Goal: Information Seeking & Learning: Learn about a topic

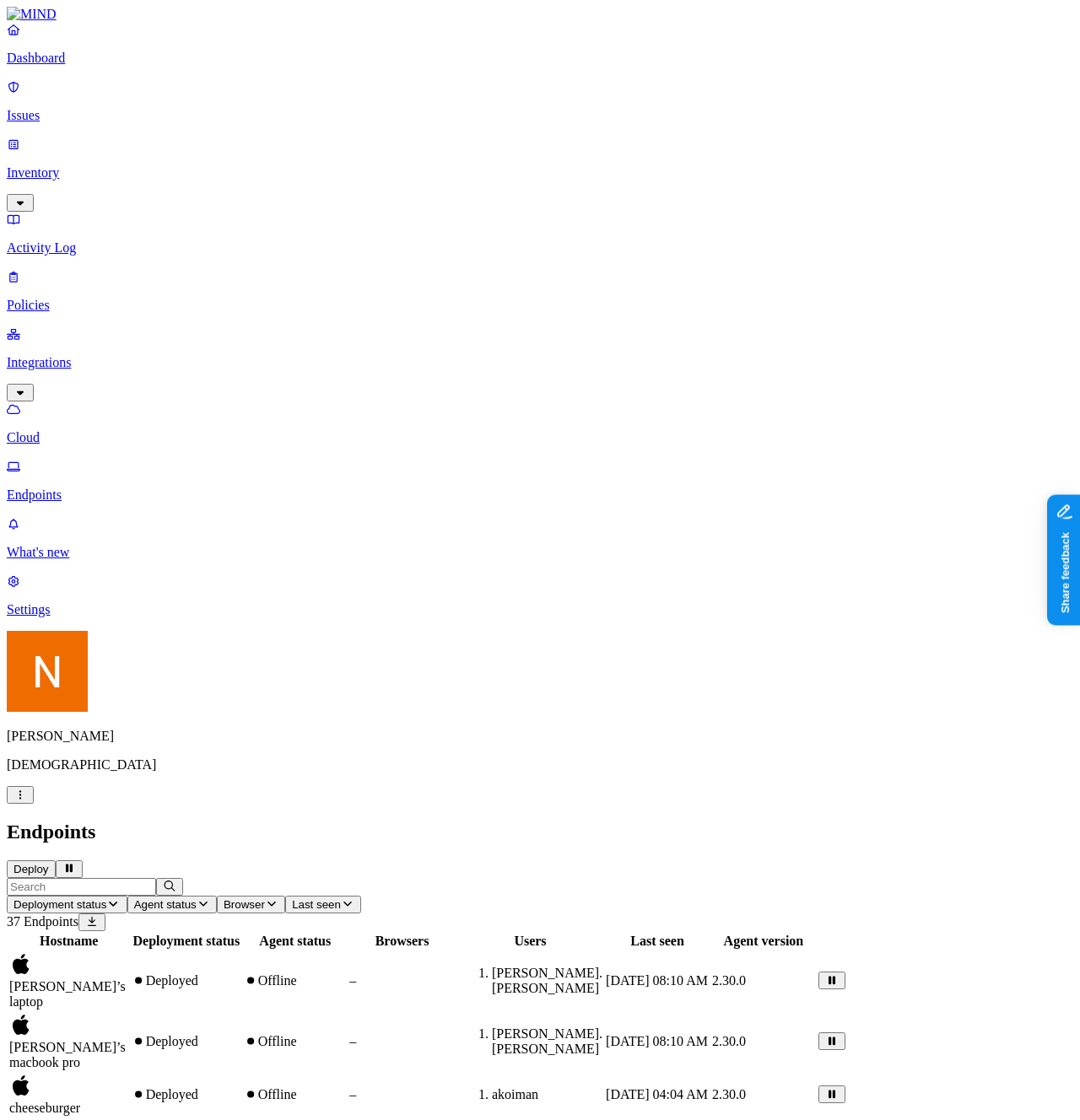
scroll to position [0, 0]
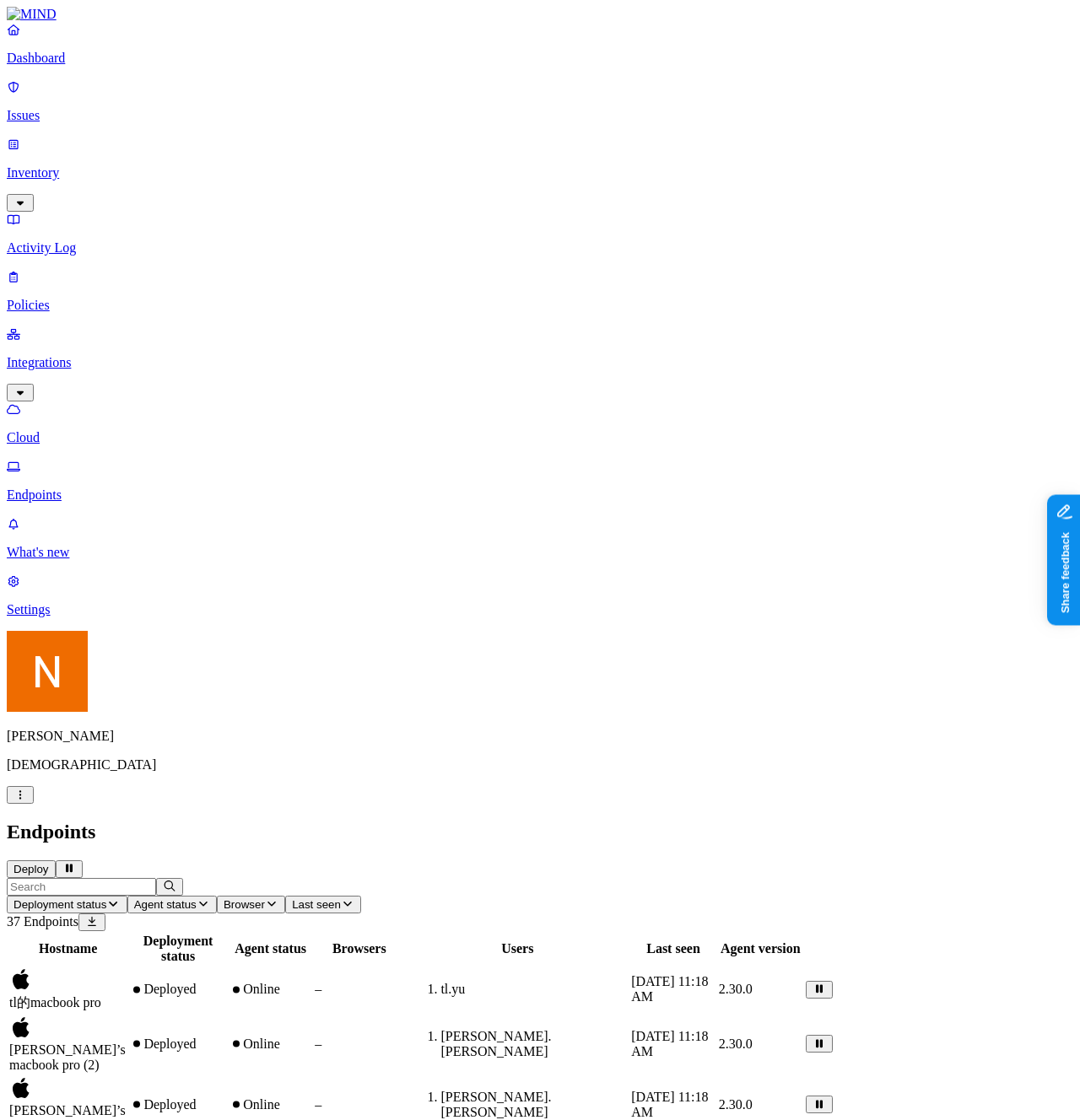
click at [106, 430] on p "Cloud" at bounding box center [540, 437] width 1066 height 16
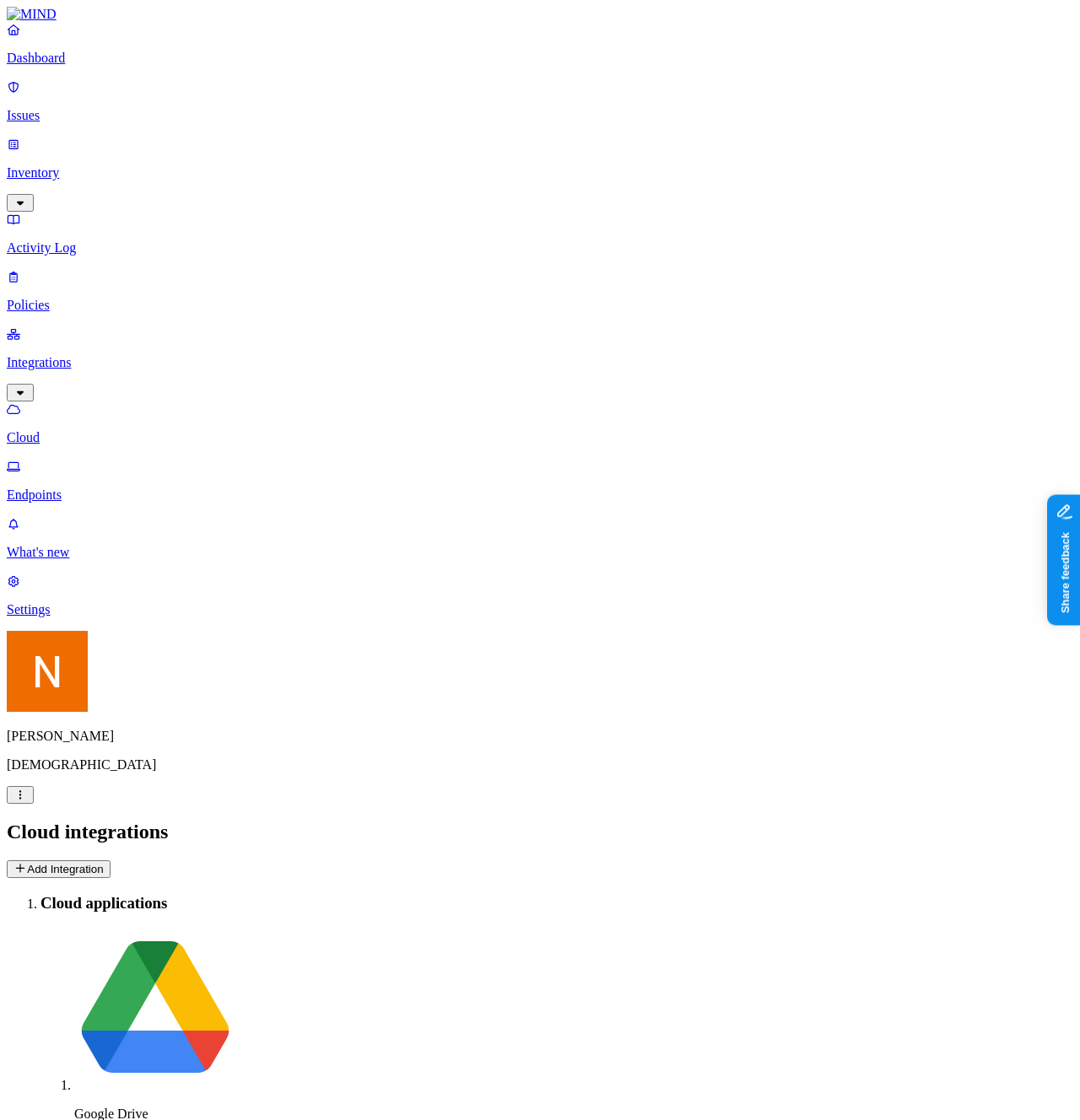
click at [95, 108] on p "Issues" at bounding box center [540, 115] width 1066 height 16
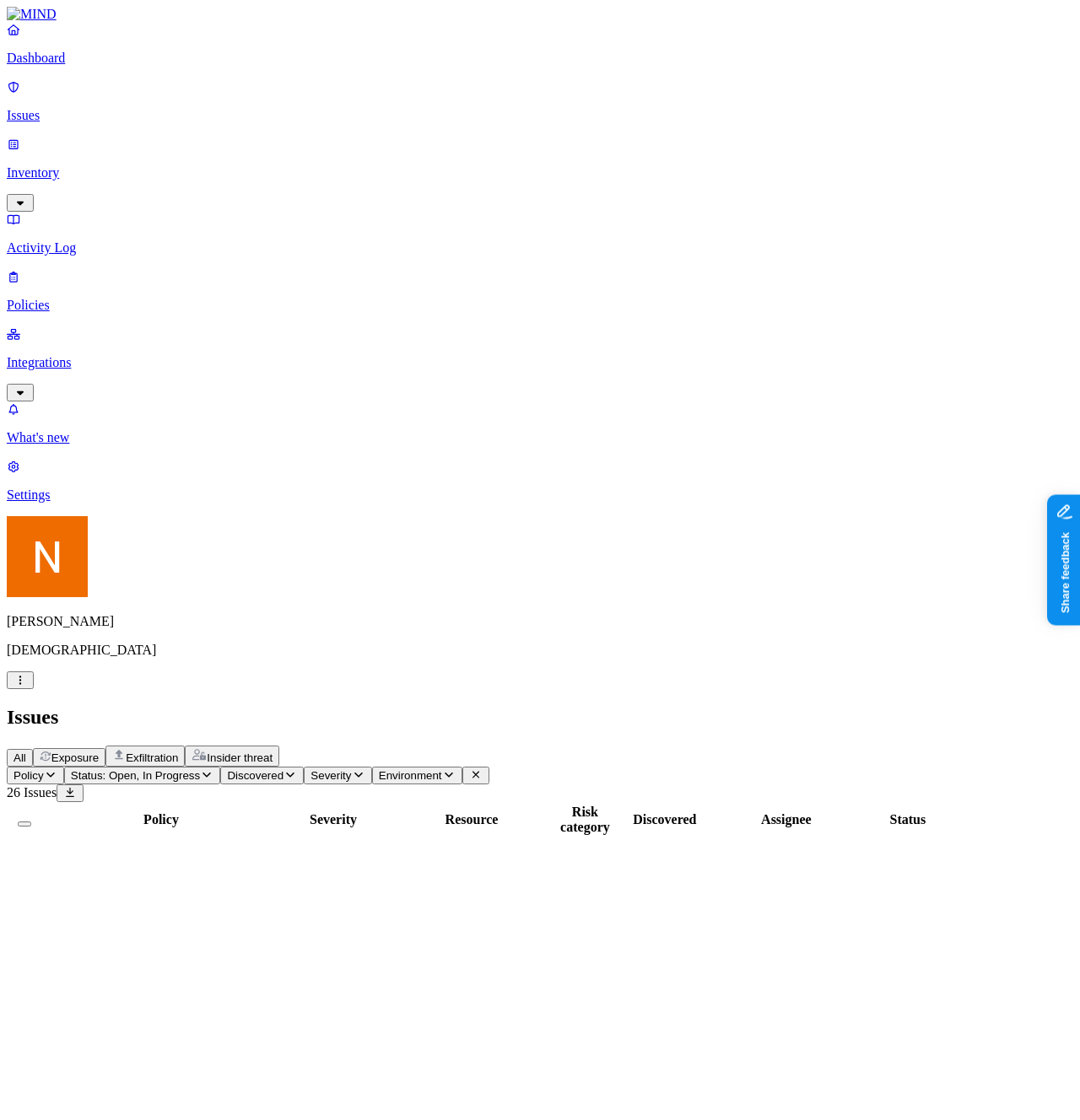
click at [88, 269] on link "Policies" at bounding box center [540, 291] width 1066 height 44
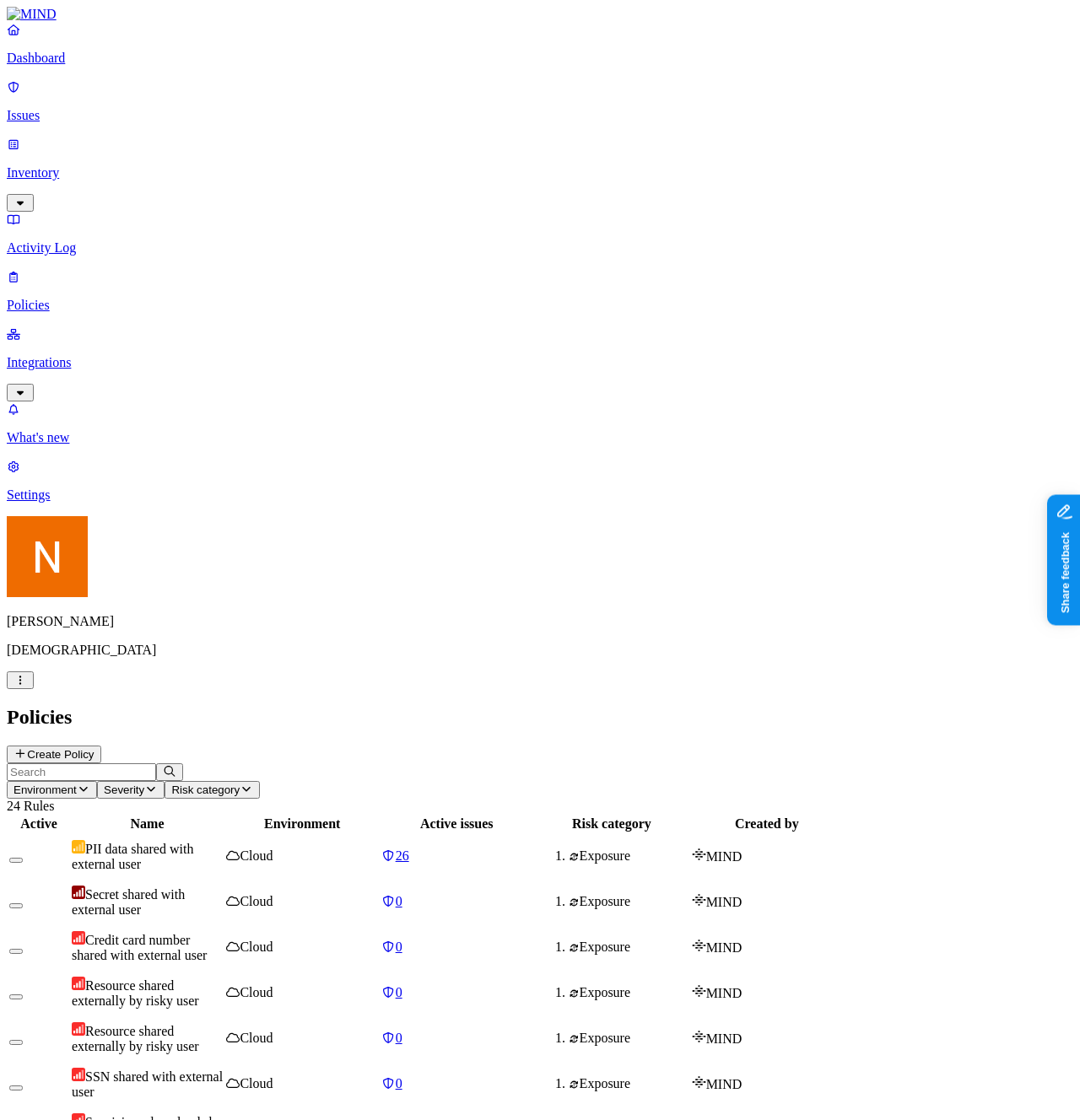
click at [120, 108] on p "Issues" at bounding box center [540, 115] width 1066 height 16
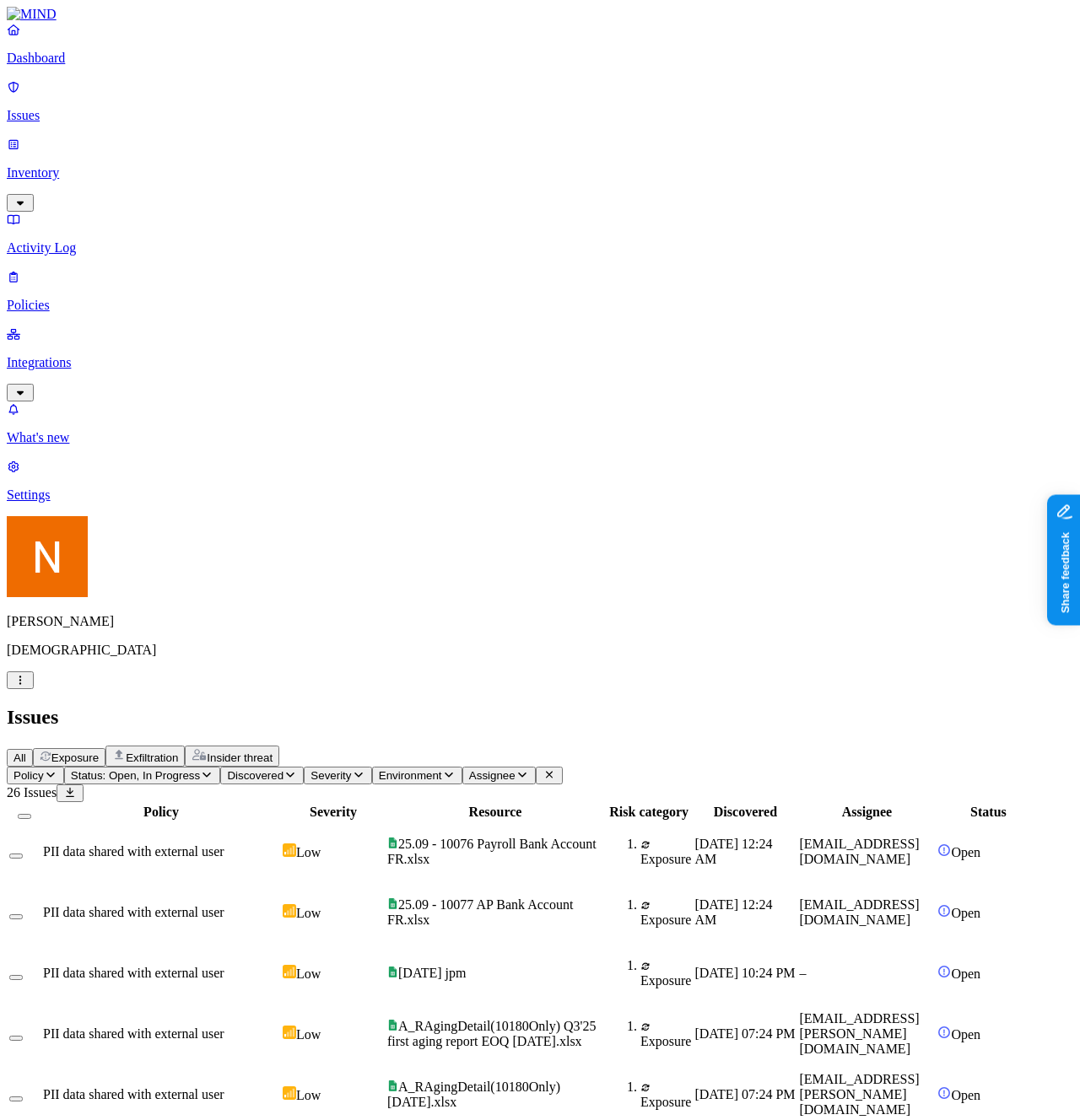
click at [456, 769] on icon "button" at bounding box center [448, 775] width 14 height 11
click at [516, 769] on span "Assignee" at bounding box center [492, 776] width 47 height 13
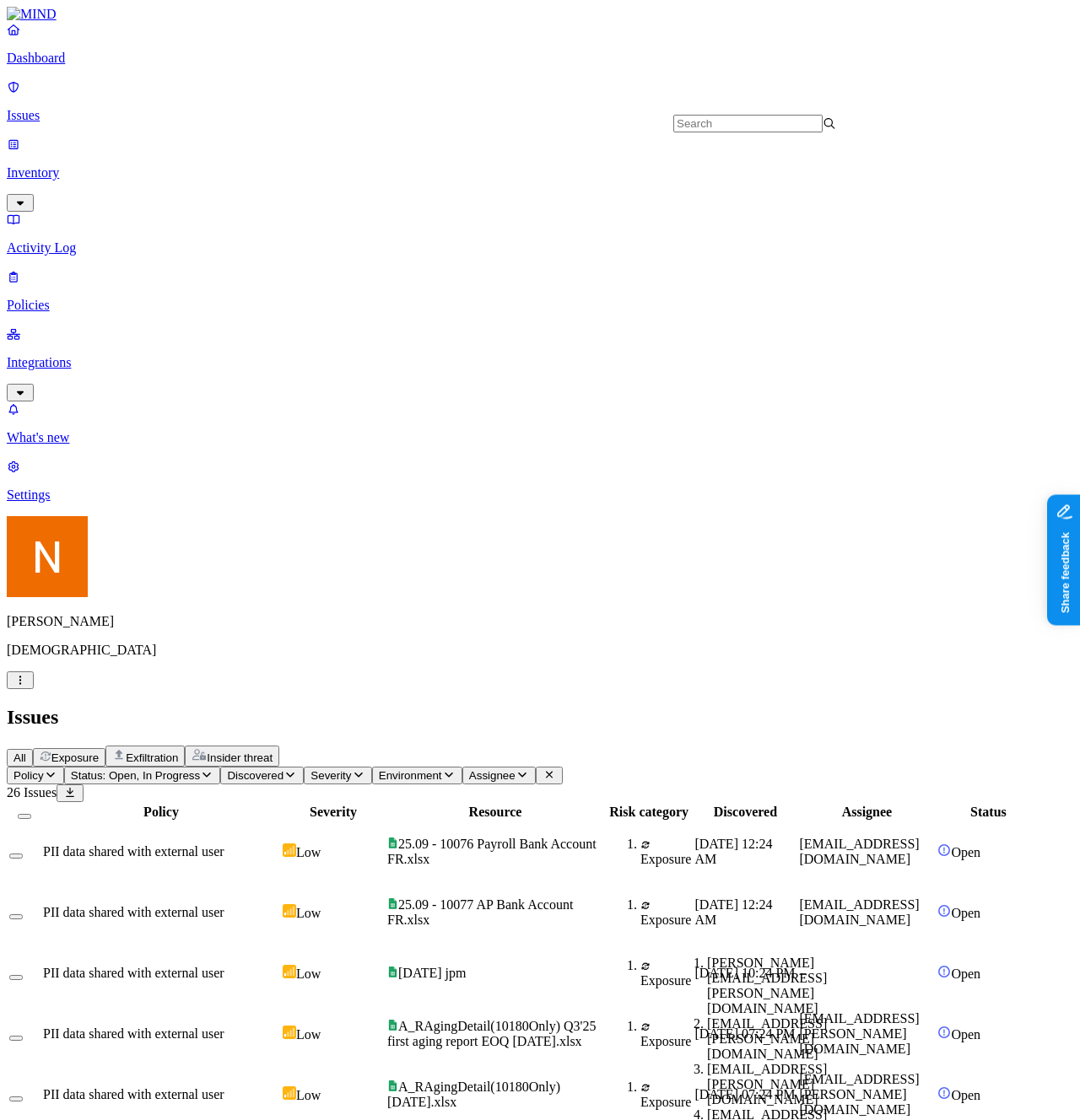
scroll to position [946, 0]
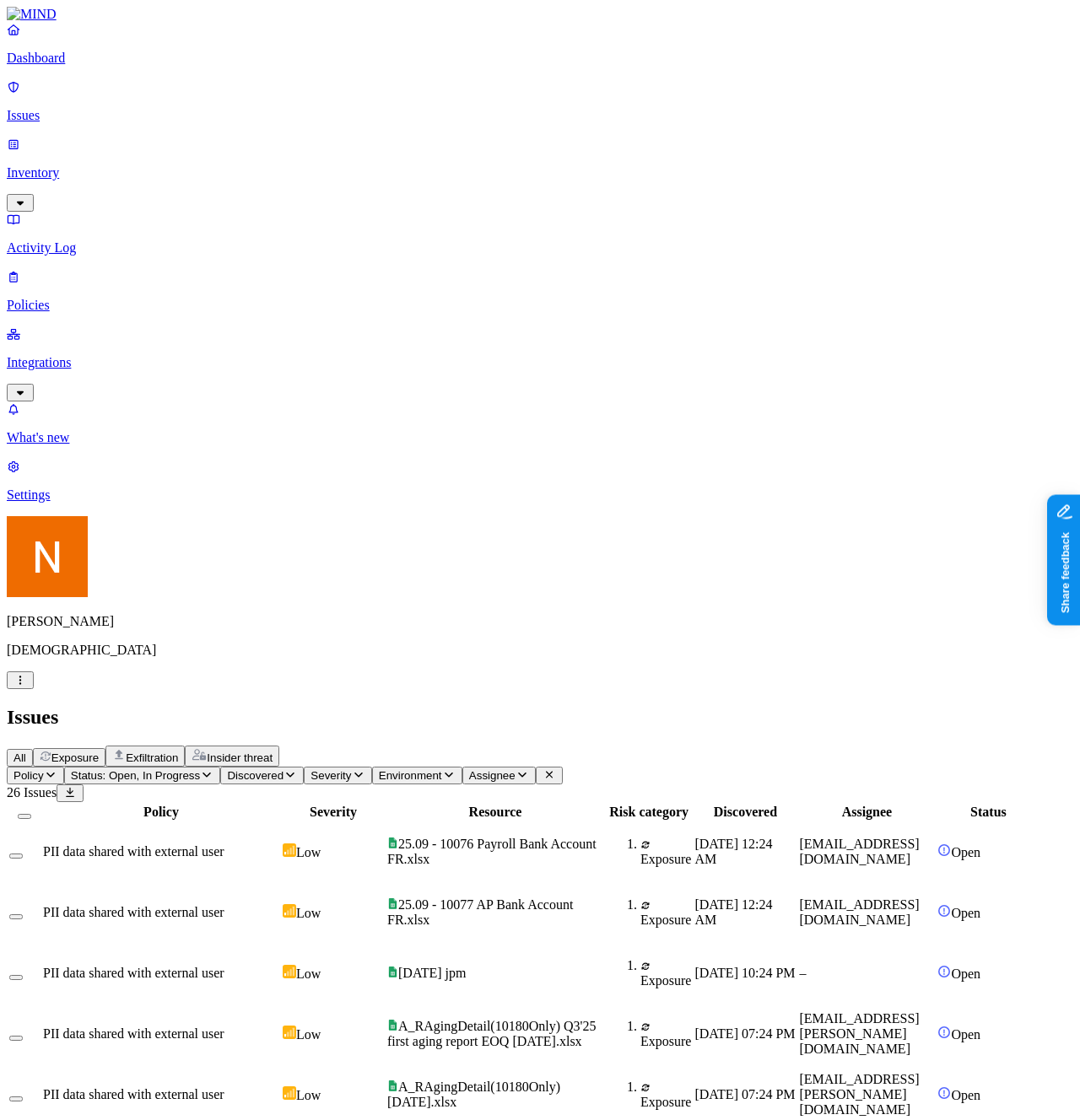
click at [73, 298] on p "Policies" at bounding box center [540, 305] width 1066 height 16
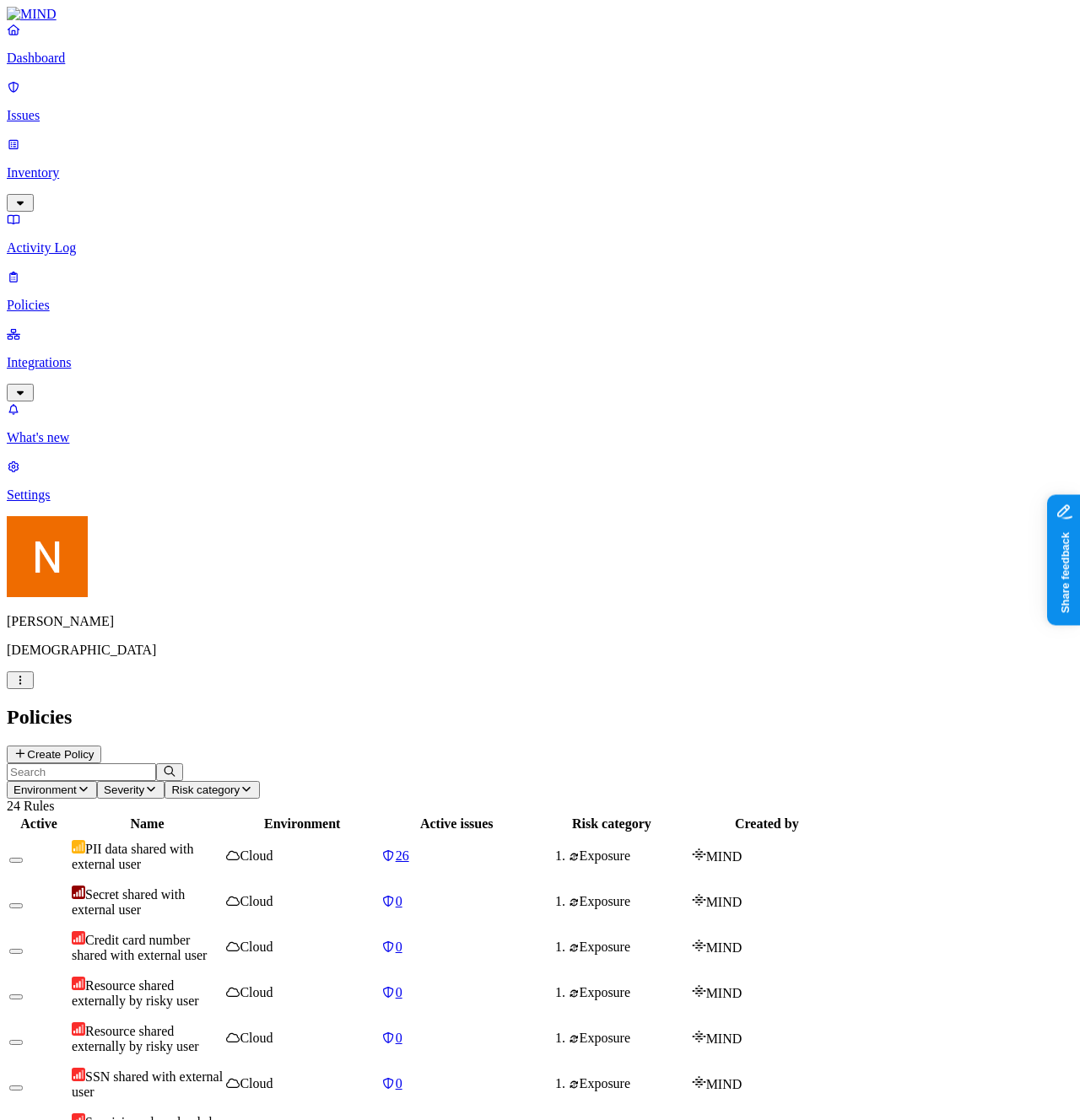
click at [83, 137] on link "Inventory" at bounding box center [540, 173] width 1066 height 72
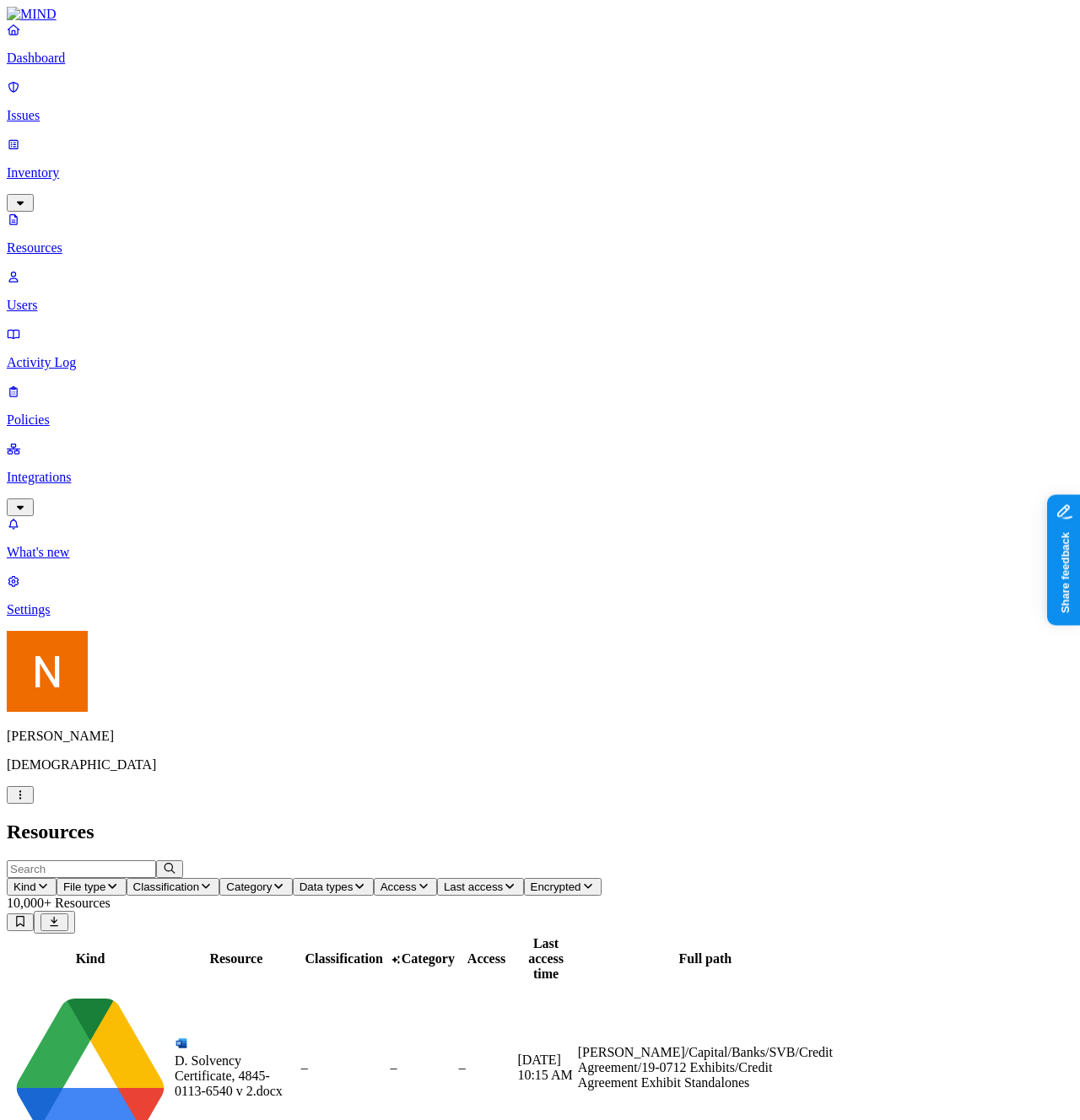
click at [79, 115] on link "Issues" at bounding box center [540, 101] width 1066 height 44
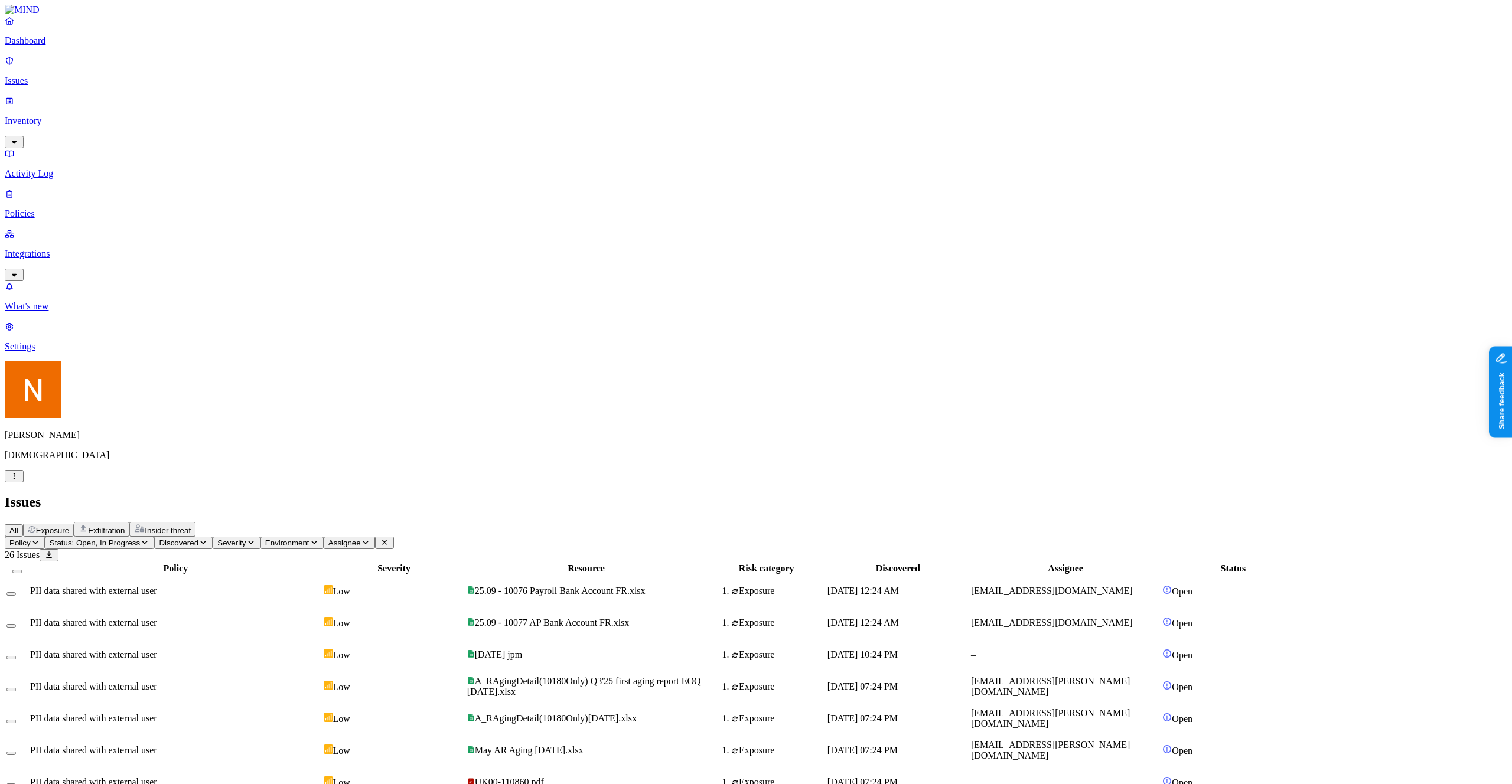
click at [43, 96] on link "Inventory" at bounding box center [755, 121] width 1502 height 50
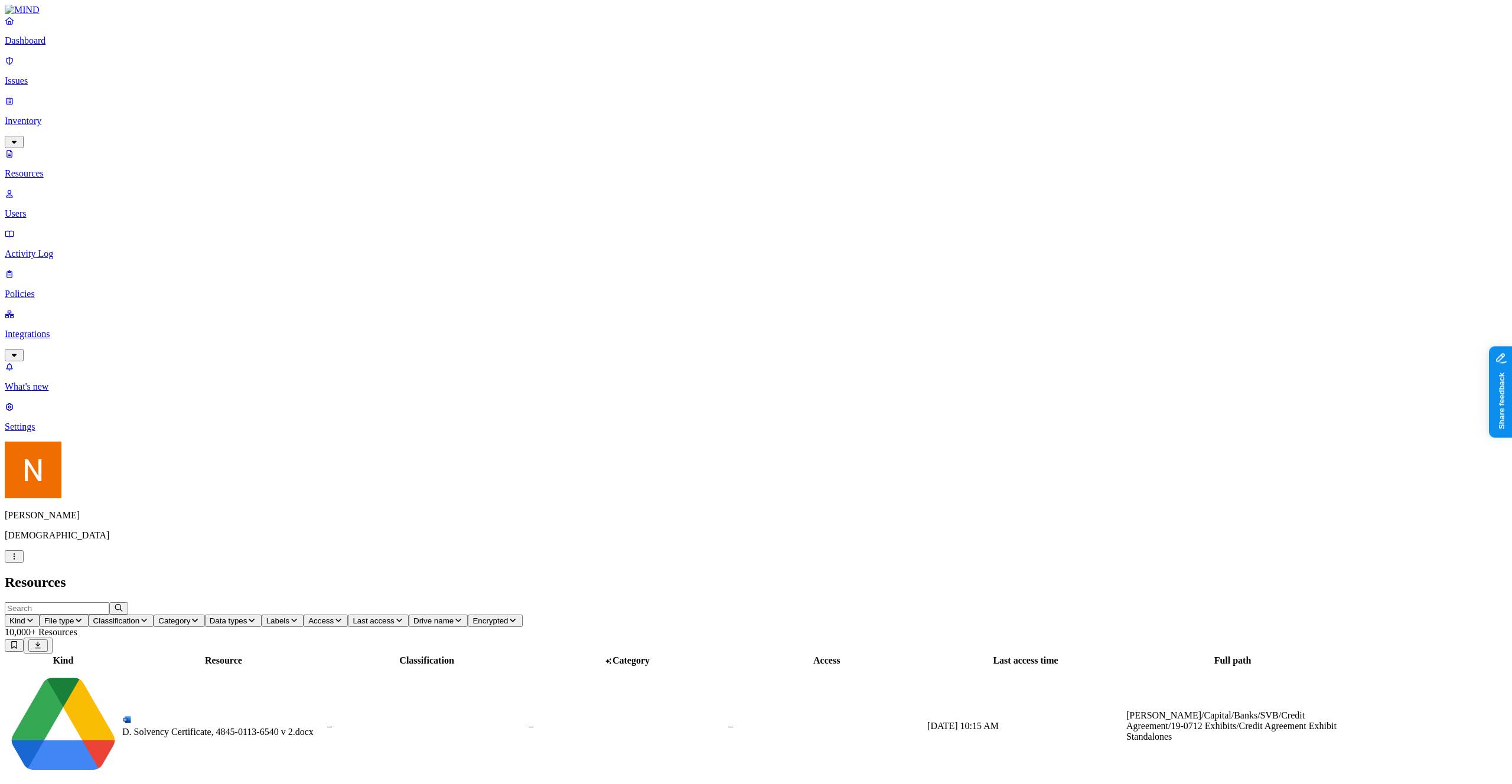
click at [78, 46] on link "Dashboard" at bounding box center [755, 31] width 1502 height 31
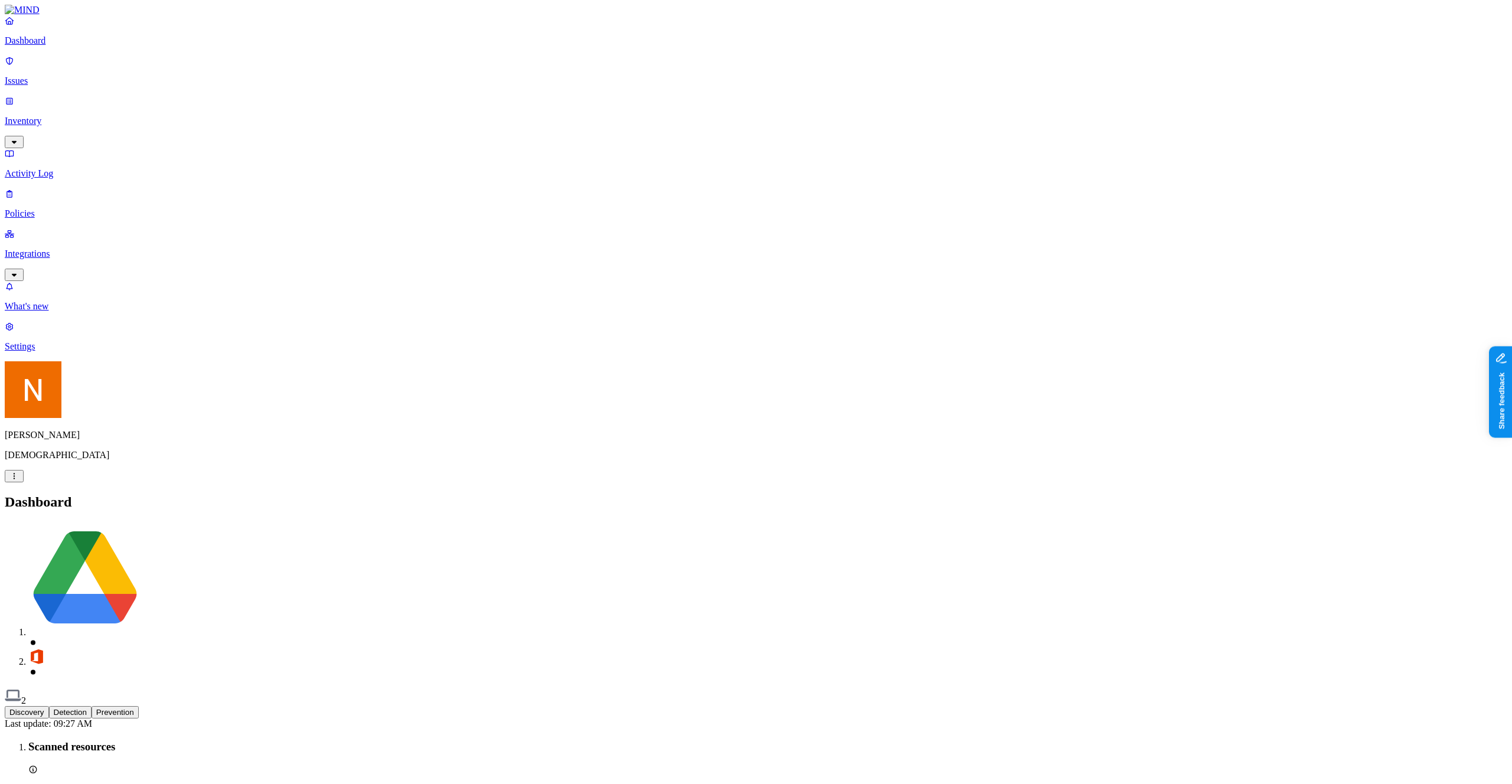
scroll to position [0, 0]
click at [82, 100] on link "Inventory" at bounding box center [755, 121] width 1502 height 50
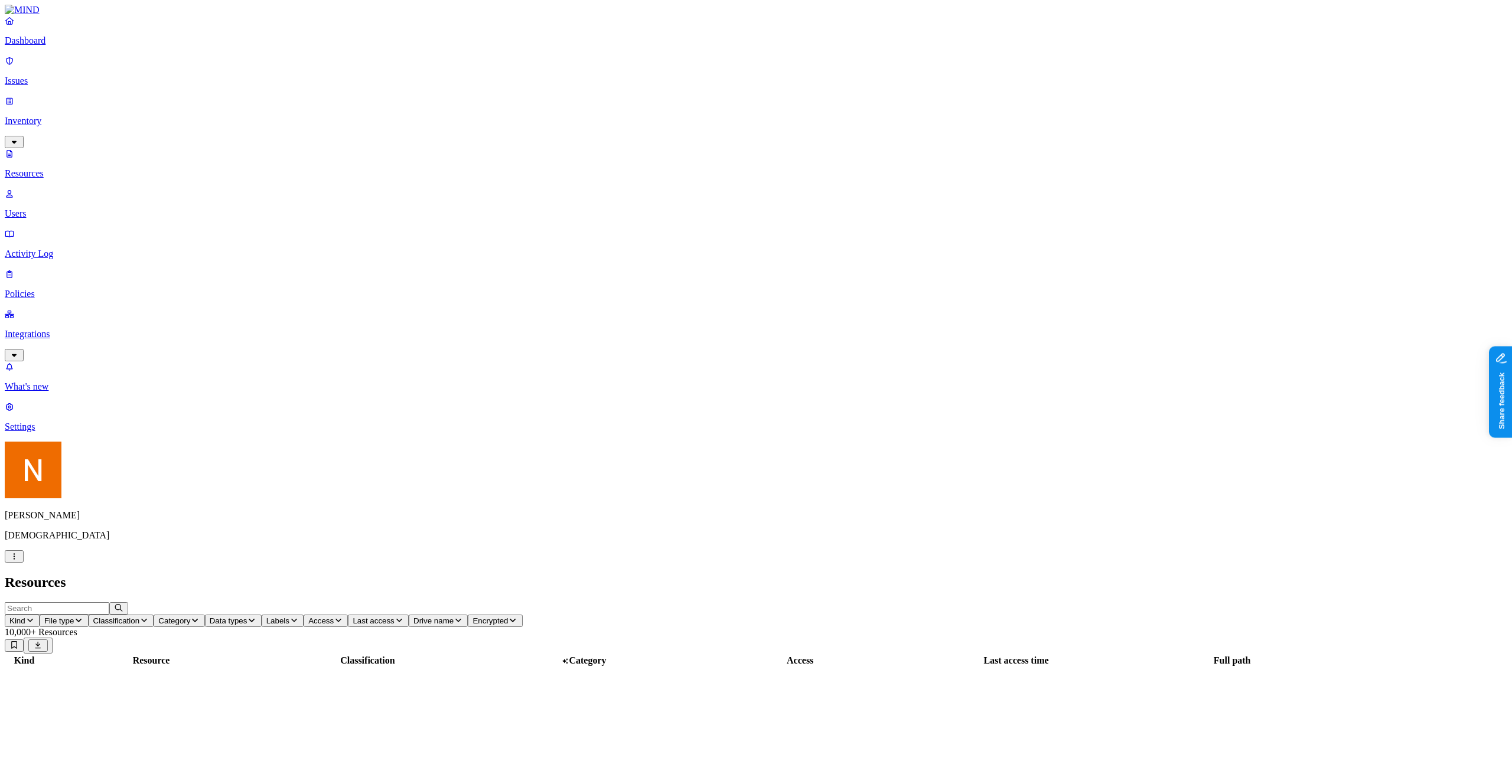
click at [81, 208] on p "Users" at bounding box center [755, 213] width 1502 height 11
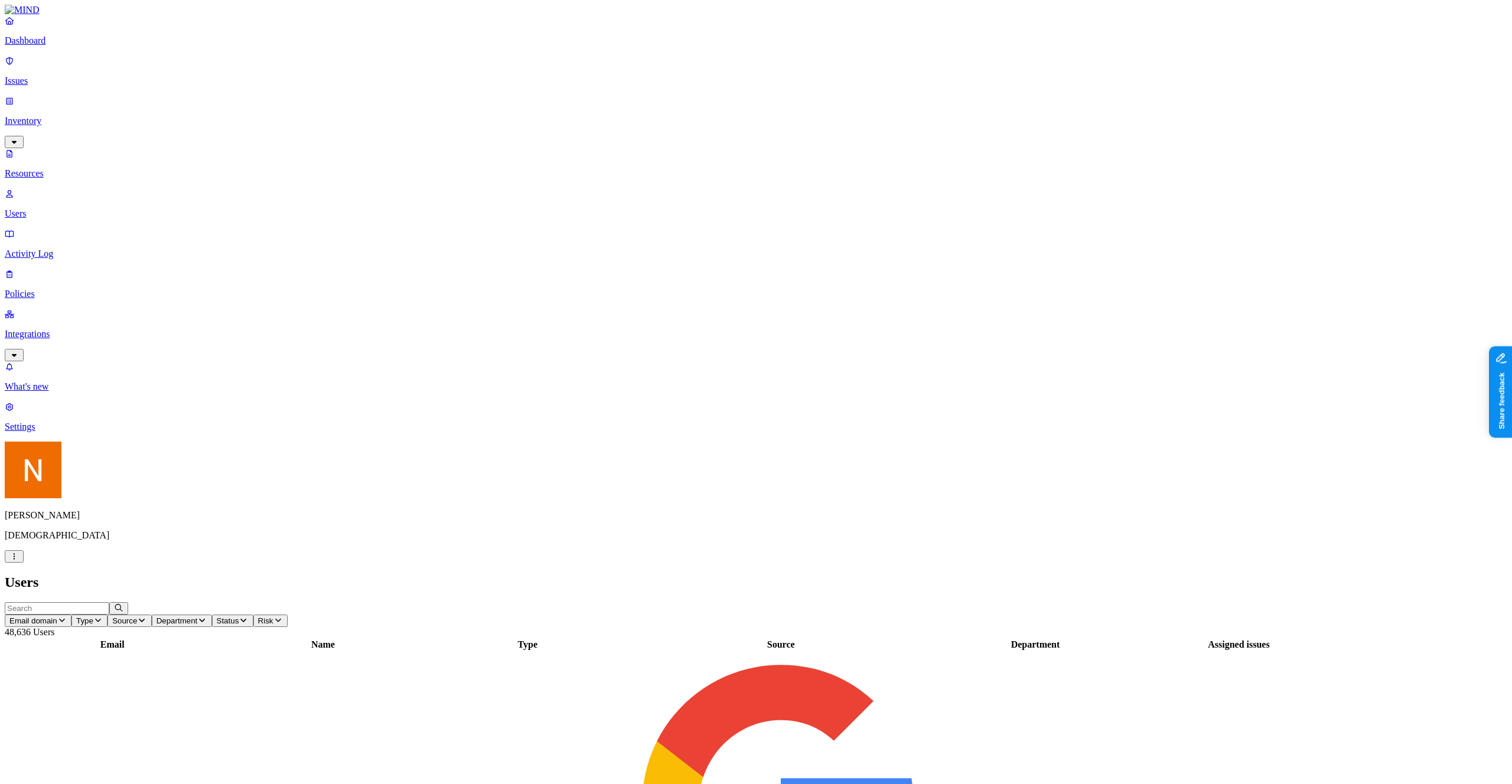
click at [89, 81] on link "Issues" at bounding box center [755, 71] width 1502 height 31
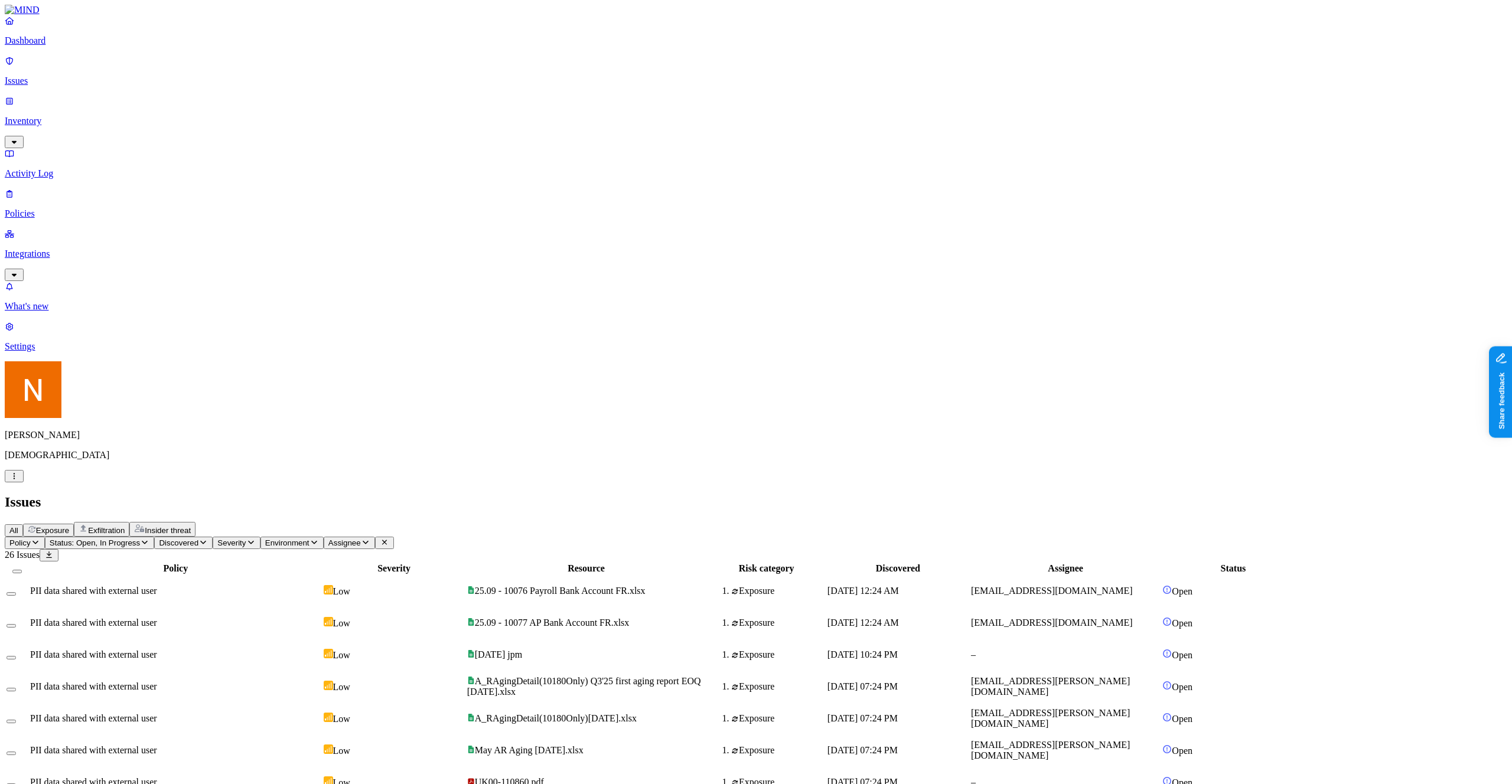
click at [361, 539] on span "Assignee" at bounding box center [344, 543] width 33 height 9
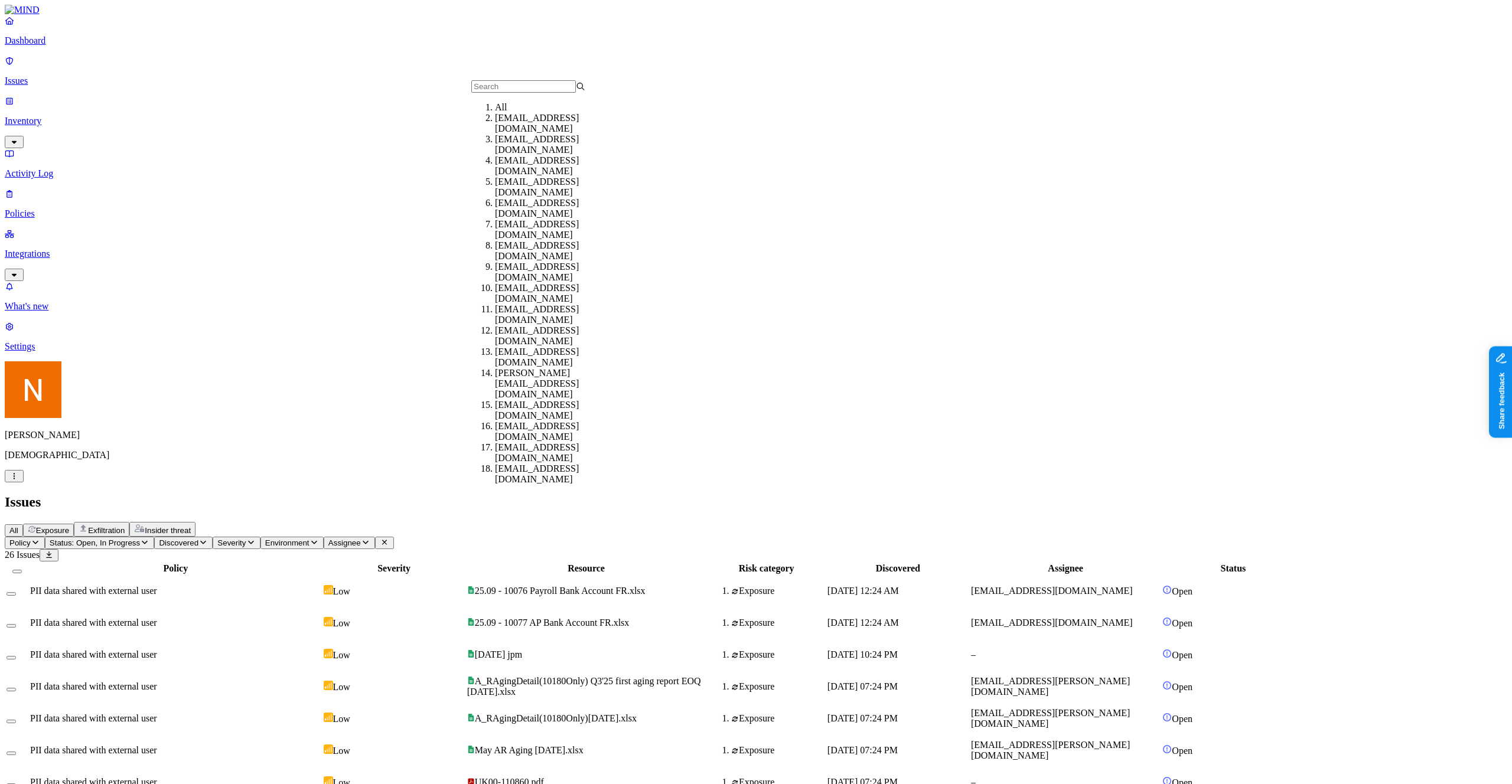
click at [521, 495] on div "Issues" at bounding box center [755, 502] width 1502 height 16
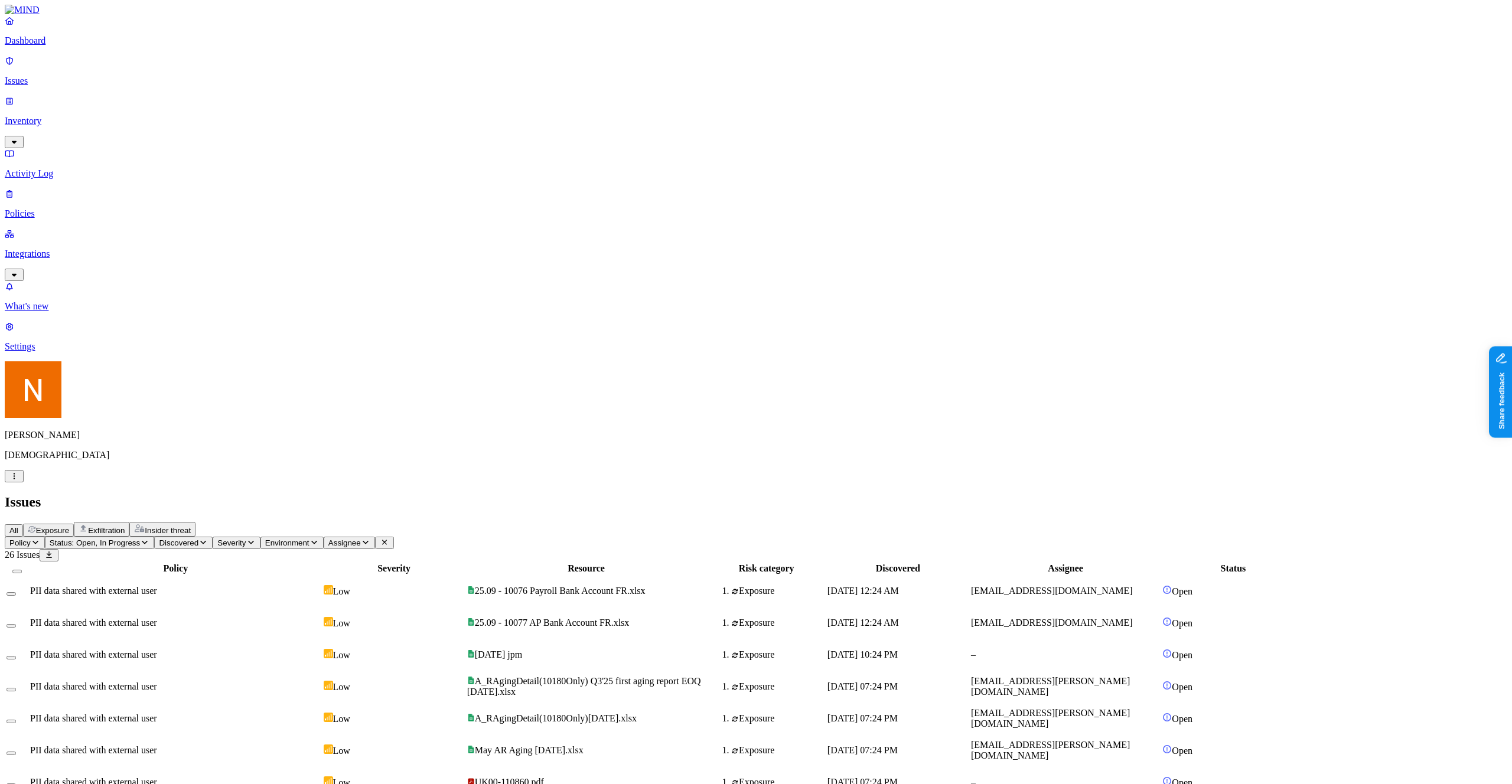
click at [755, 495] on h2 "Issues" at bounding box center [755, 502] width 1502 height 16
click at [755, 522] on div "All Exposure Exfiltration Insider threat" at bounding box center [755, 529] width 1502 height 15
drag, startPoint x: 462, startPoint y: 96, endPoint x: 337, endPoint y: 95, distance: 125.0
click at [197, 574] on div at bounding box center [52, 574] width 291 height 0
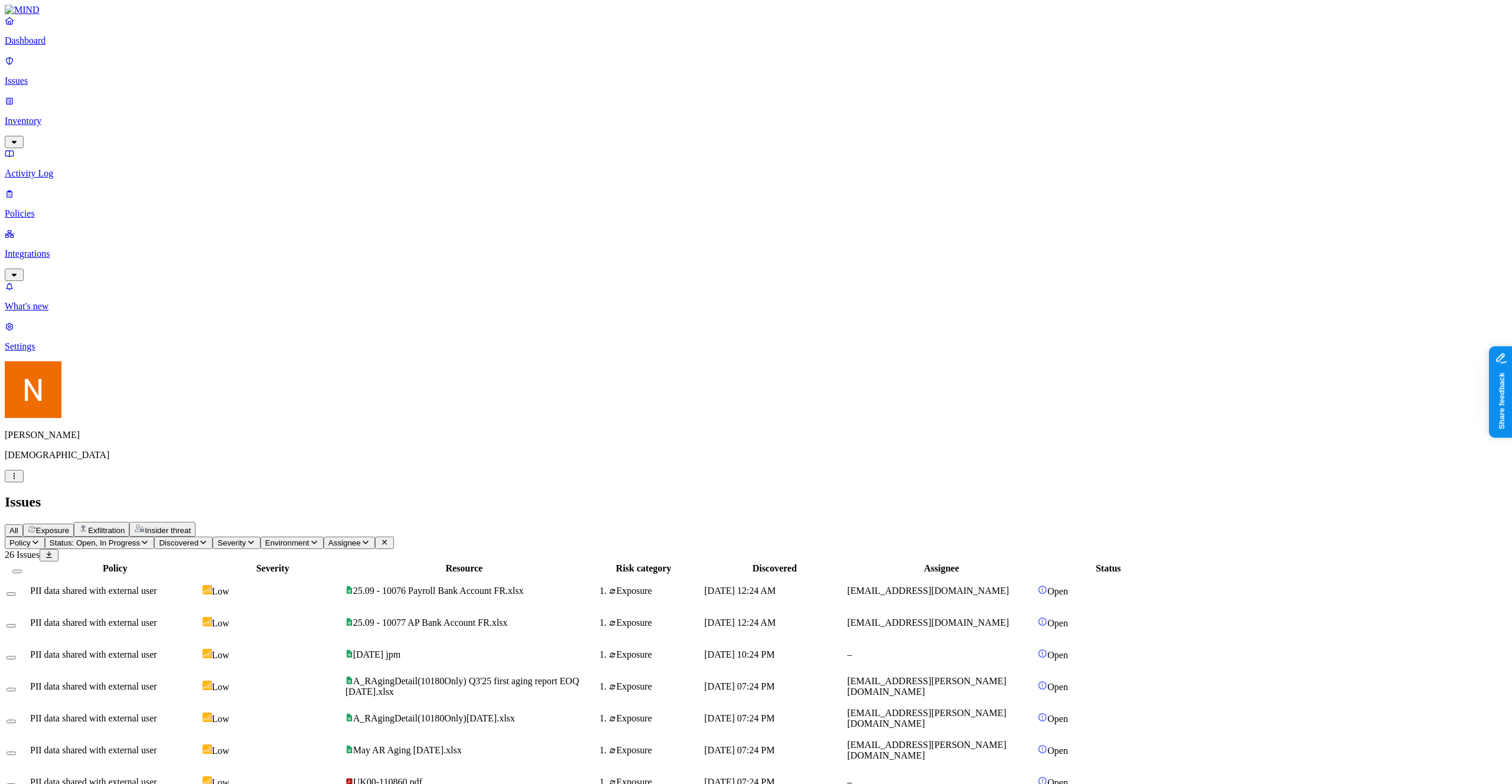
drag, startPoint x: 339, startPoint y: 95, endPoint x: 374, endPoint y: 96, distance: 35.0
click at [235, 574] on div at bounding box center [150, 574] width 170 height 0
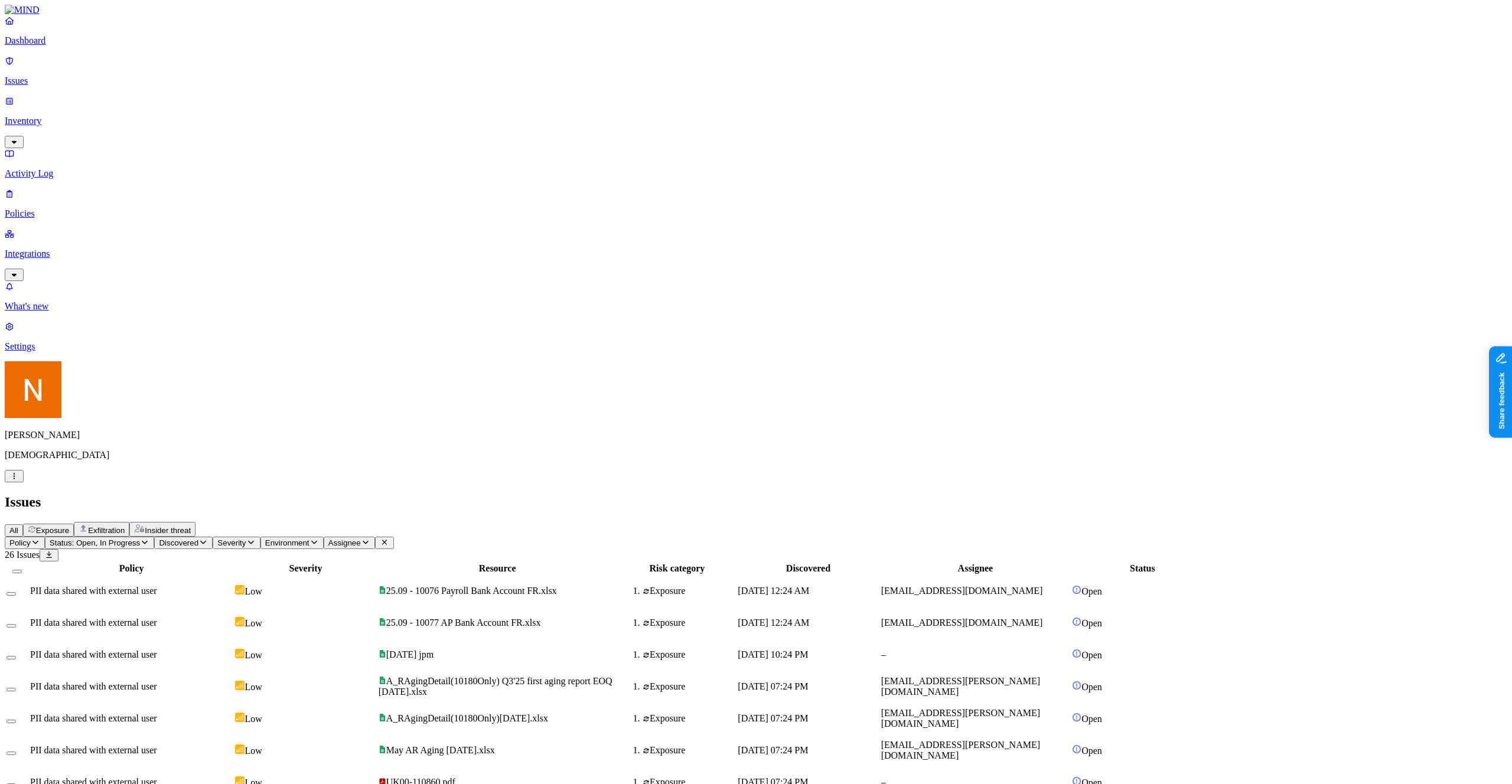
click at [233, 574] on div at bounding box center [131, 574] width 203 height 0
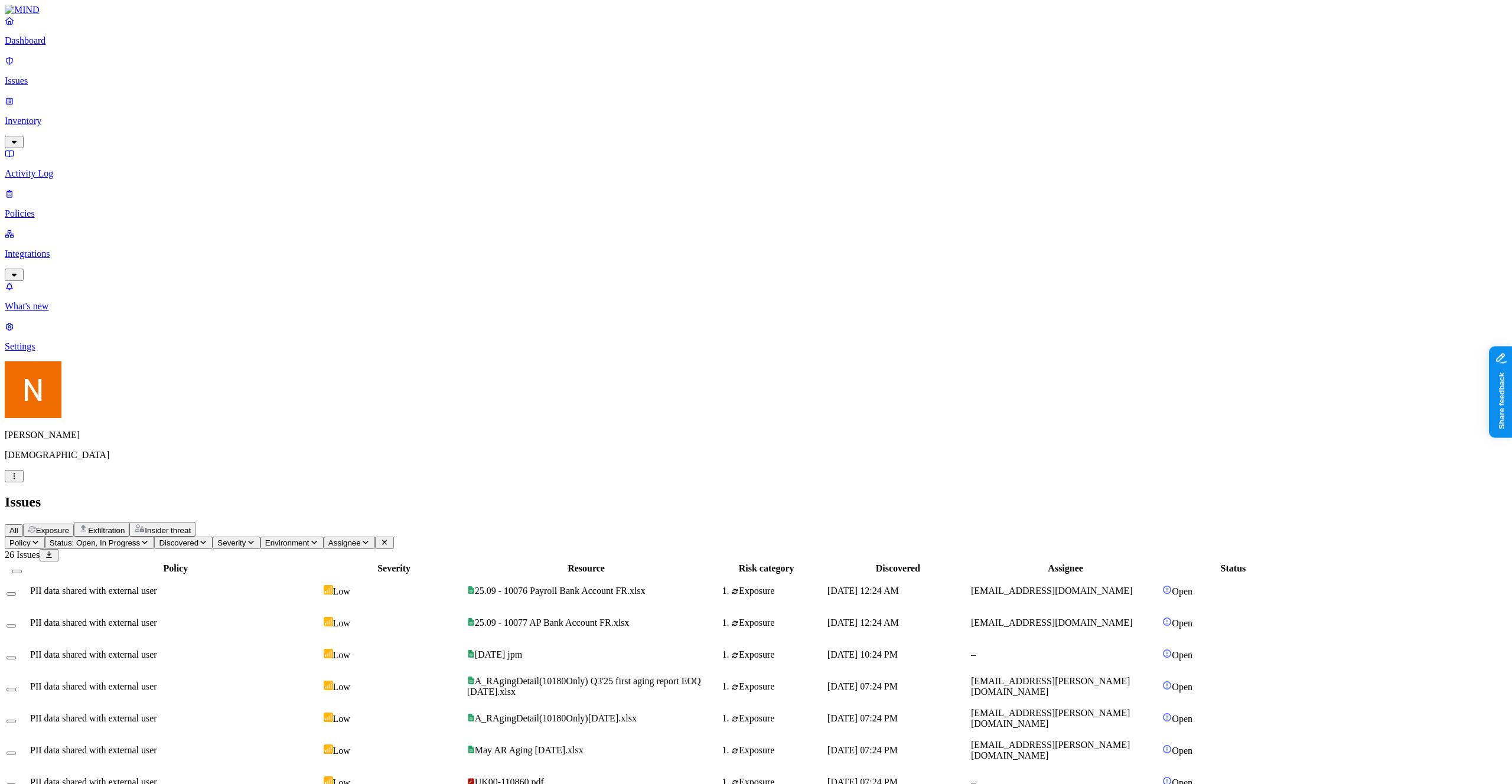
click at [14, 190] on icon at bounding box center [9, 194] width 10 height 8
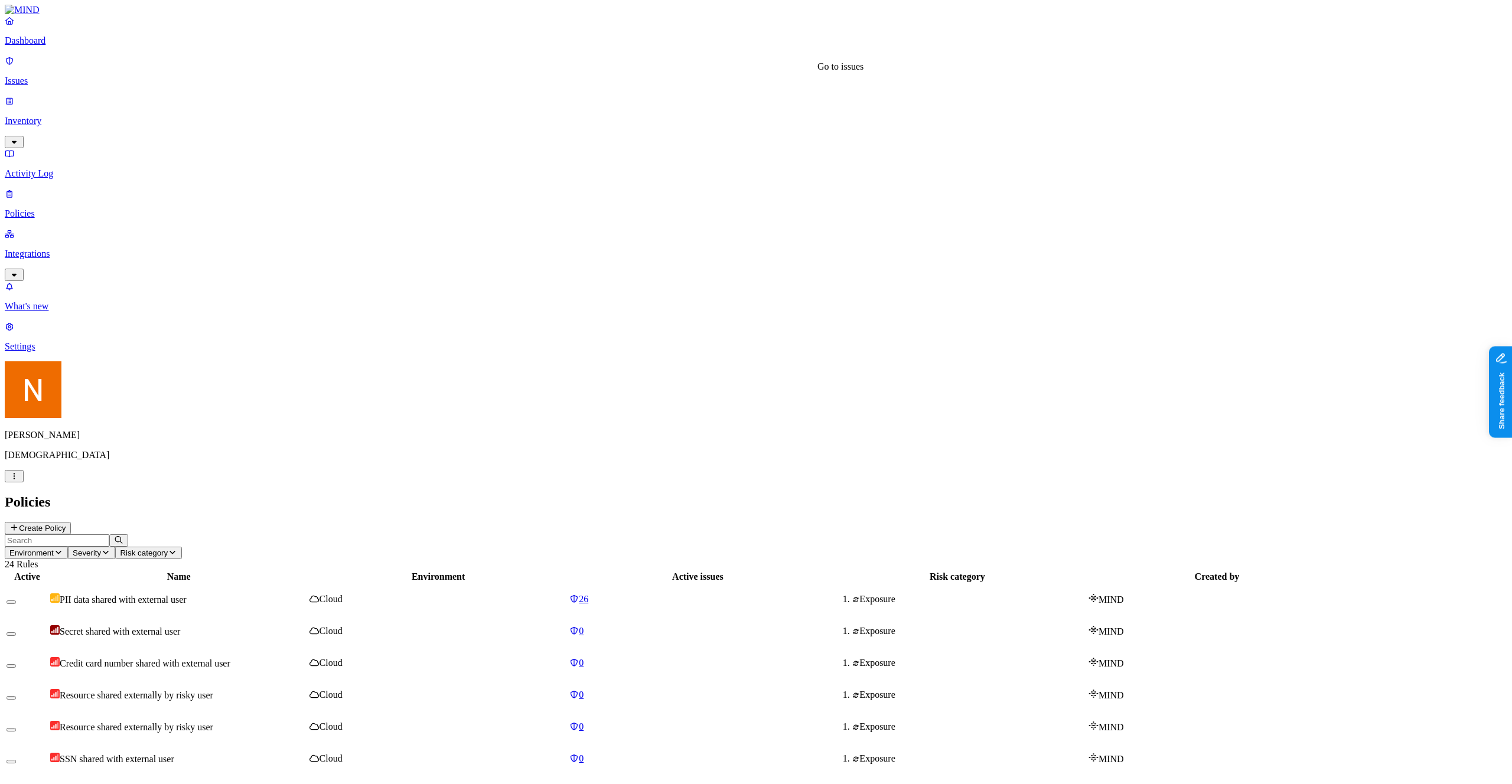
click at [728, 594] on div "26" at bounding box center [698, 599] width 257 height 11
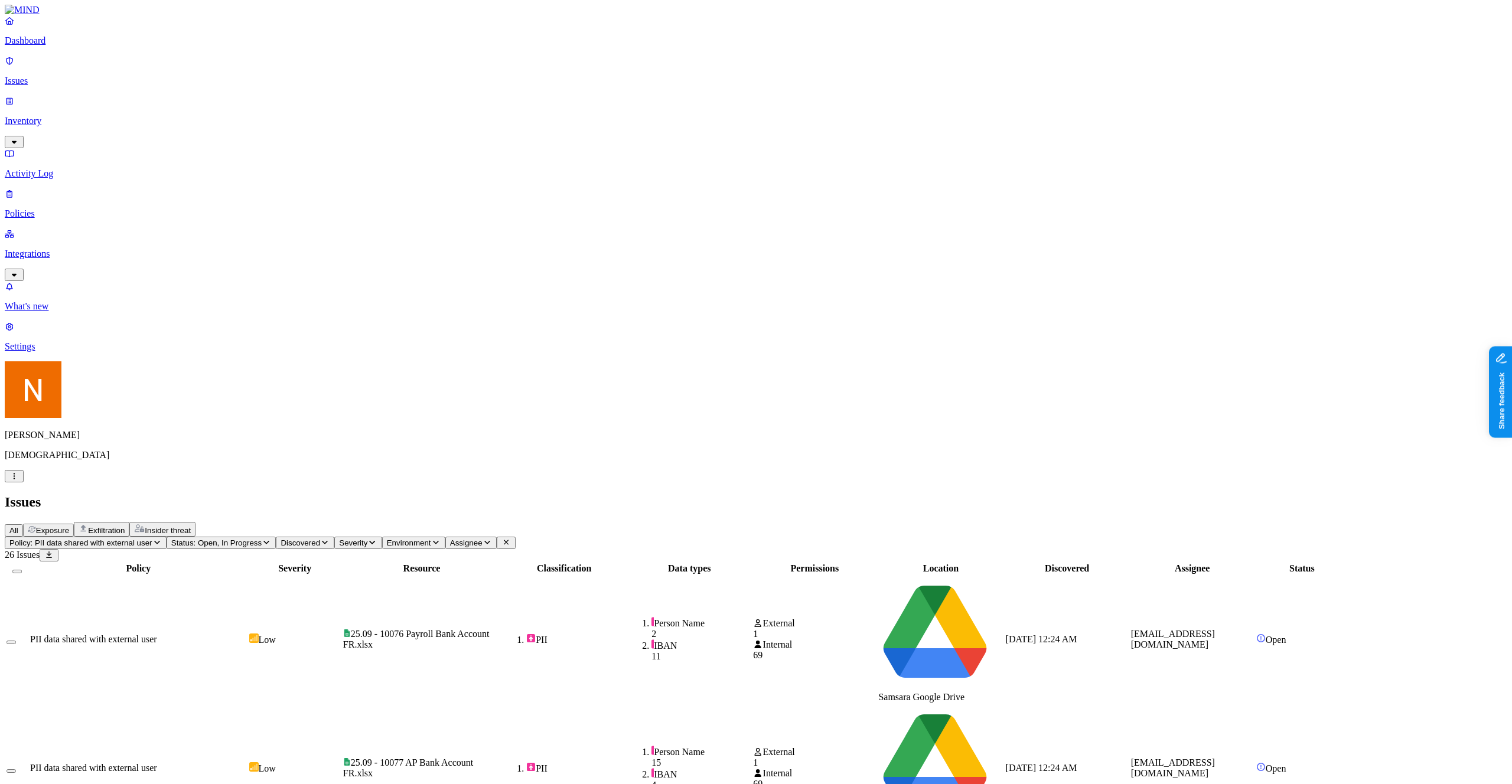
drag, startPoint x: 1400, startPoint y: 267, endPoint x: 1356, endPoint y: 253, distance: 46.2
click at [49, 249] on p "Integrations" at bounding box center [755, 254] width 1502 height 11
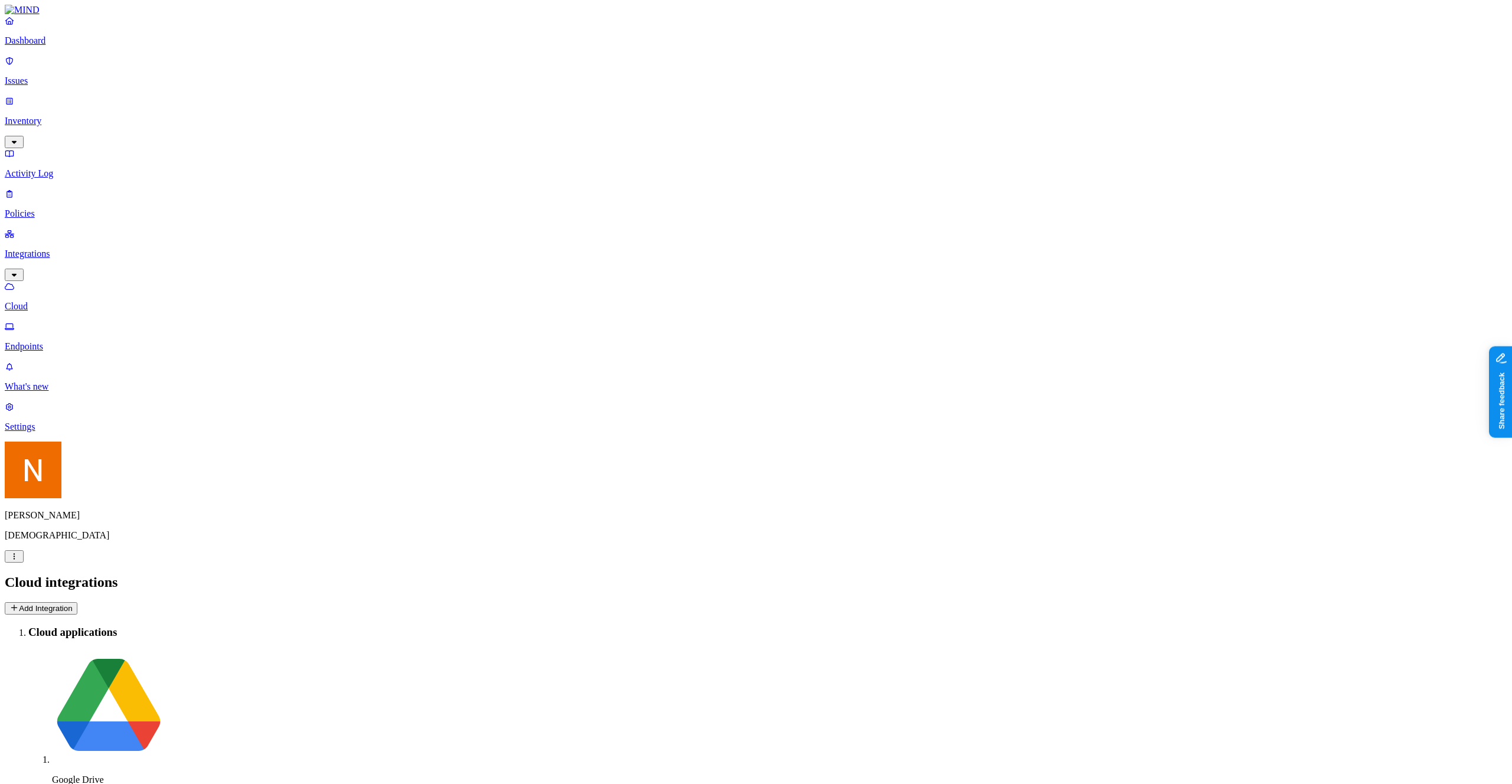
click at [50, 249] on p "Integrations" at bounding box center [755, 254] width 1502 height 11
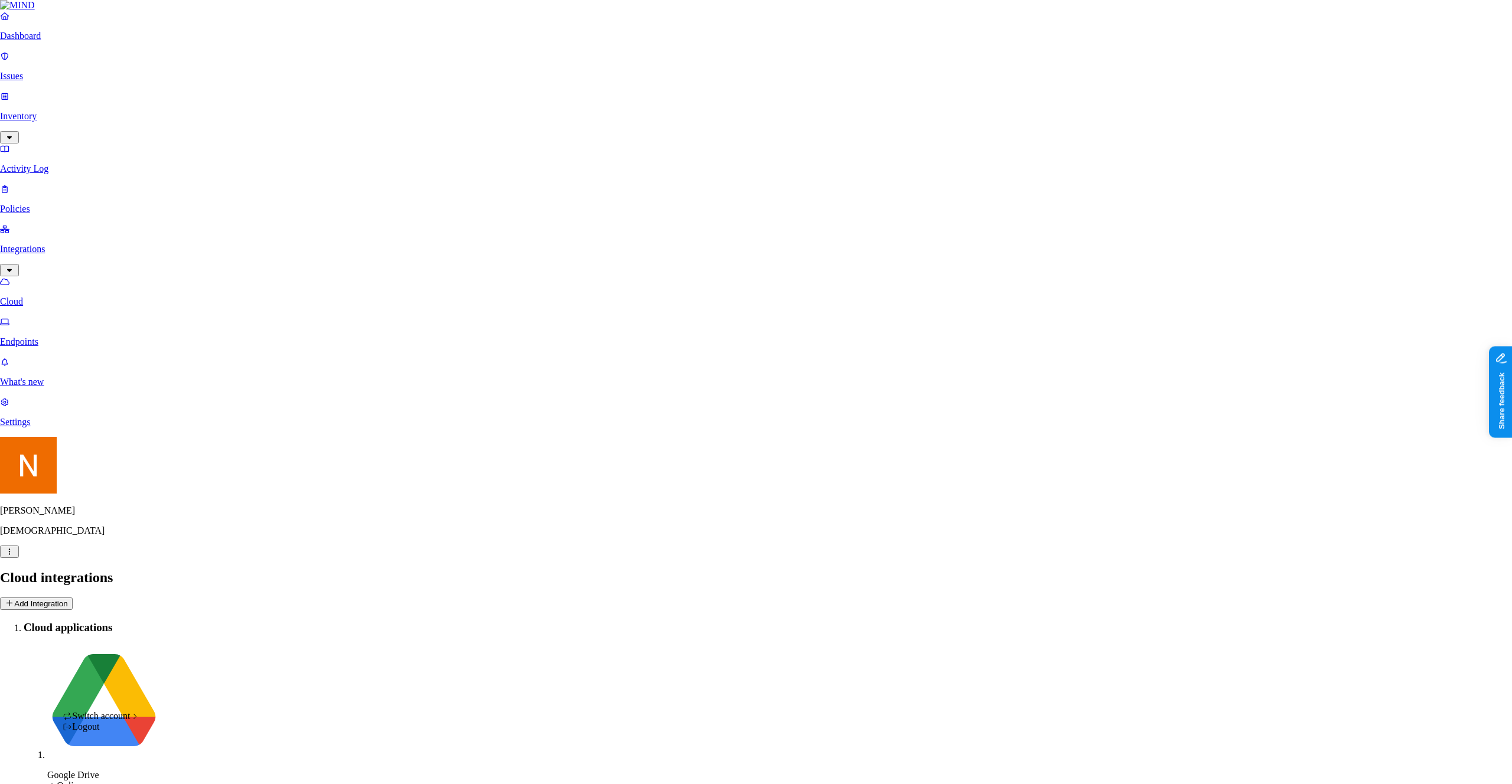
click at [114, 767] on html "Dashboard Issues Inventory Activity Log Policies Integrations Cloud Endpoints W…" at bounding box center [756, 457] width 1512 height 916
click at [68, 624] on html "Dashboard Issues Inventory Activity Log Policies Integrations Cloud Endpoints W…" at bounding box center [756, 457] width 1512 height 916
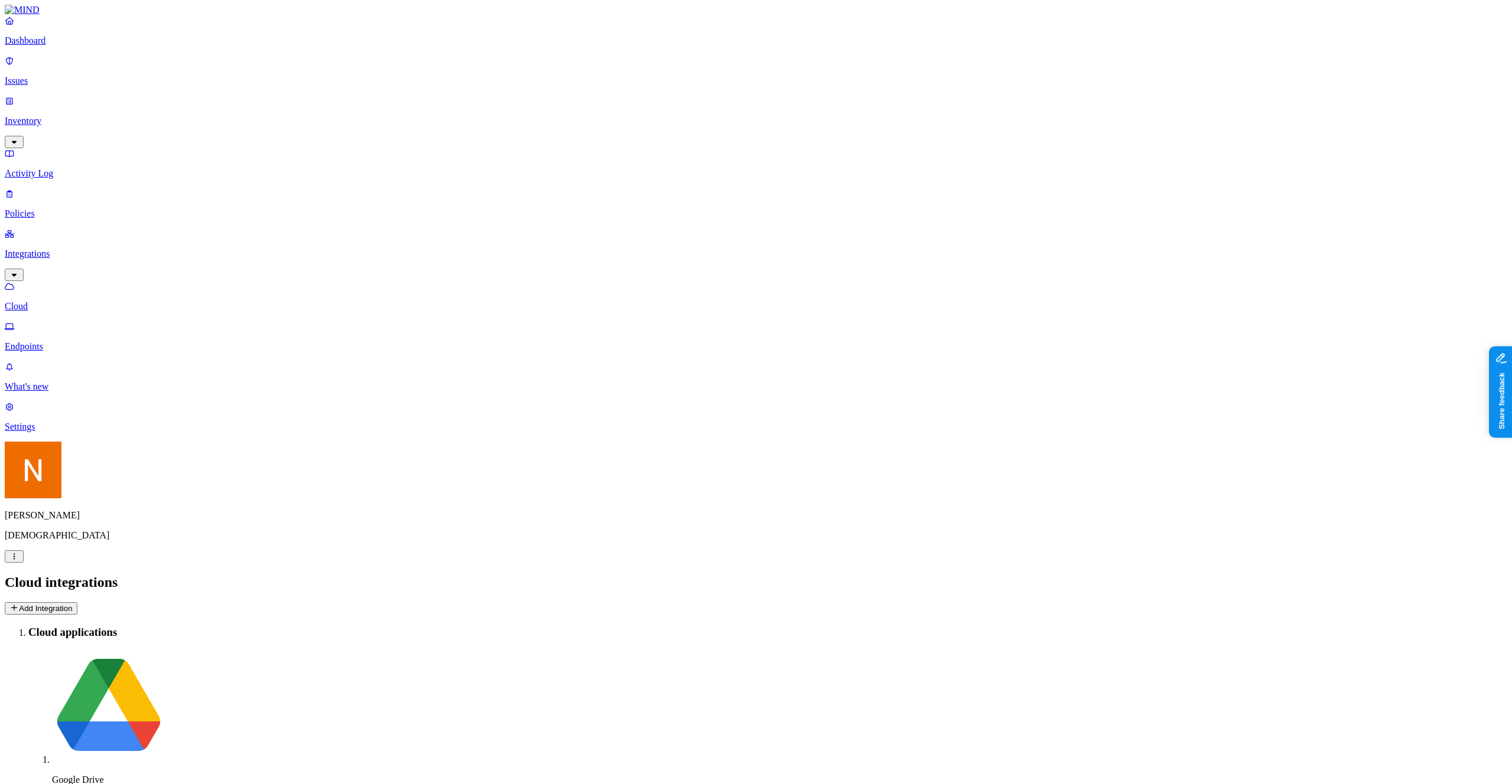
click at [42, 433] on p "Settings" at bounding box center [755, 427] width 1502 height 11
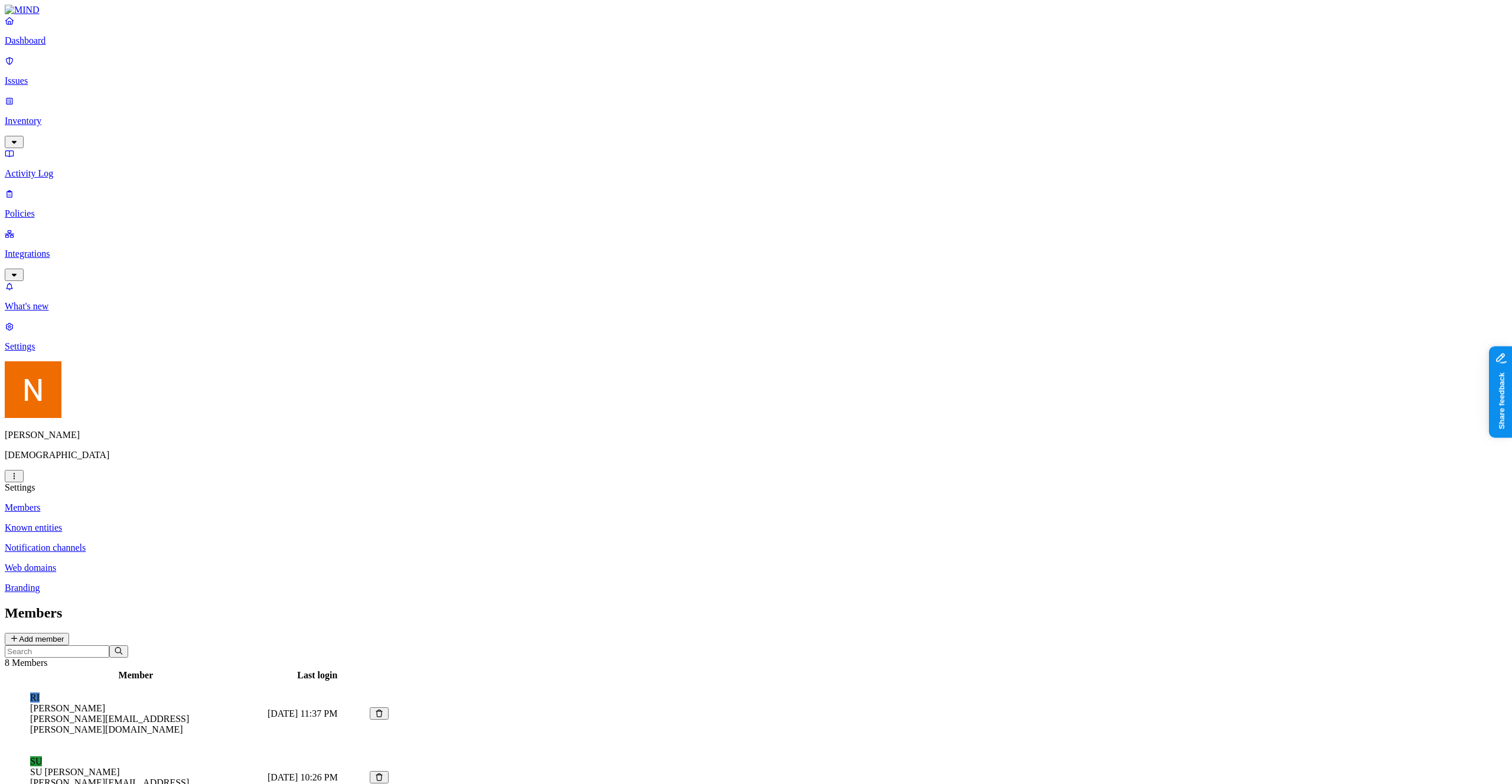
click at [179, 583] on link "Branding" at bounding box center [755, 588] width 1502 height 11
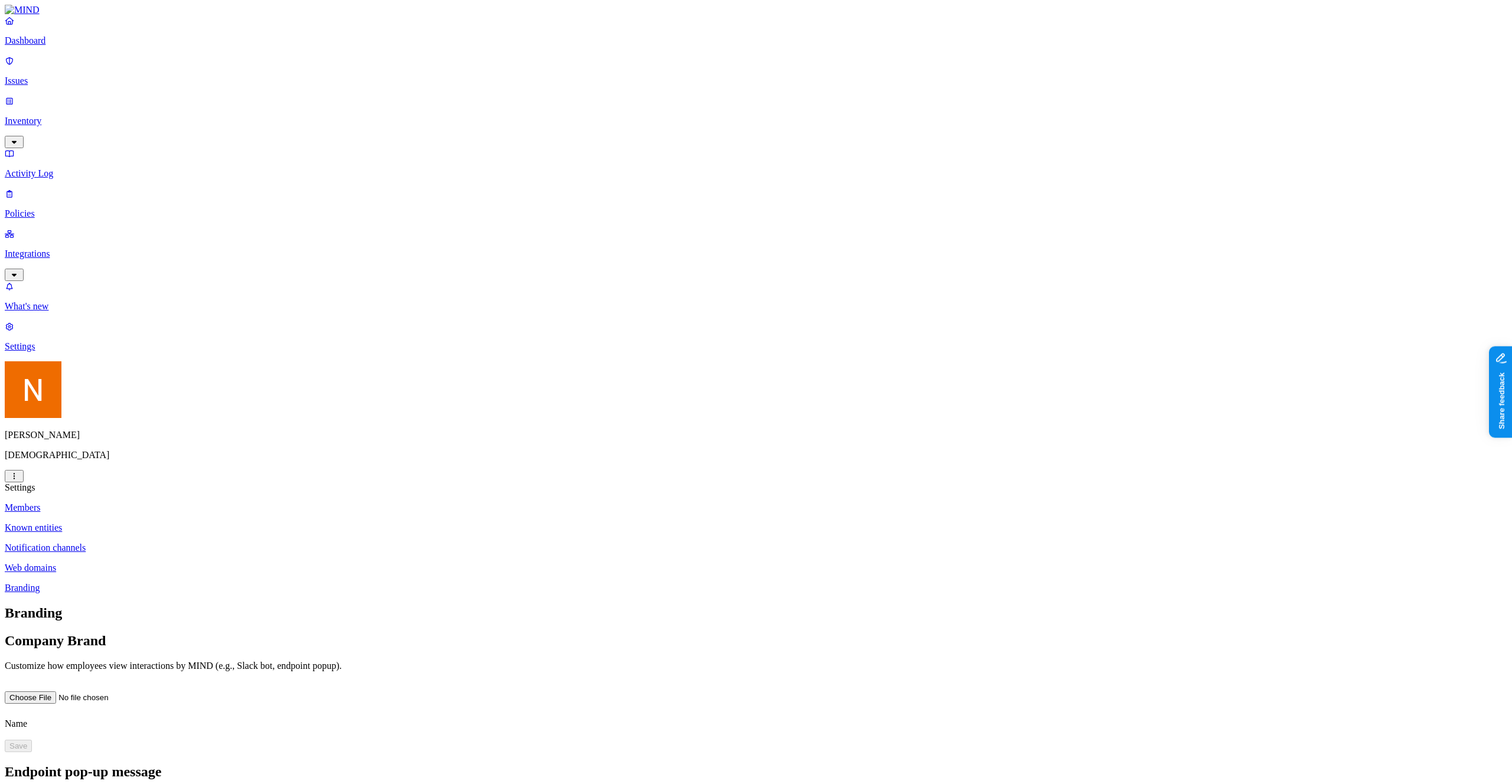
click at [194, 523] on p "Known entities" at bounding box center [755, 528] width 1502 height 11
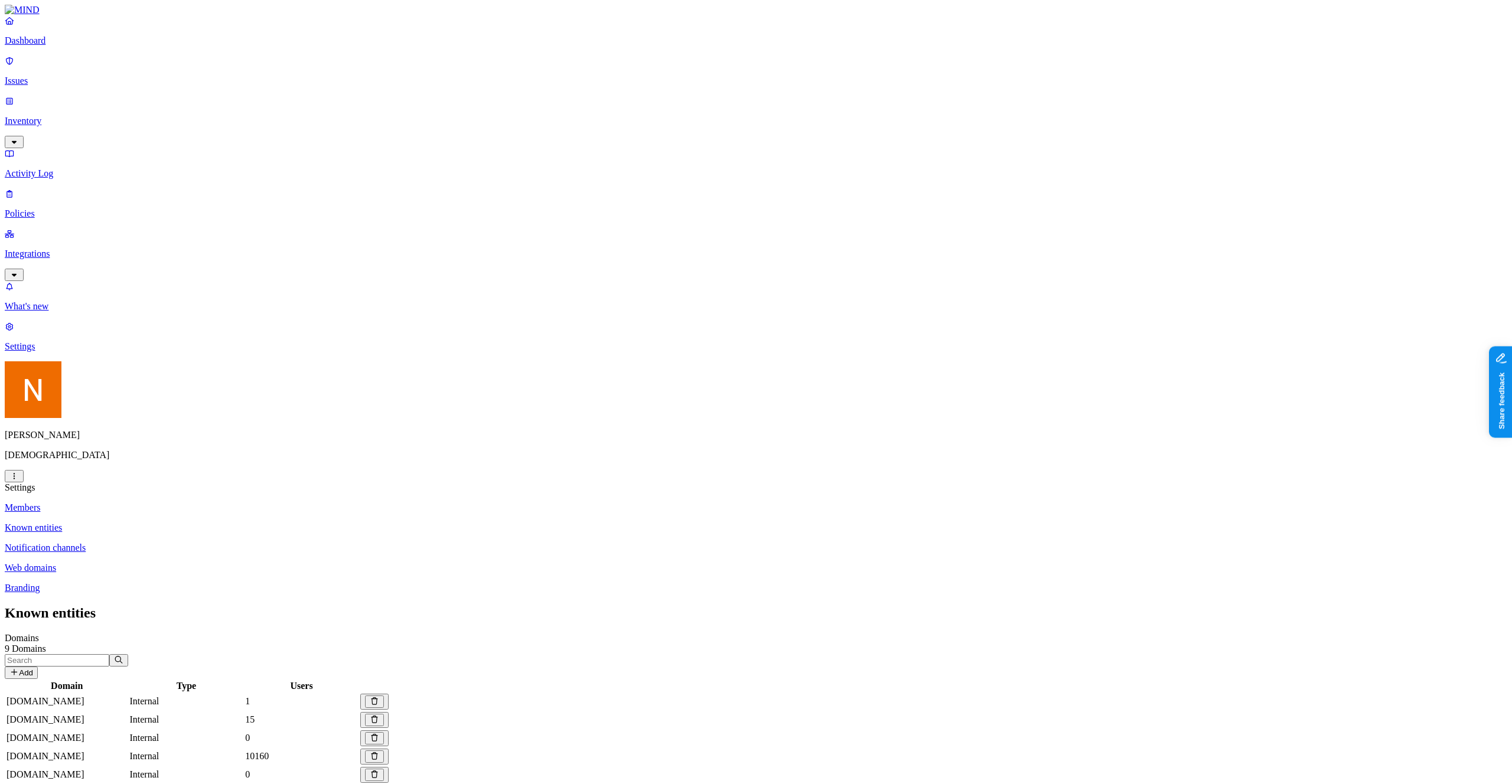
click at [203, 523] on p "Known entities" at bounding box center [755, 528] width 1502 height 11
click at [196, 542] on p "Notification channels" at bounding box center [755, 548] width 1502 height 11
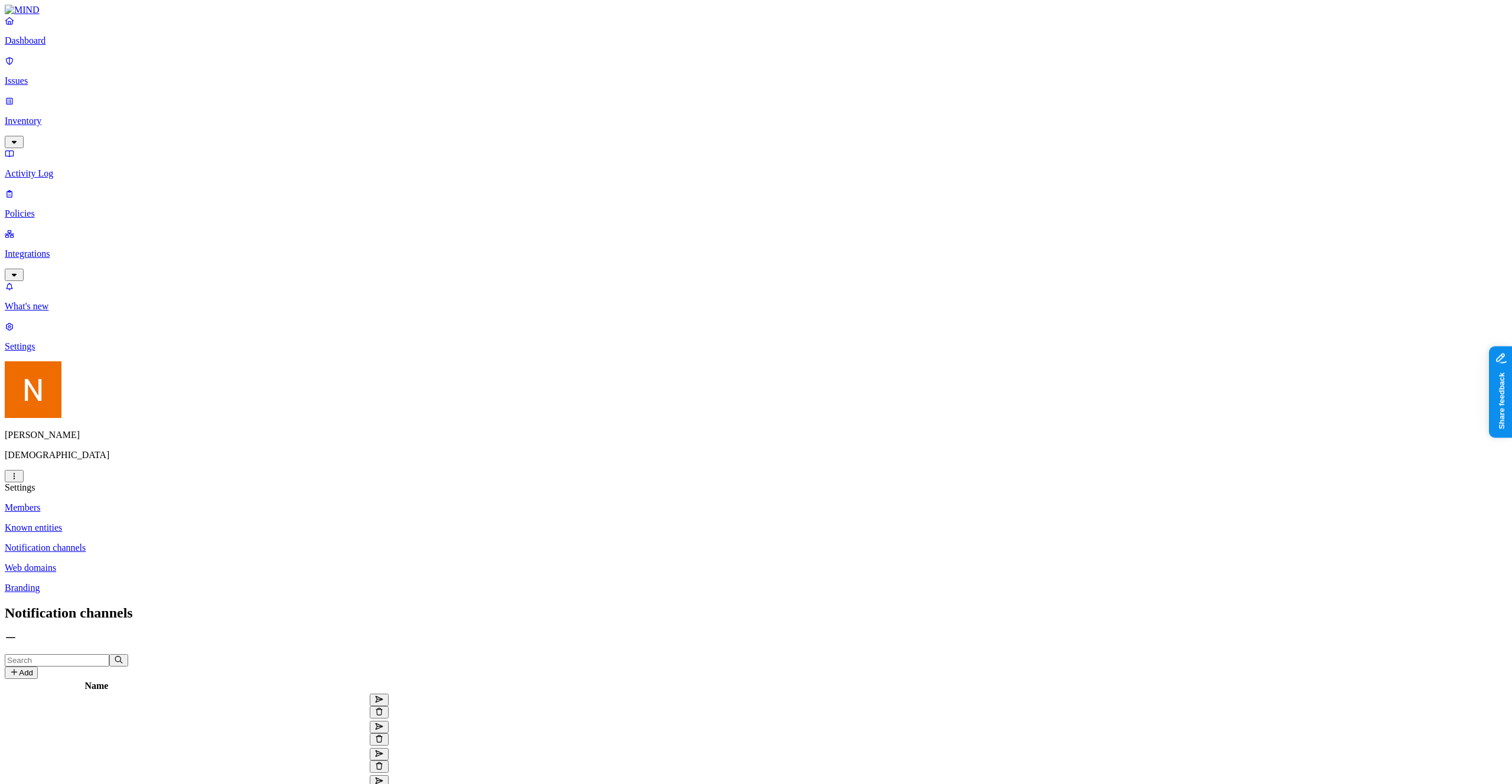
click at [190, 563] on p "Web domains" at bounding box center [755, 568] width 1502 height 11
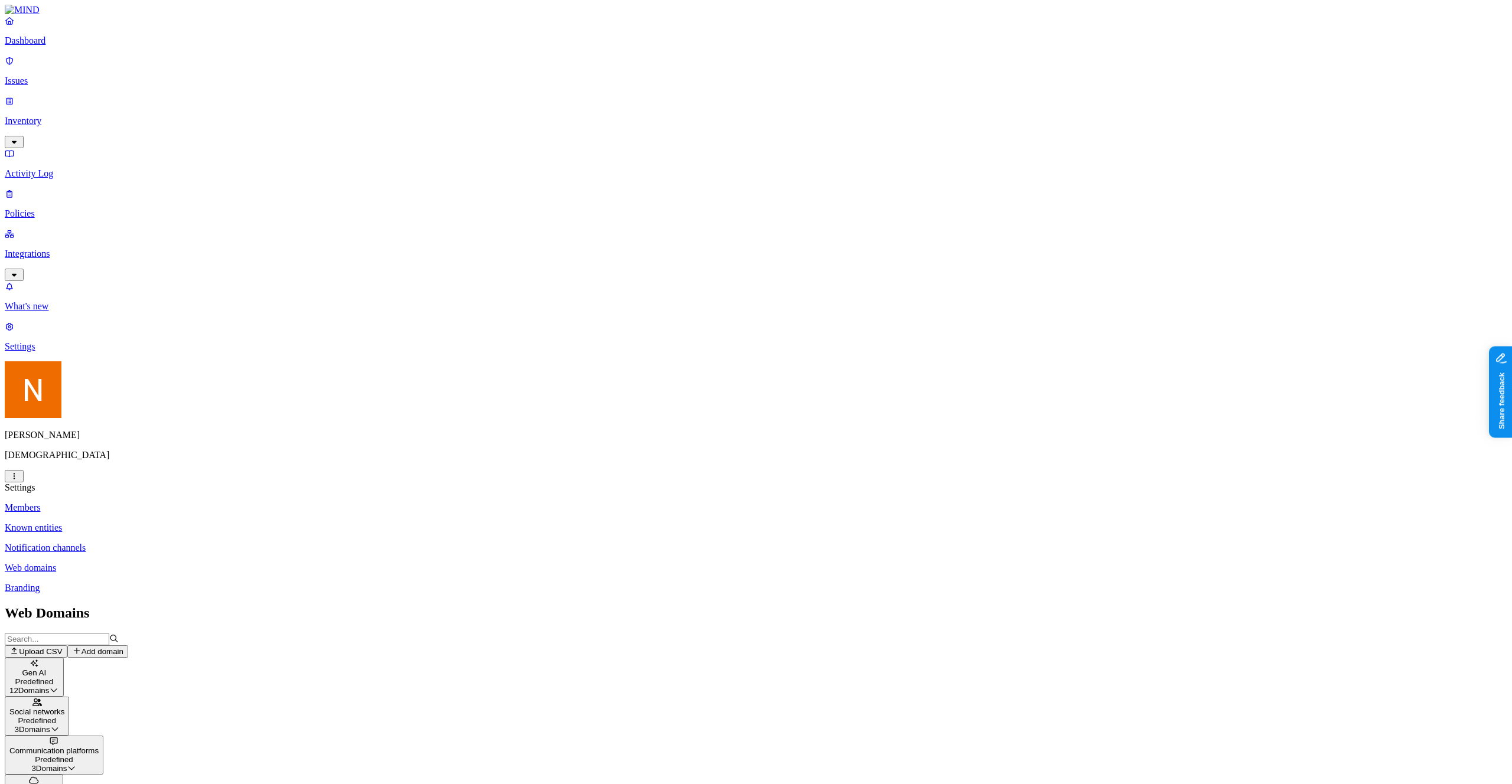
click at [183, 583] on p "Branding" at bounding box center [755, 588] width 1502 height 11
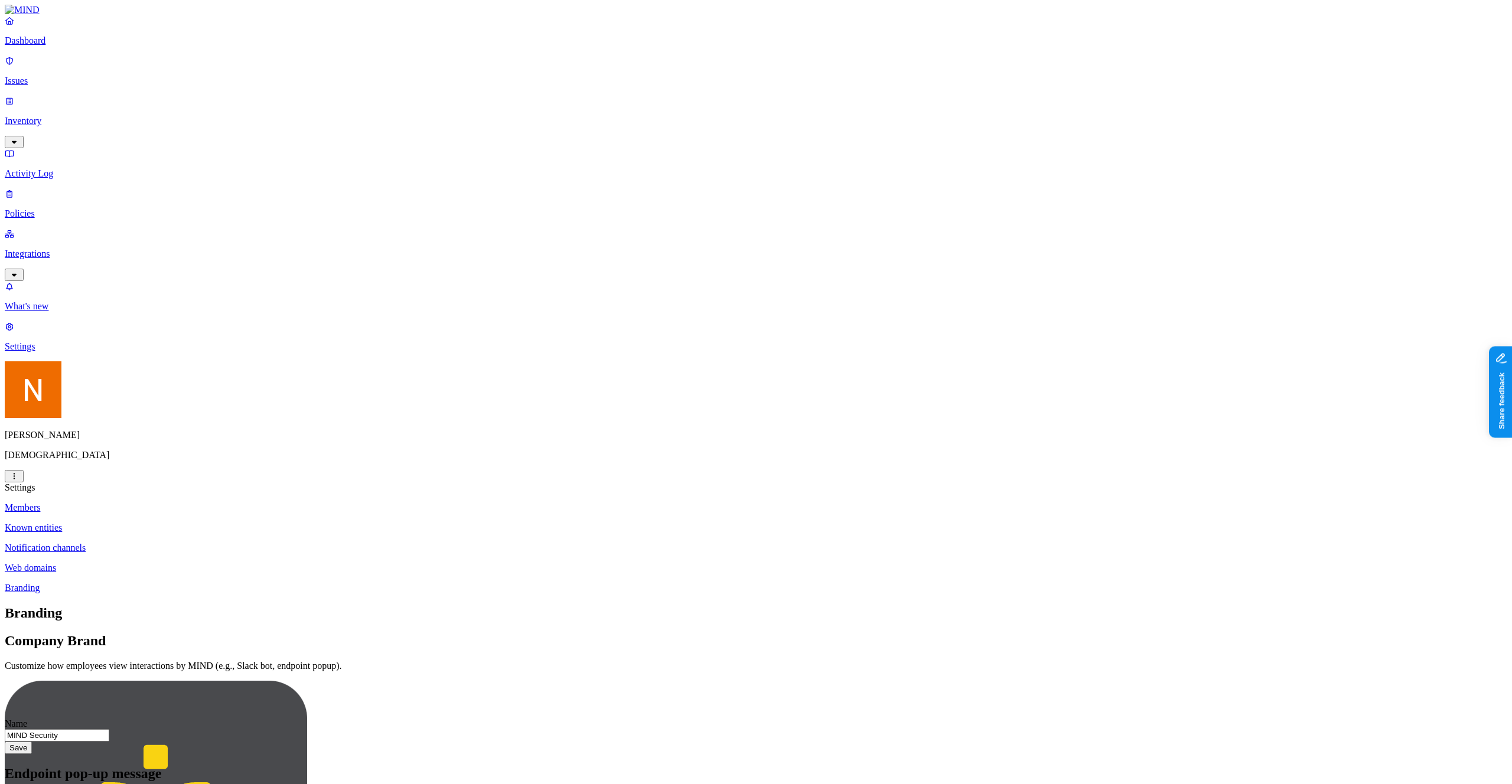
click at [187, 503] on p "Members" at bounding box center [755, 508] width 1502 height 11
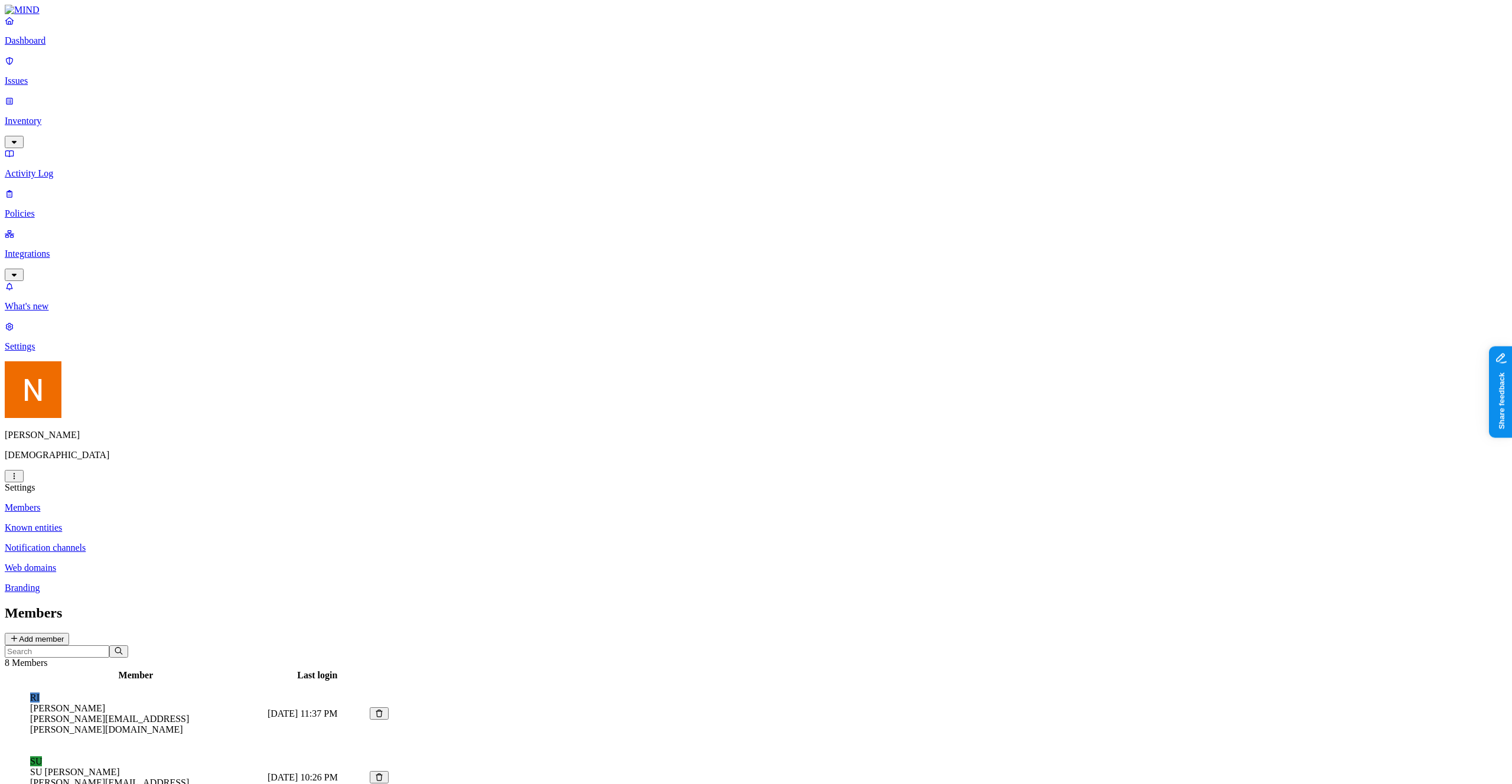
click at [31, 46] on p "Dashboard" at bounding box center [755, 40] width 1502 height 11
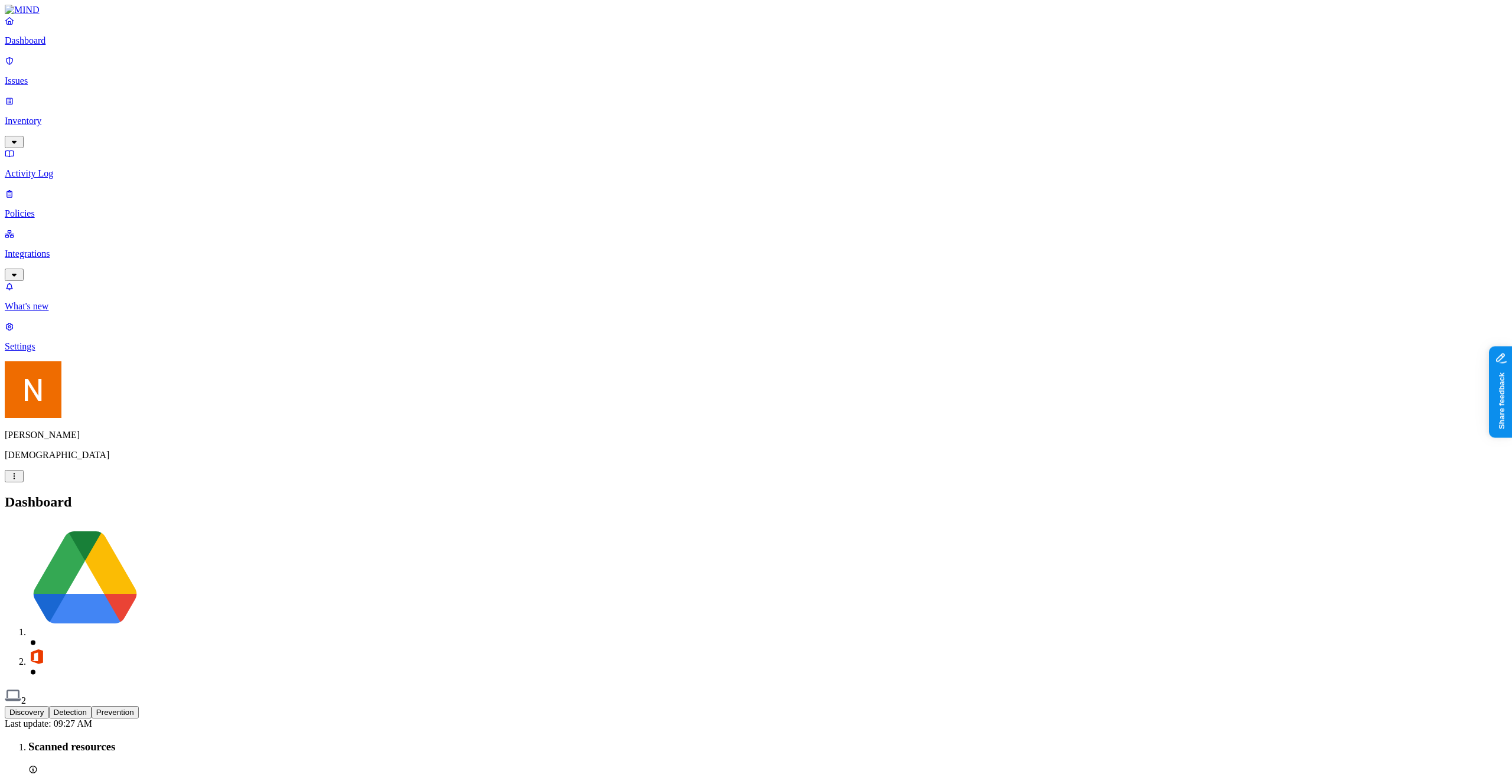
click at [76, 208] on p "Policies" at bounding box center [755, 213] width 1502 height 11
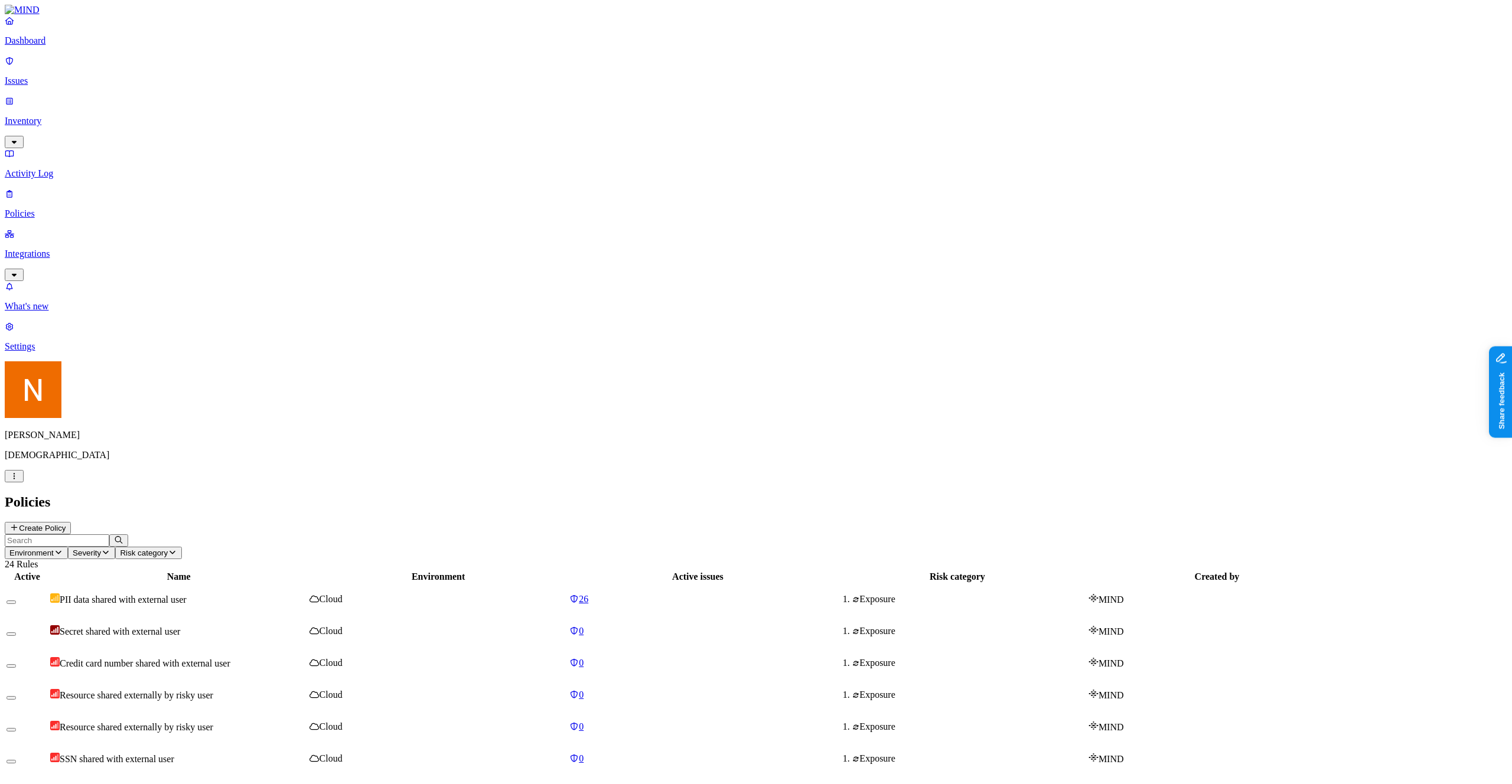
click at [81, 168] on p "Activity Log" at bounding box center [755, 173] width 1502 height 11
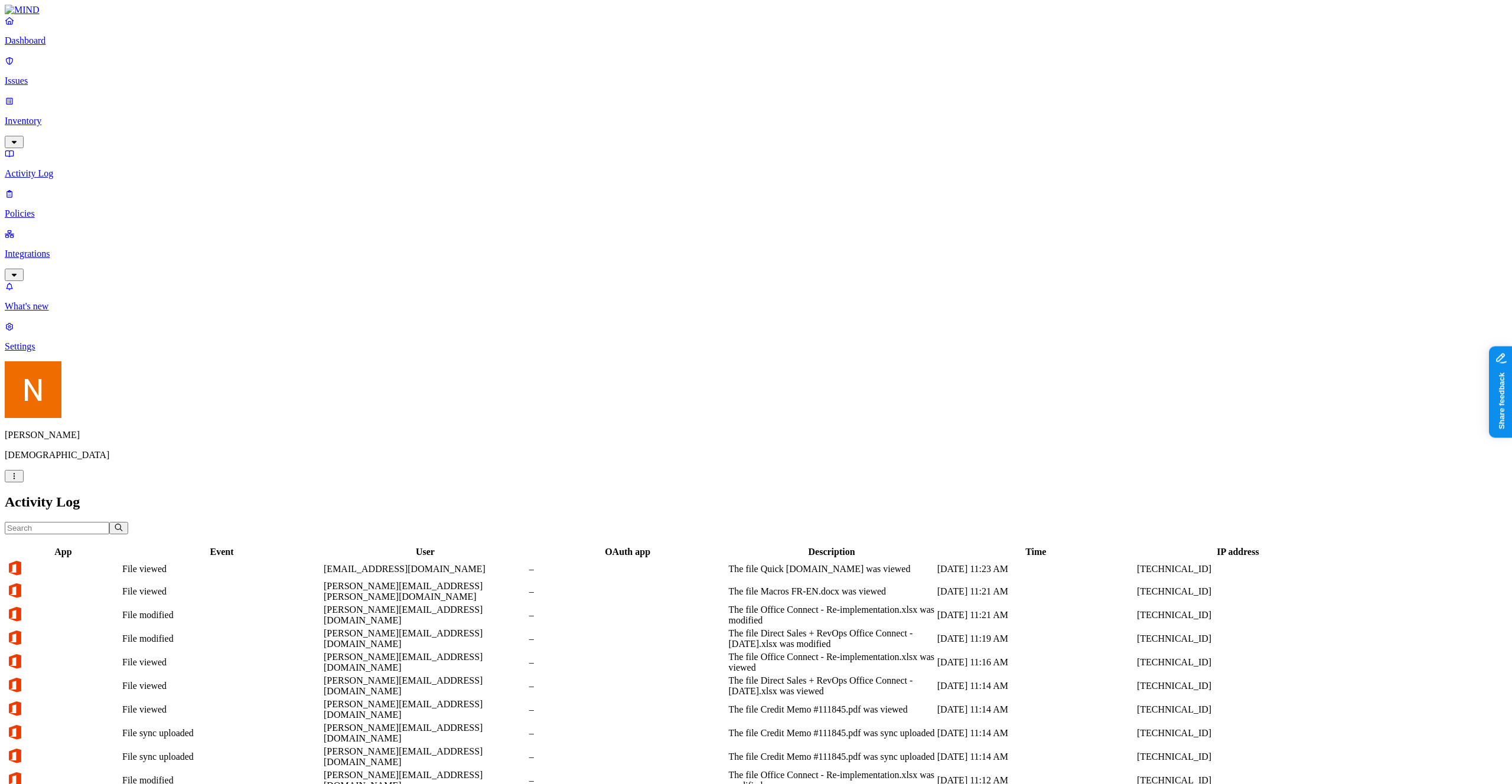
click at [88, 208] on p "Policies" at bounding box center [755, 213] width 1502 height 11
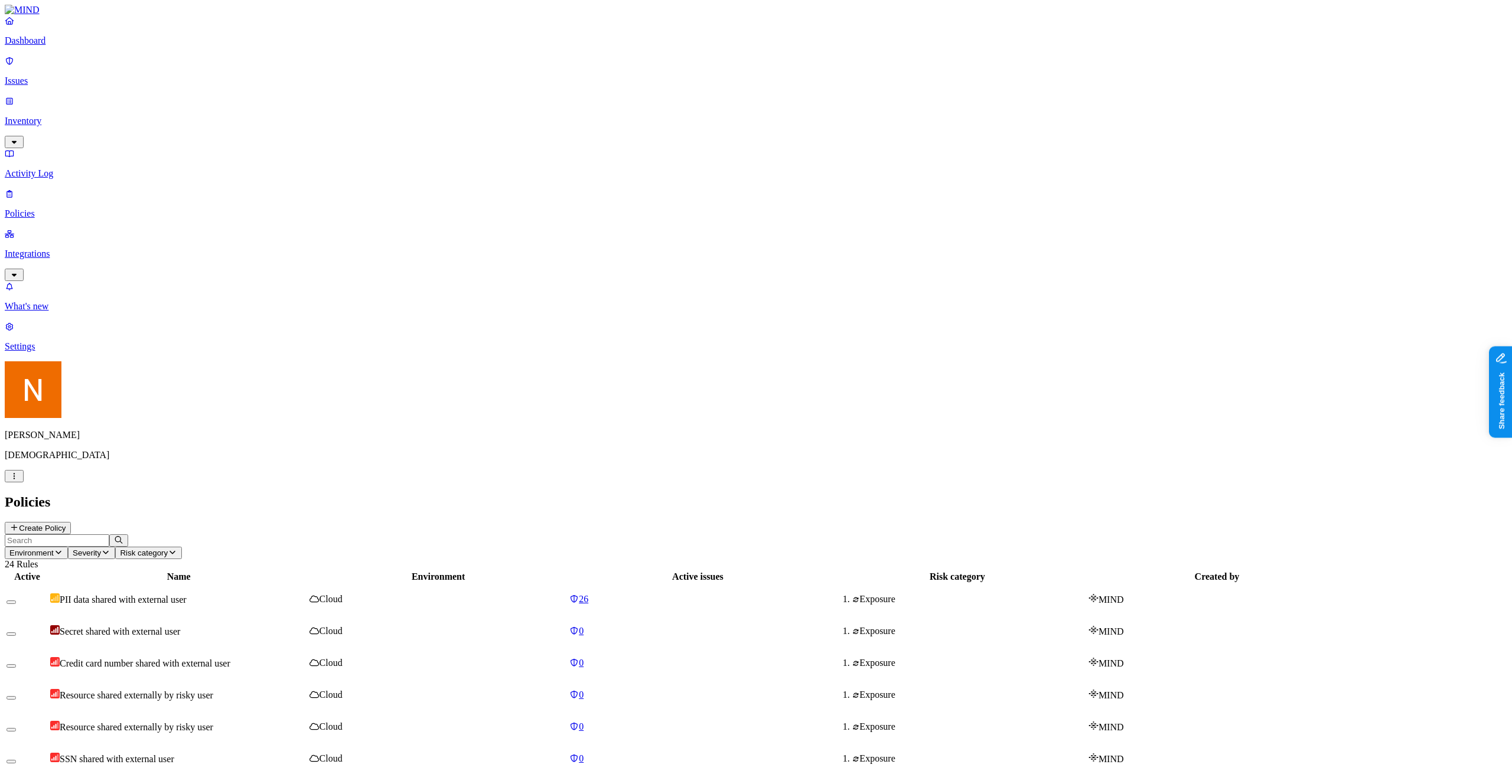
click at [88, 127] on div "Dashboard Issues Inventory Activity Log Policies Integrations" at bounding box center [755, 148] width 1502 height 266
click at [88, 168] on p "Activity Log" at bounding box center [755, 173] width 1502 height 11
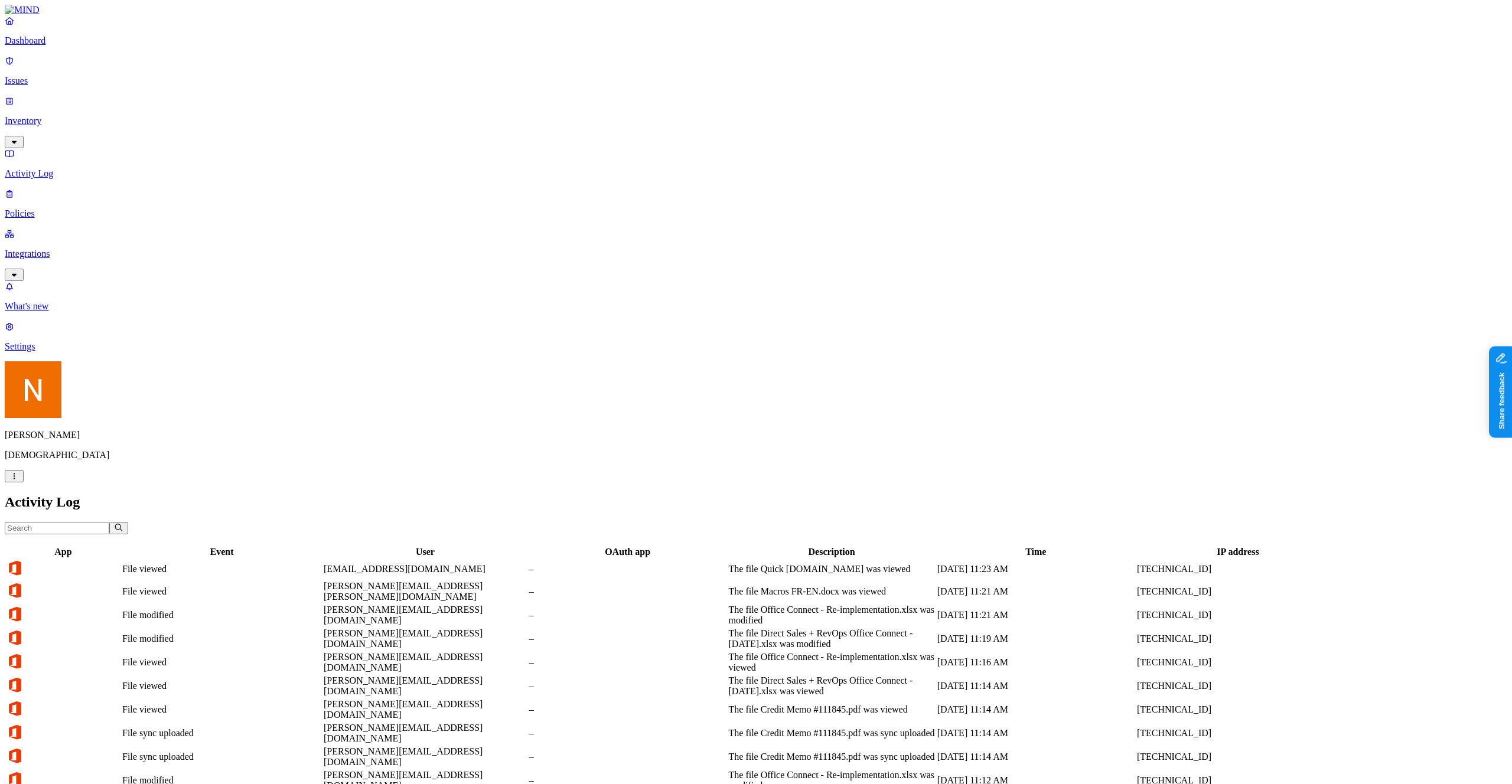
click at [84, 188] on link "Policies" at bounding box center [755, 204] width 1502 height 31
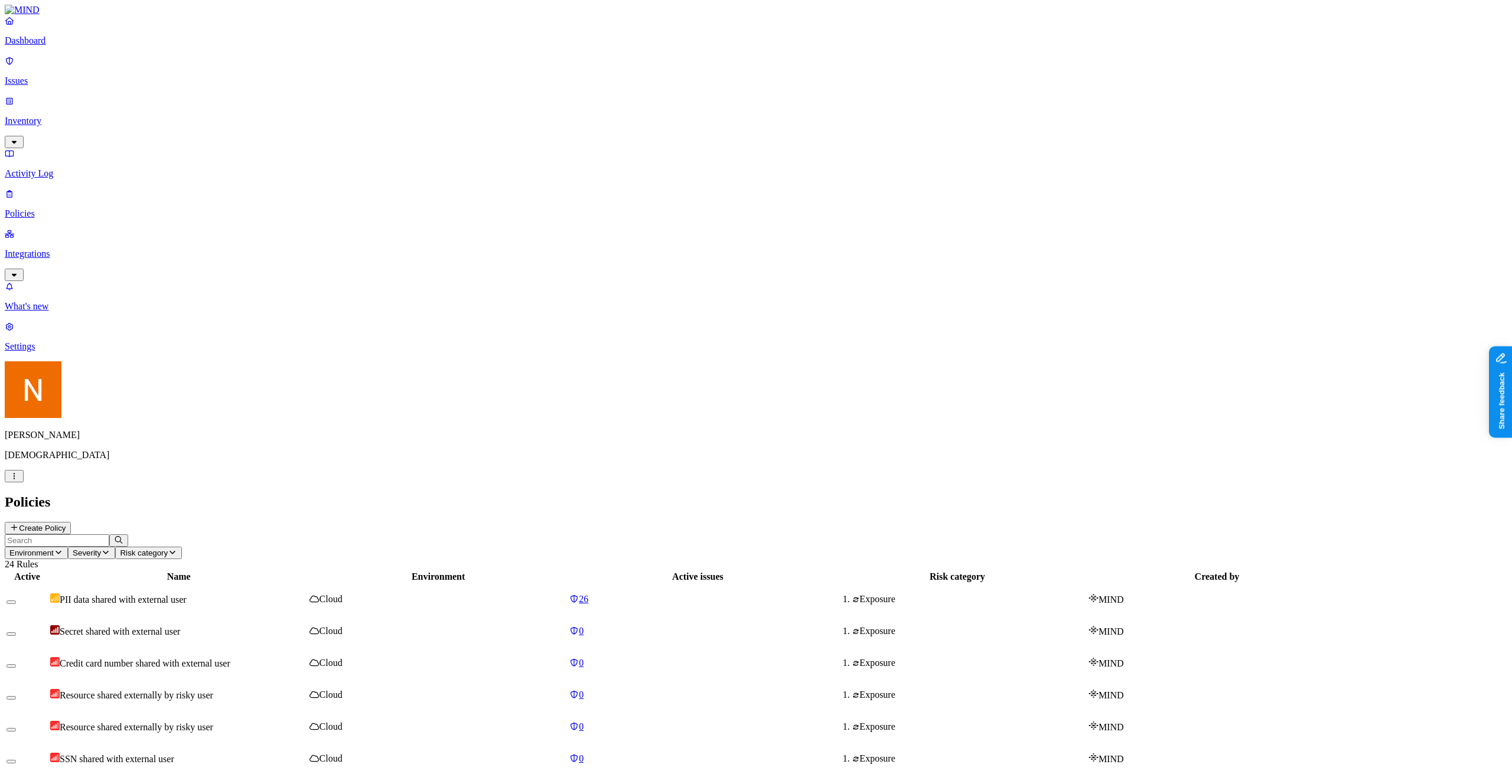
click at [81, 229] on link "Integrations" at bounding box center [755, 254] width 1502 height 50
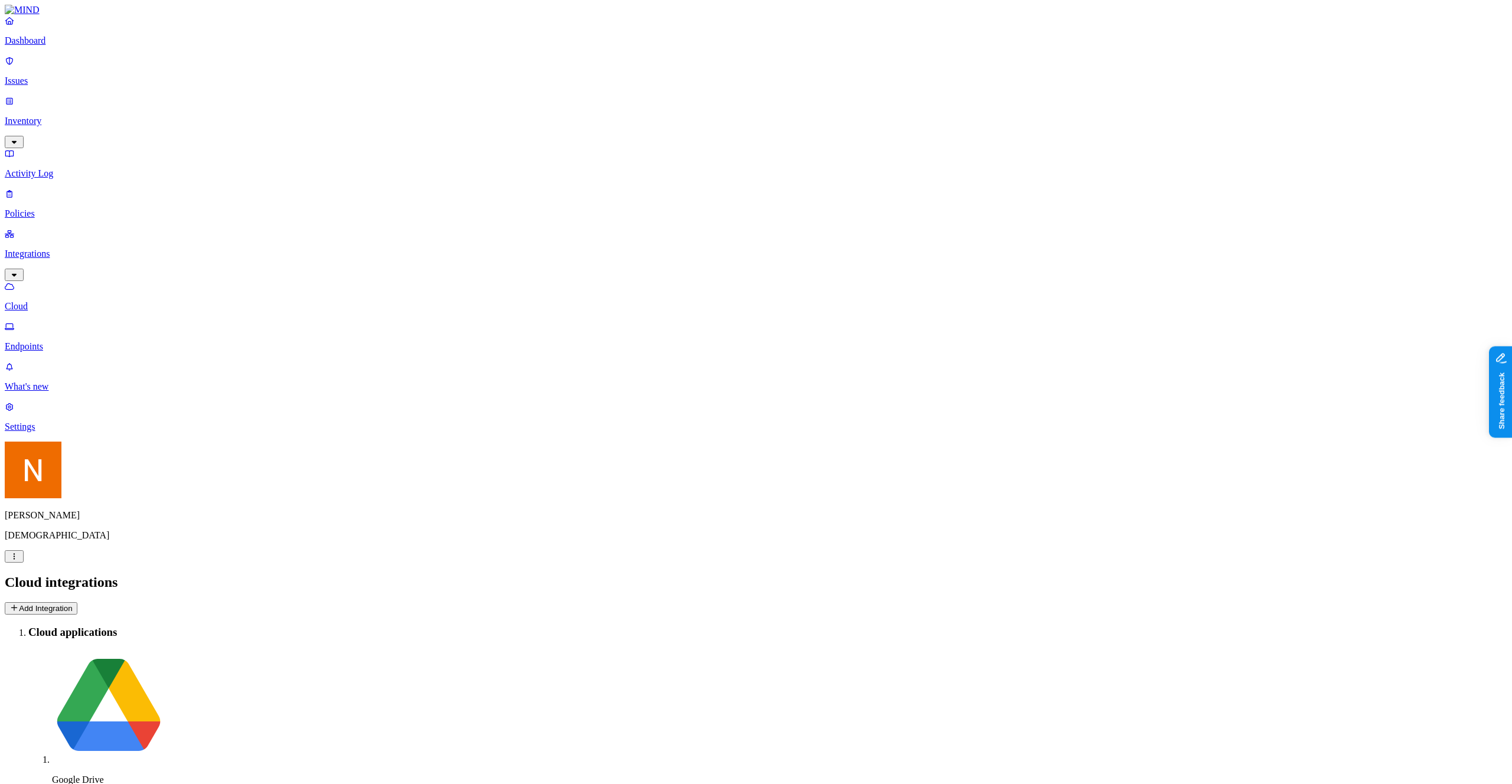
click at [82, 147] on div "Dashboard Issues Inventory Activity Log Policies Integrations Cloud Endpoints" at bounding box center [755, 183] width 1502 height 337
click at [84, 208] on p "Policies" at bounding box center [755, 213] width 1502 height 11
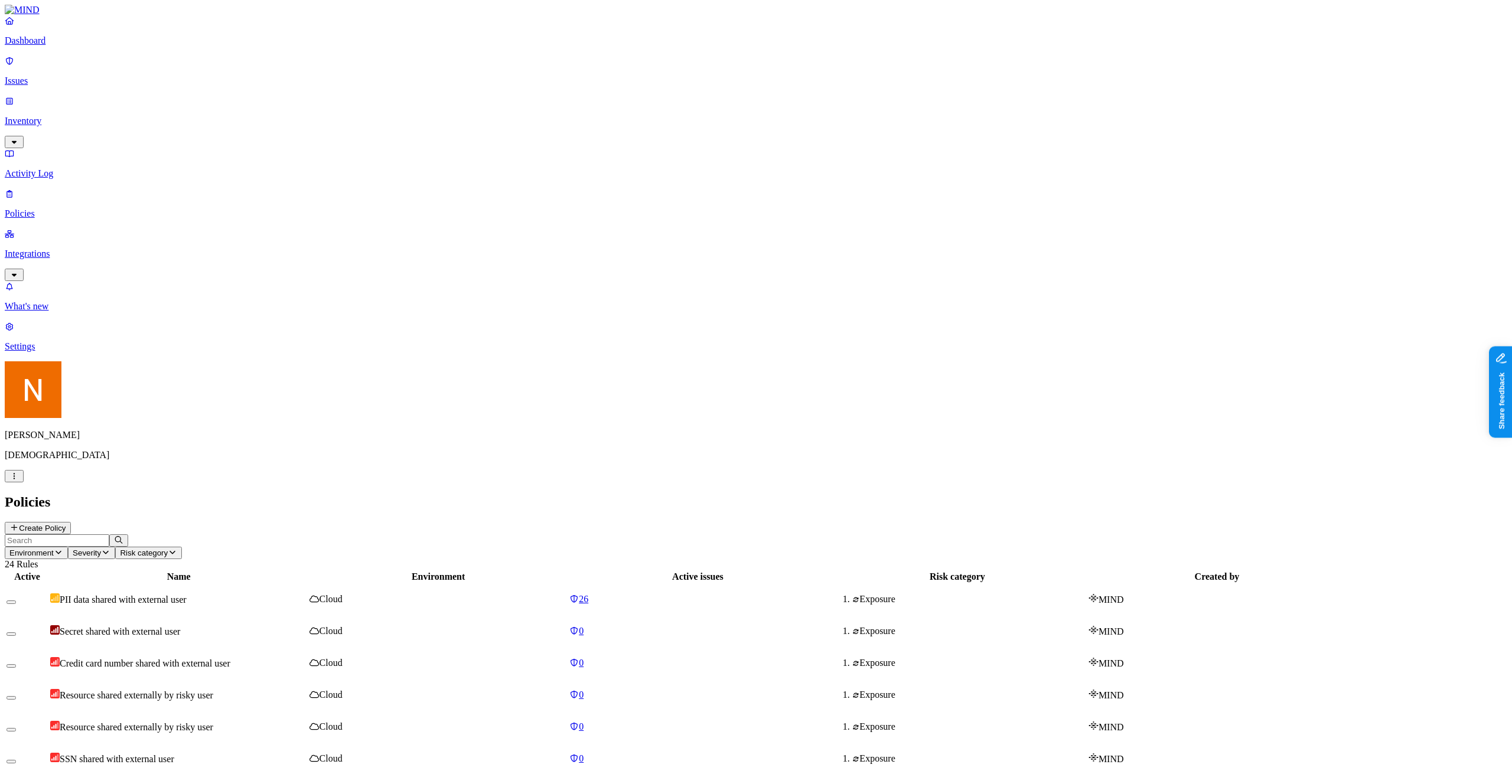
click at [100, 75] on p "Issues" at bounding box center [755, 81] width 1502 height 11
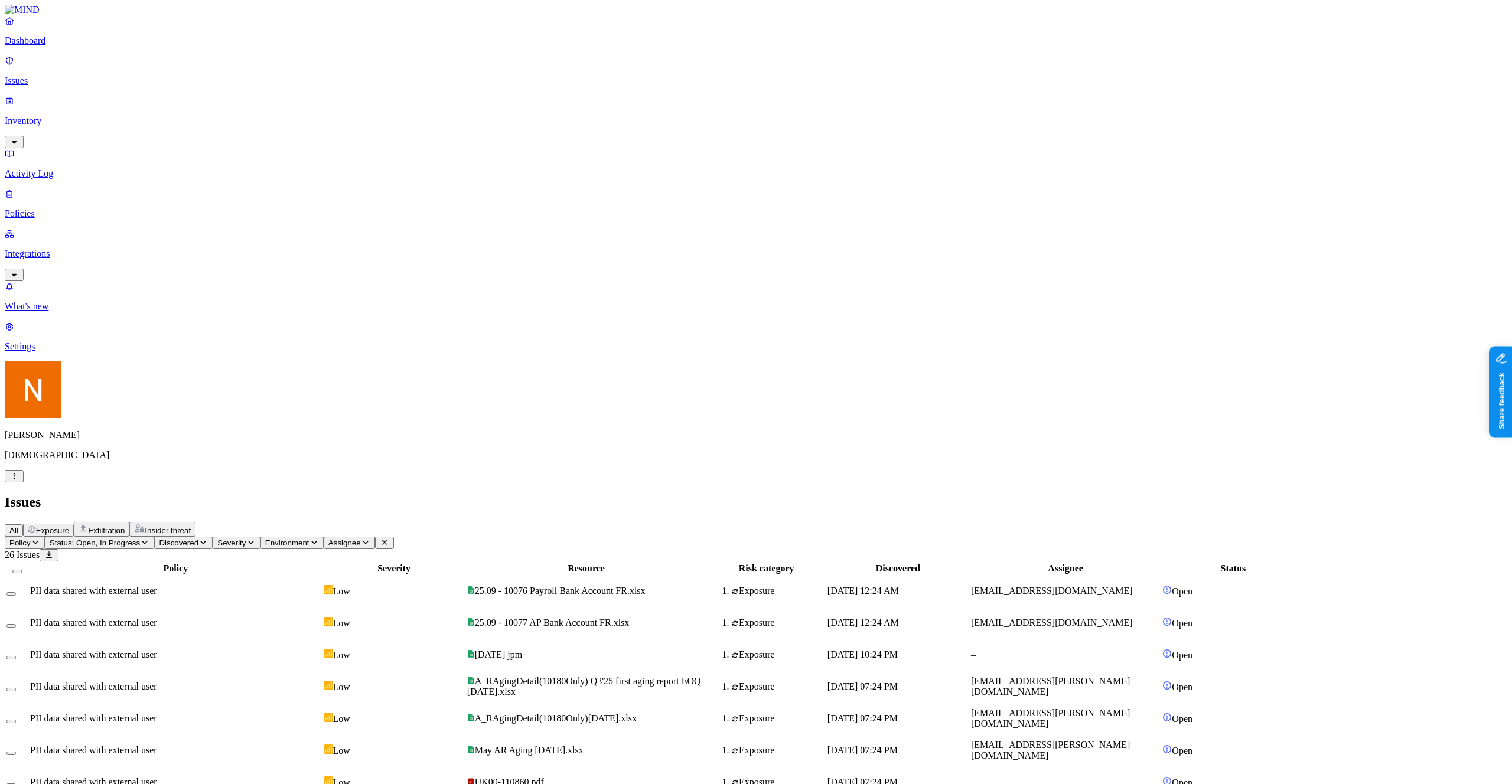
click at [30, 116] on p "Inventory" at bounding box center [755, 121] width 1502 height 11
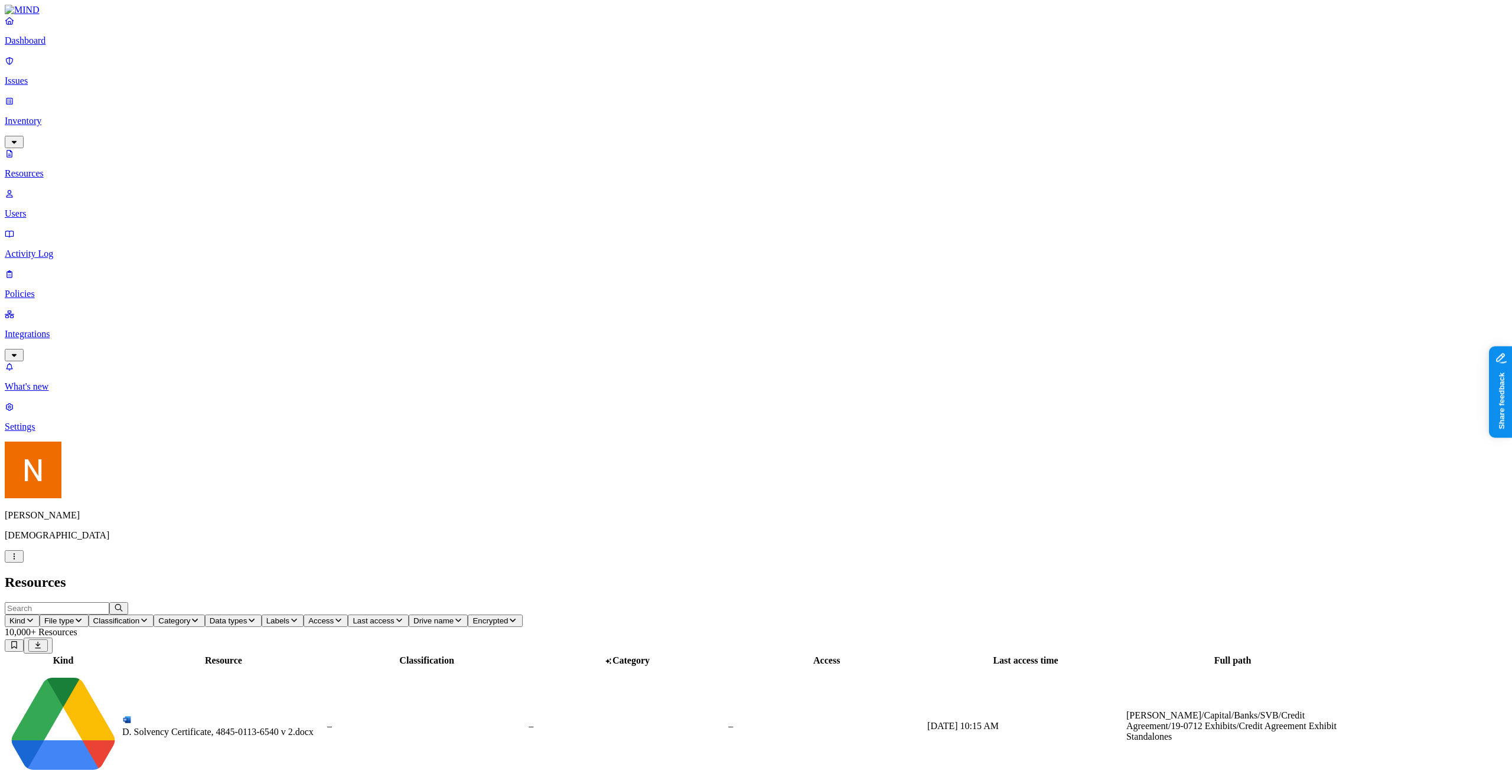
click at [47, 249] on p "Activity Log" at bounding box center [755, 254] width 1502 height 11
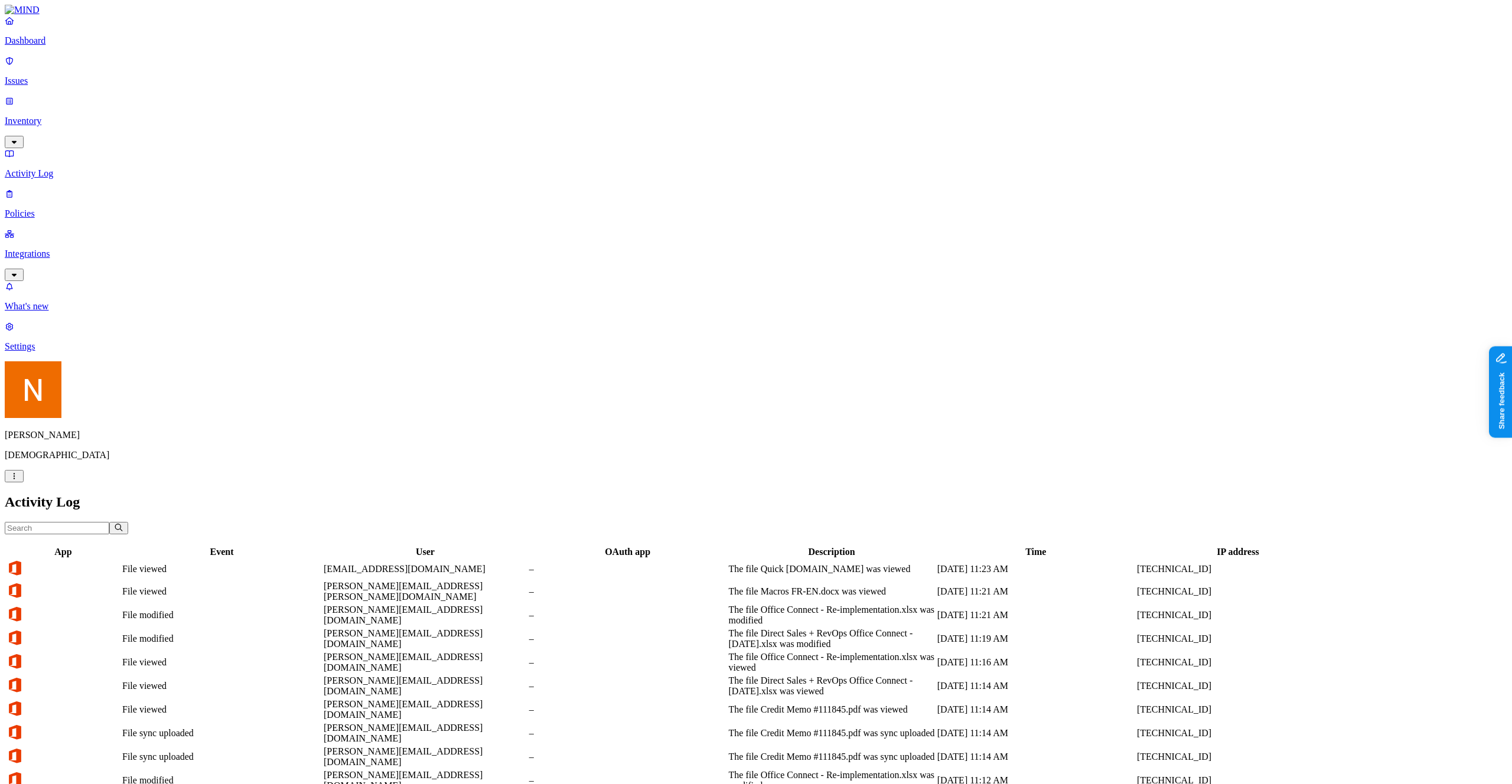
click at [71, 75] on p "Issues" at bounding box center [755, 81] width 1502 height 11
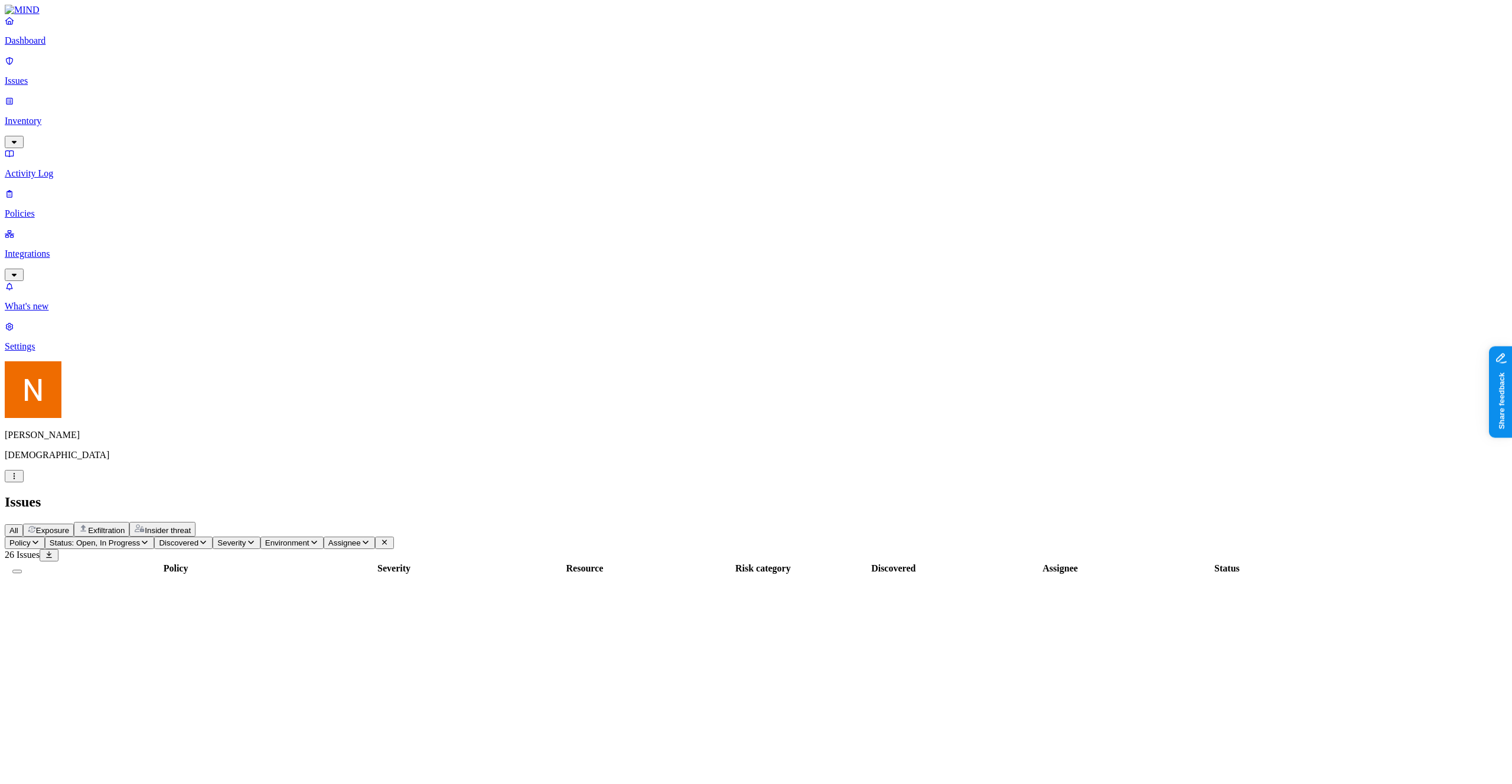
click at [66, 96] on link "Inventory" at bounding box center [755, 121] width 1502 height 50
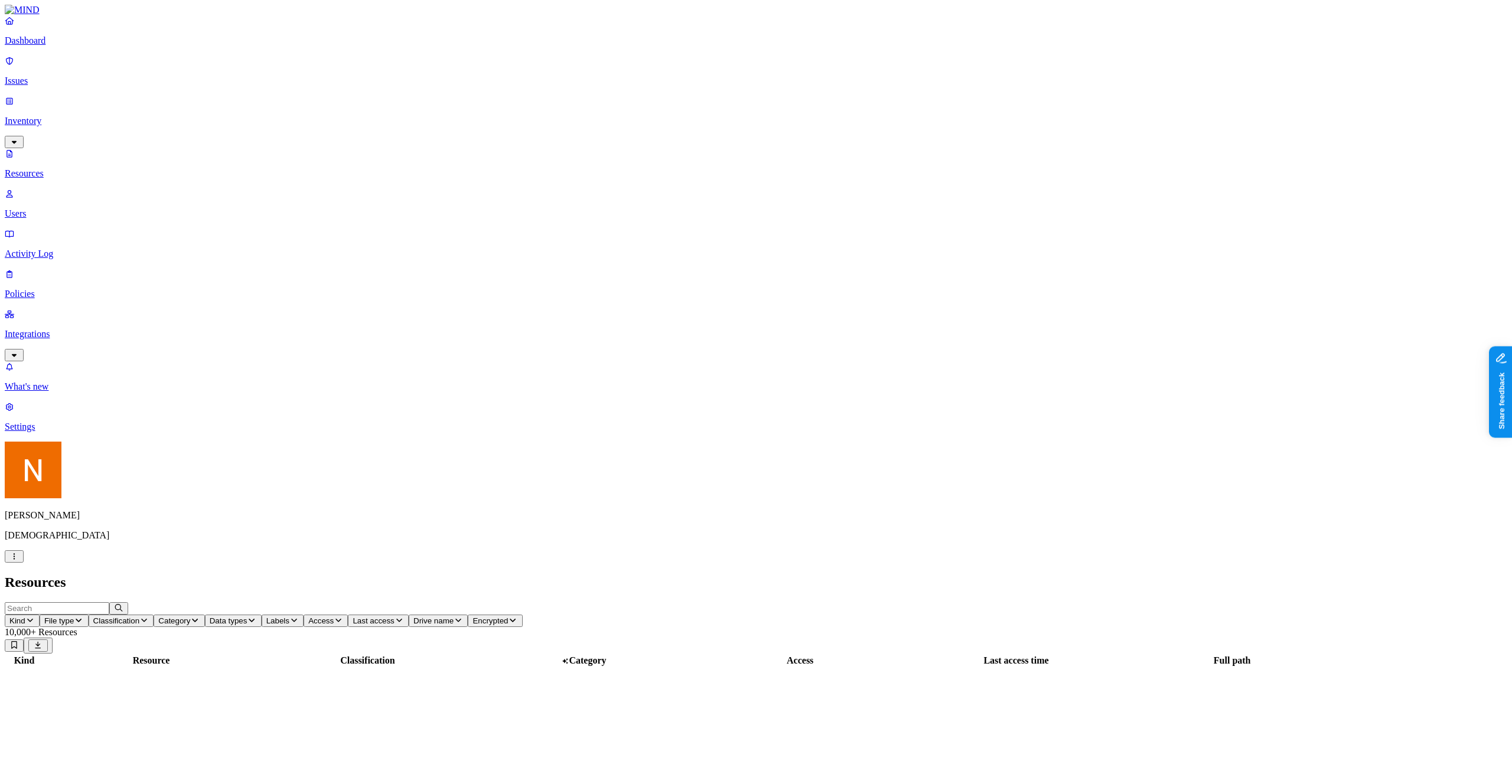
click at [61, 208] on p "Users" at bounding box center [755, 213] width 1502 height 11
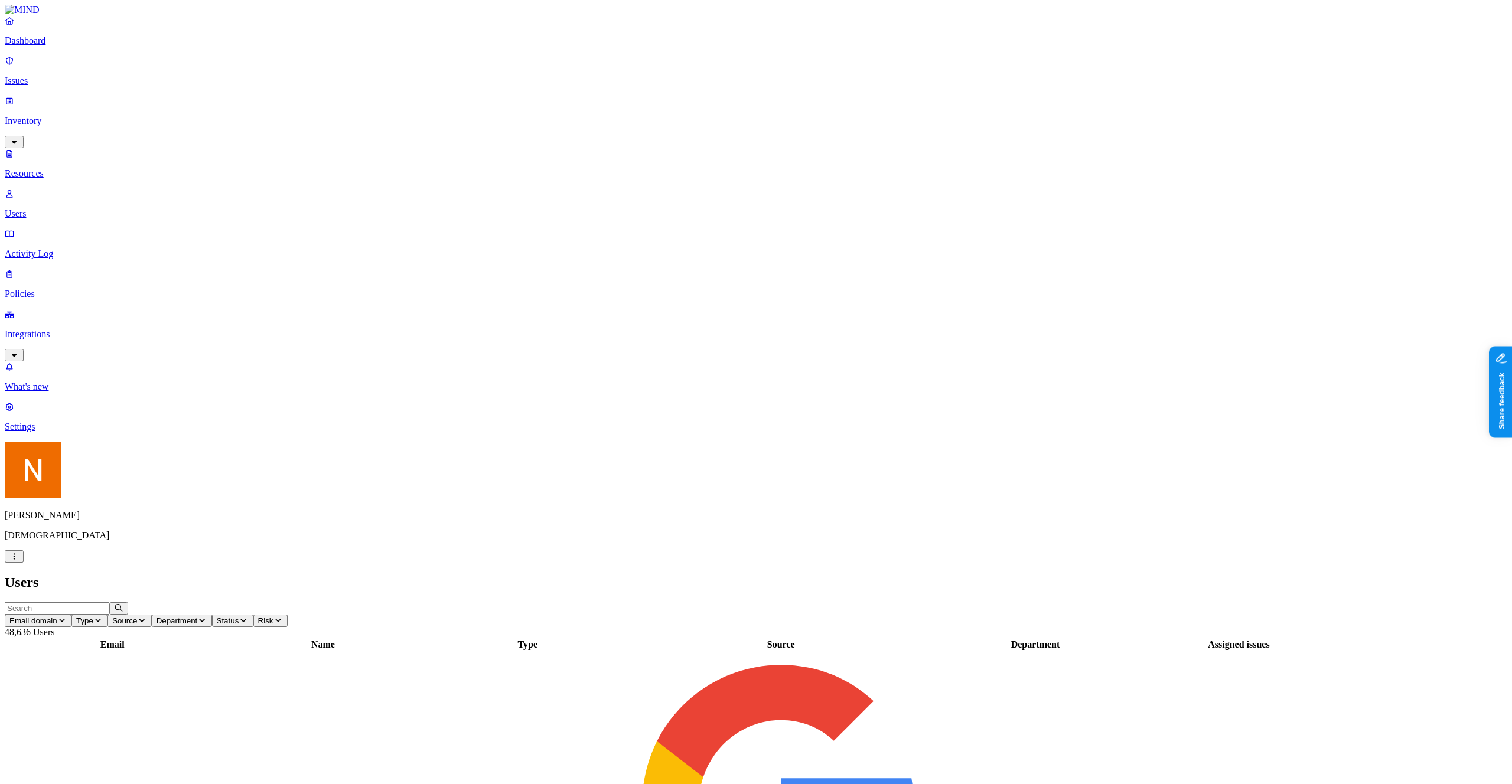
click at [61, 289] on p "Policies" at bounding box center [755, 294] width 1502 height 11
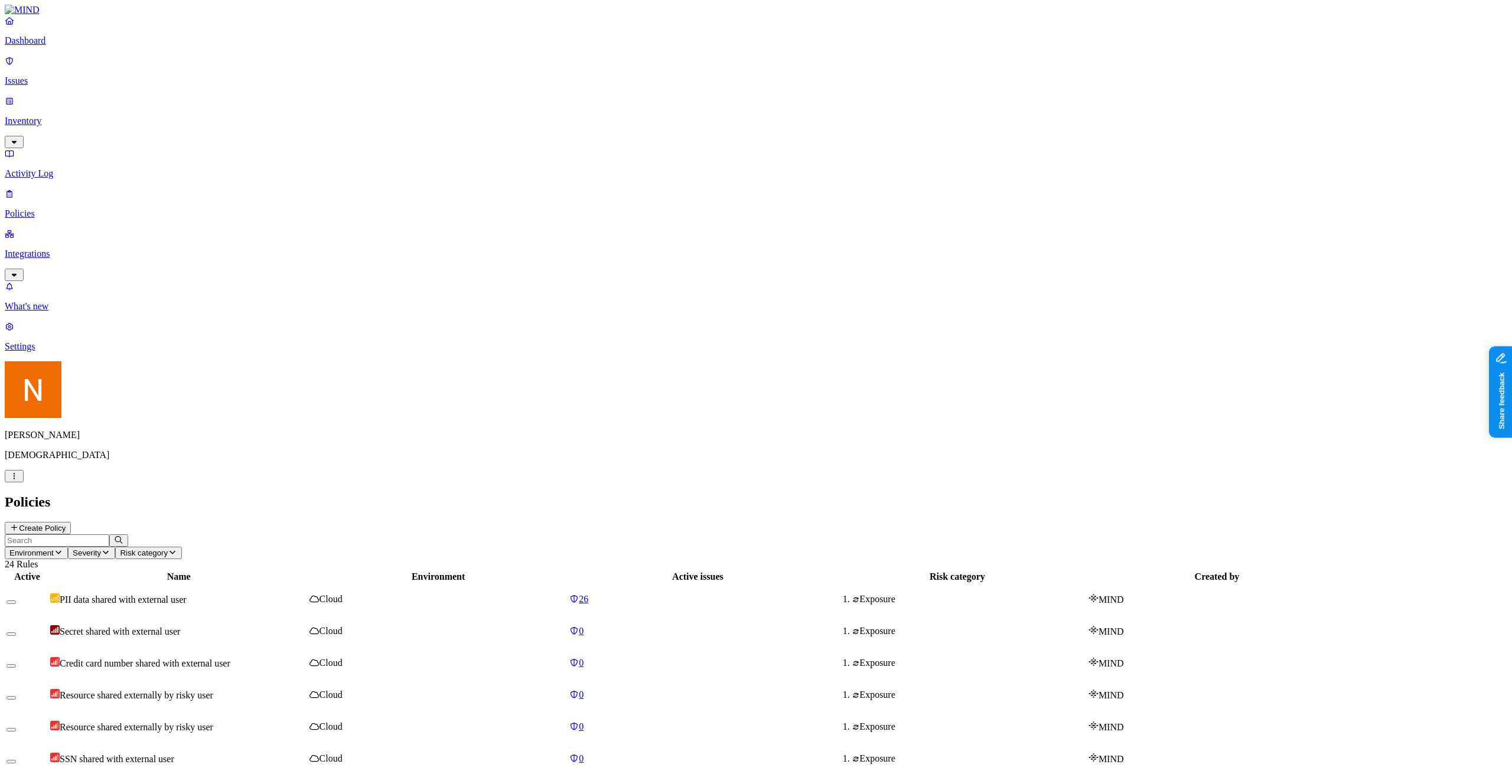
click at [95, 46] on link "Dashboard" at bounding box center [755, 31] width 1502 height 31
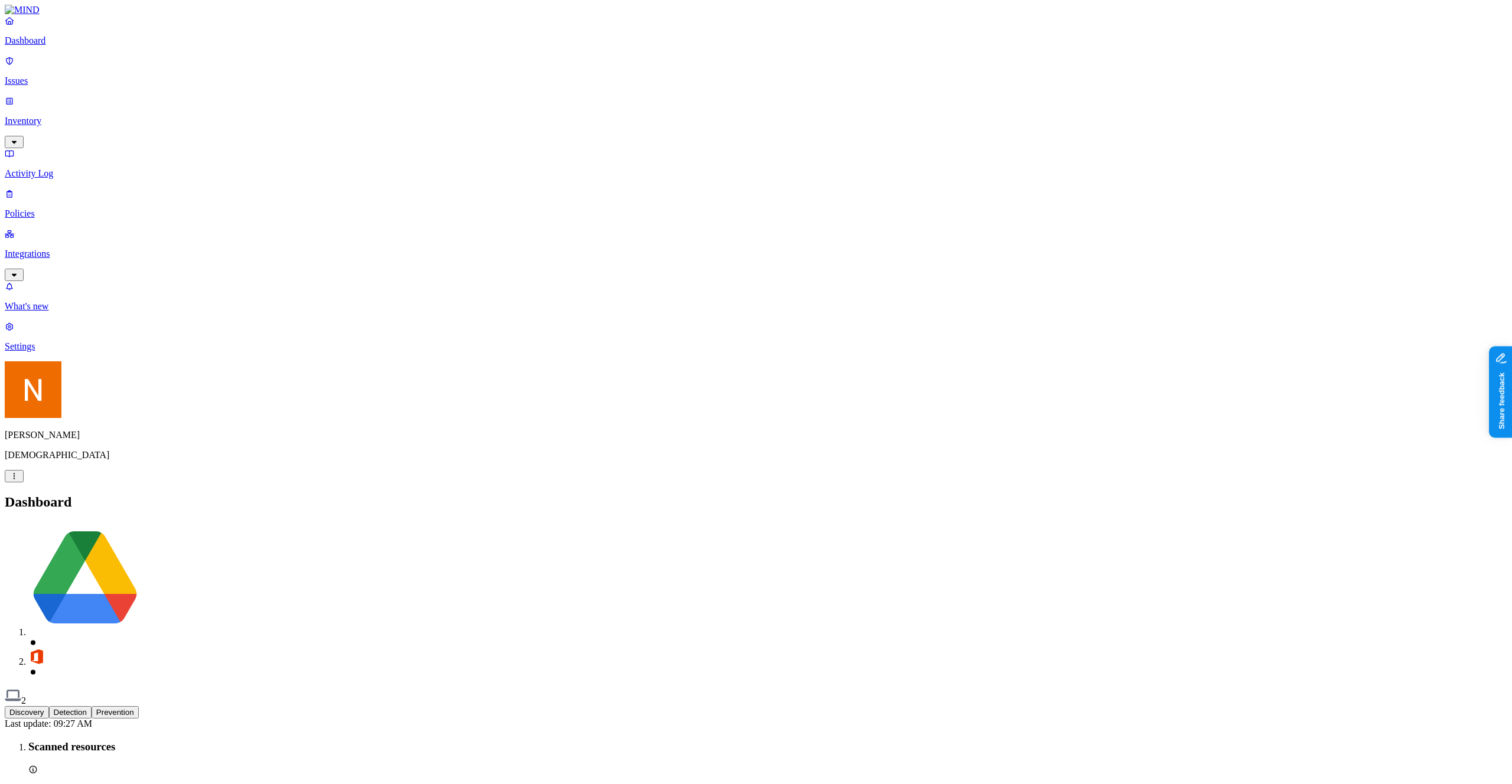
click at [93, 65] on link "Issues" at bounding box center [755, 71] width 1502 height 31
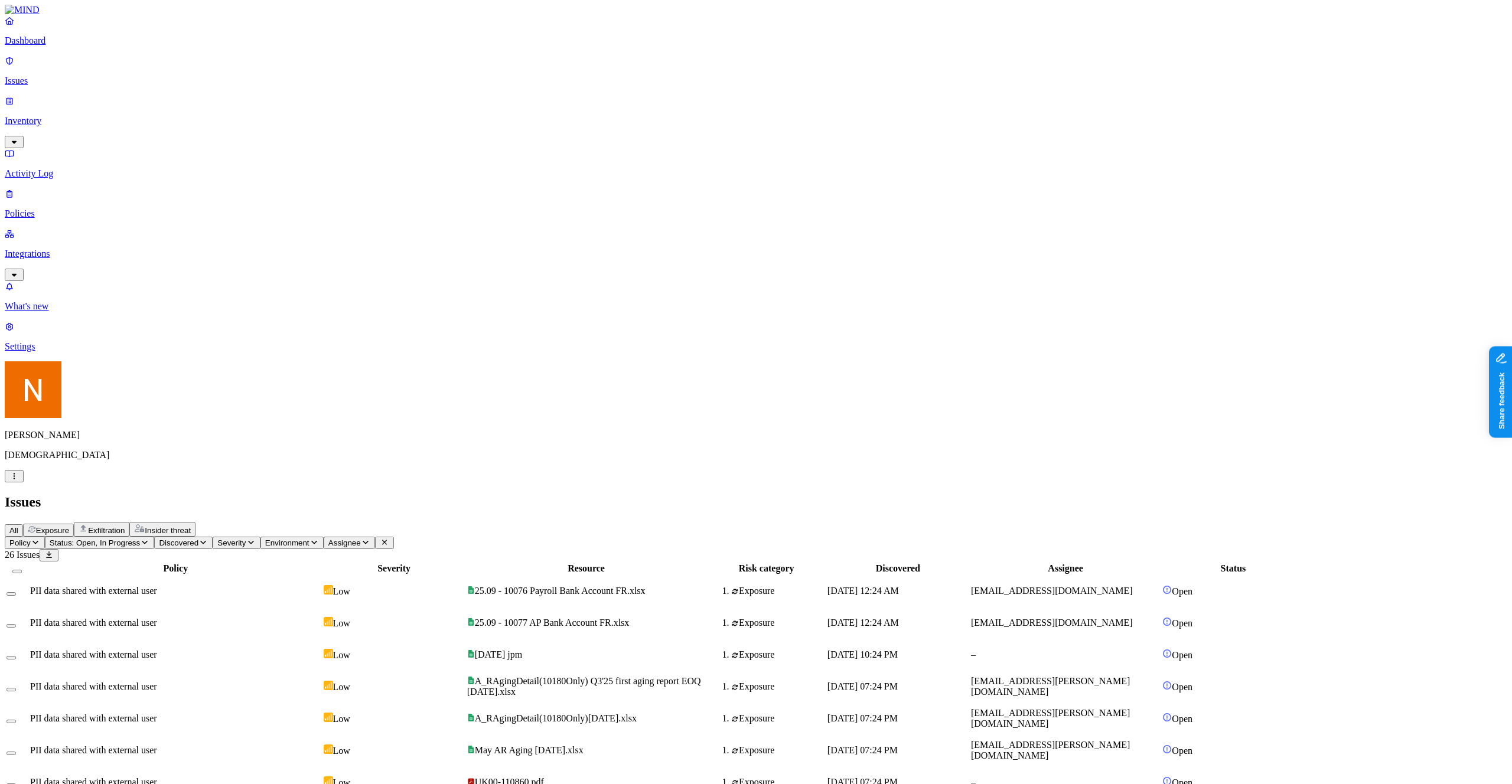
click at [82, 116] on p "Inventory" at bounding box center [755, 121] width 1502 height 11
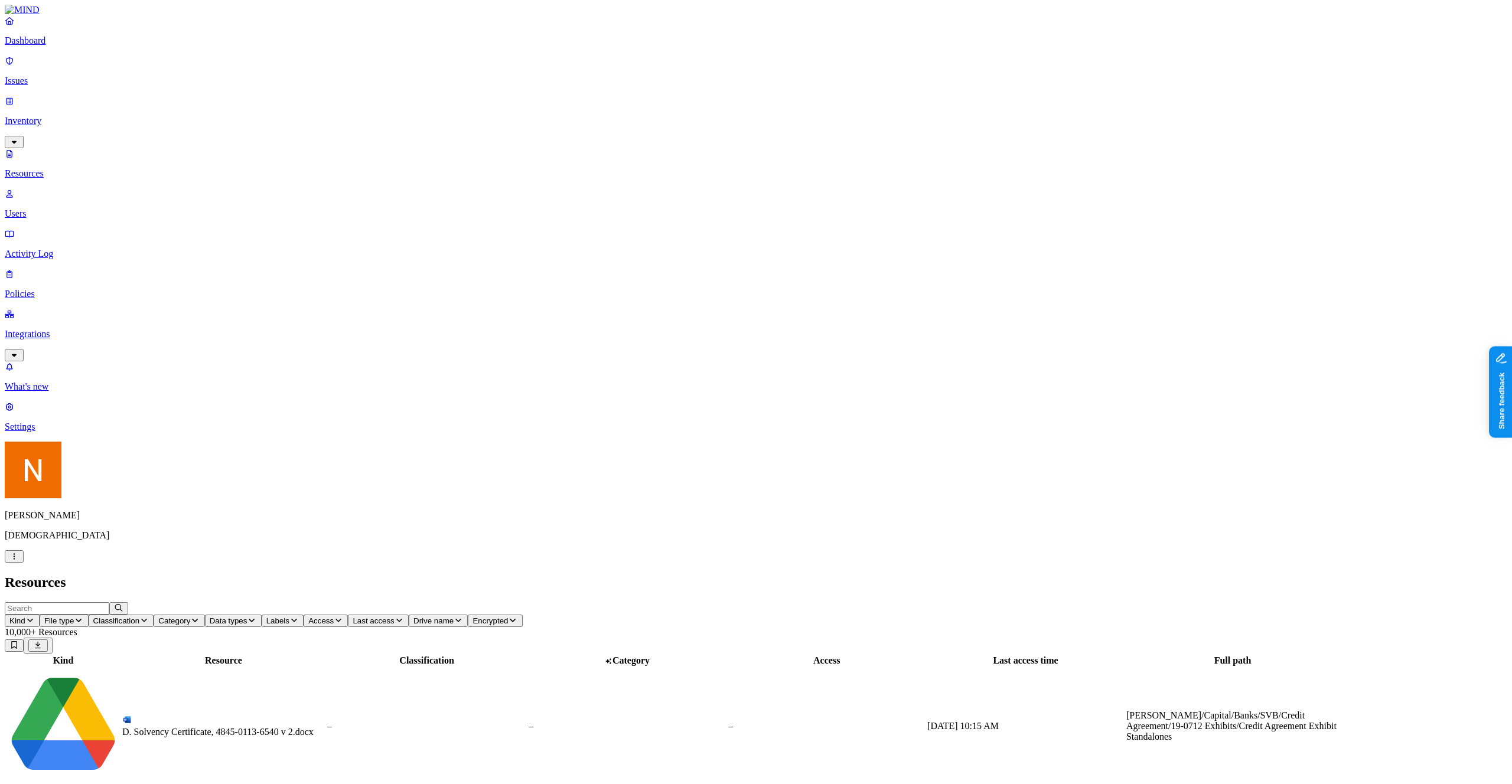
click at [54, 329] on p "Integrations" at bounding box center [755, 334] width 1502 height 11
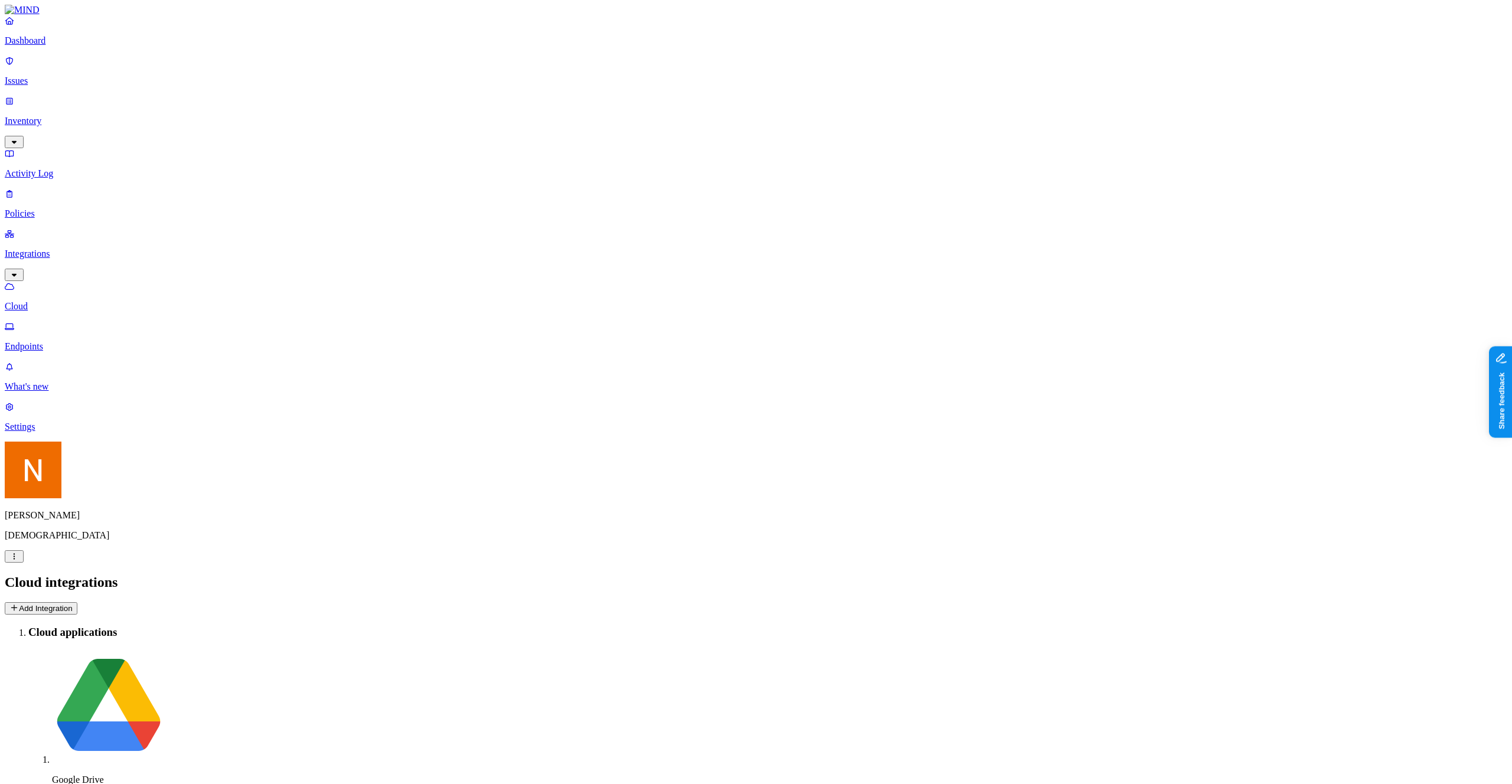
click at [54, 341] on p "Endpoints" at bounding box center [755, 346] width 1502 height 11
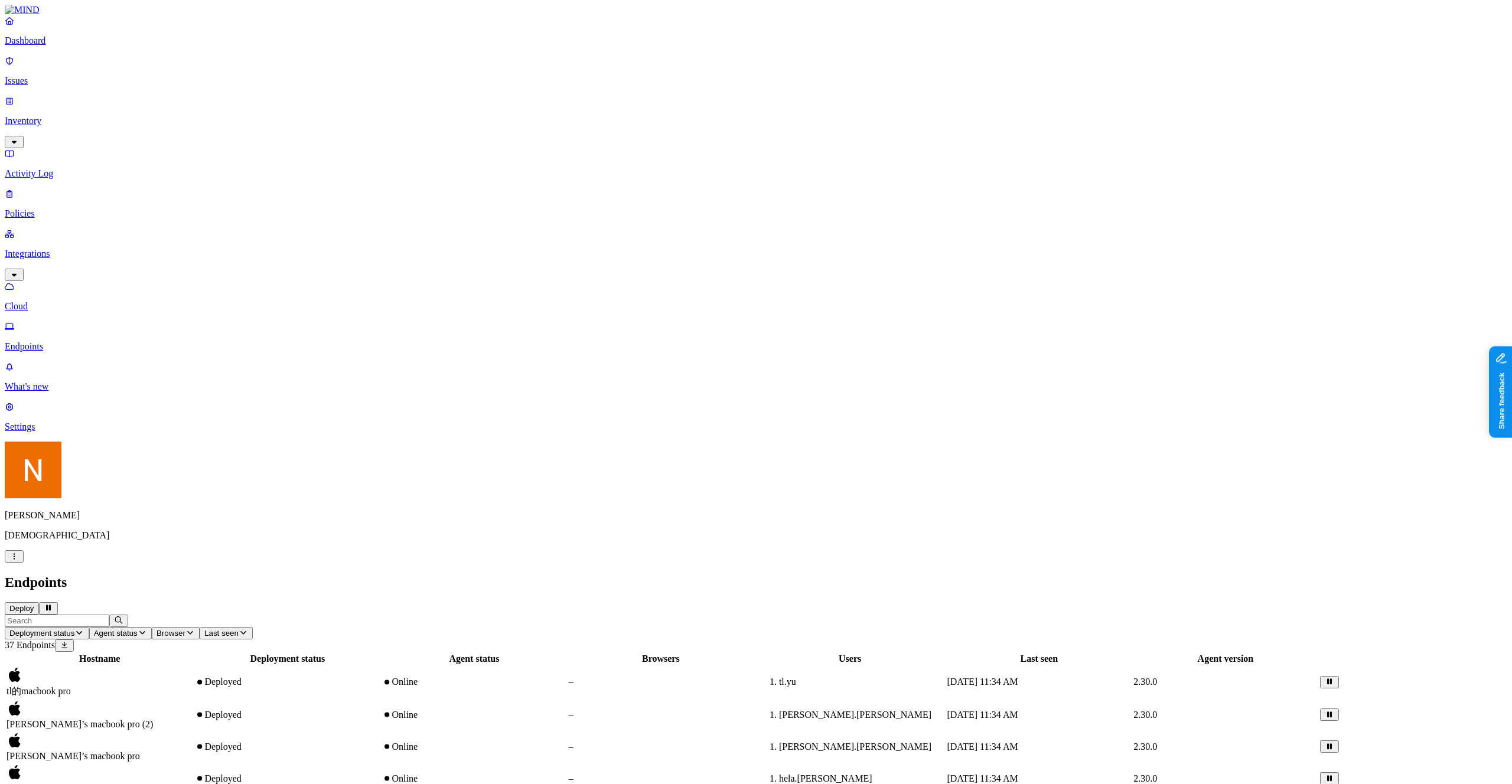
click at [56, 281] on link "Cloud" at bounding box center [755, 296] width 1502 height 31
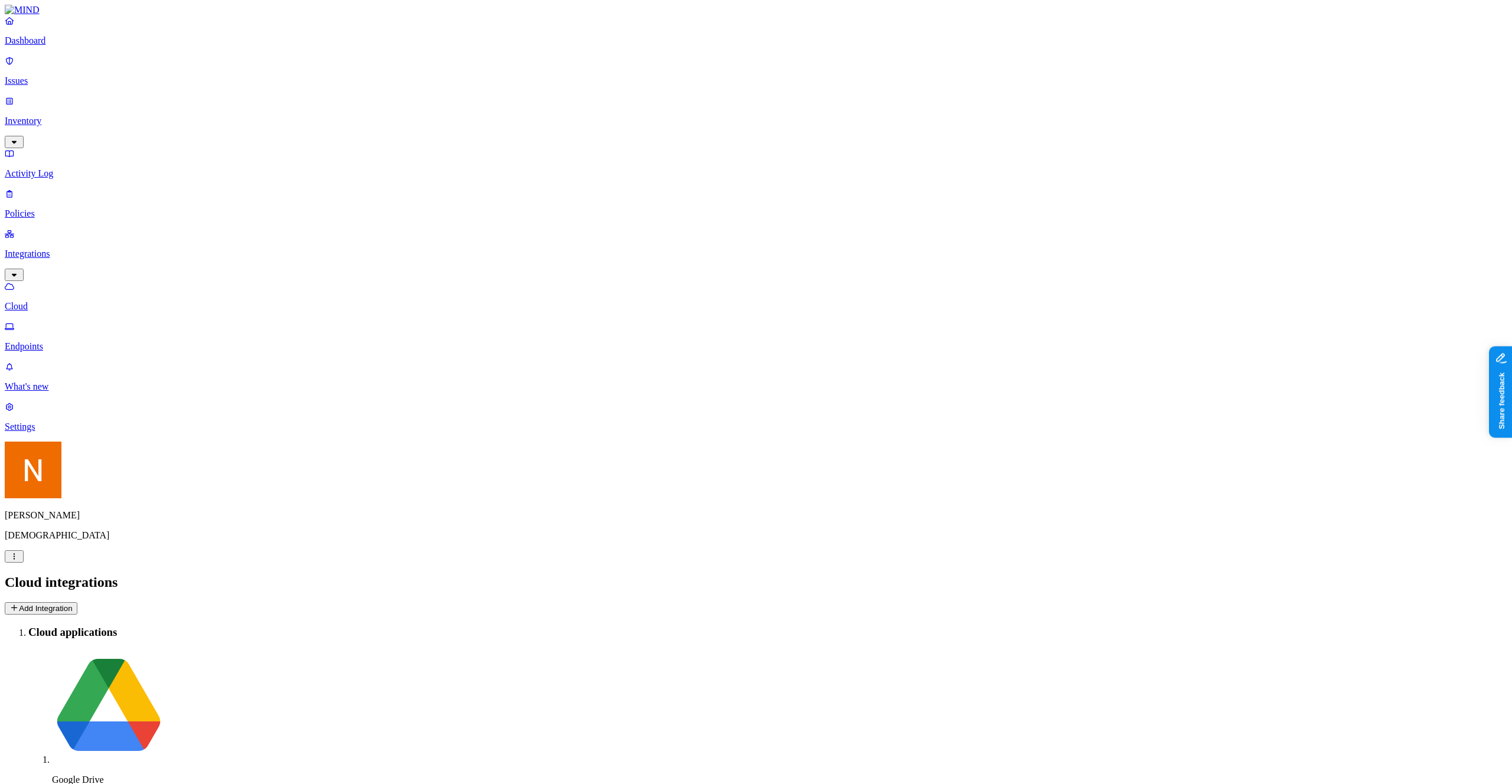
click at [13, 102] on link "Inventory" at bounding box center [755, 121] width 1502 height 50
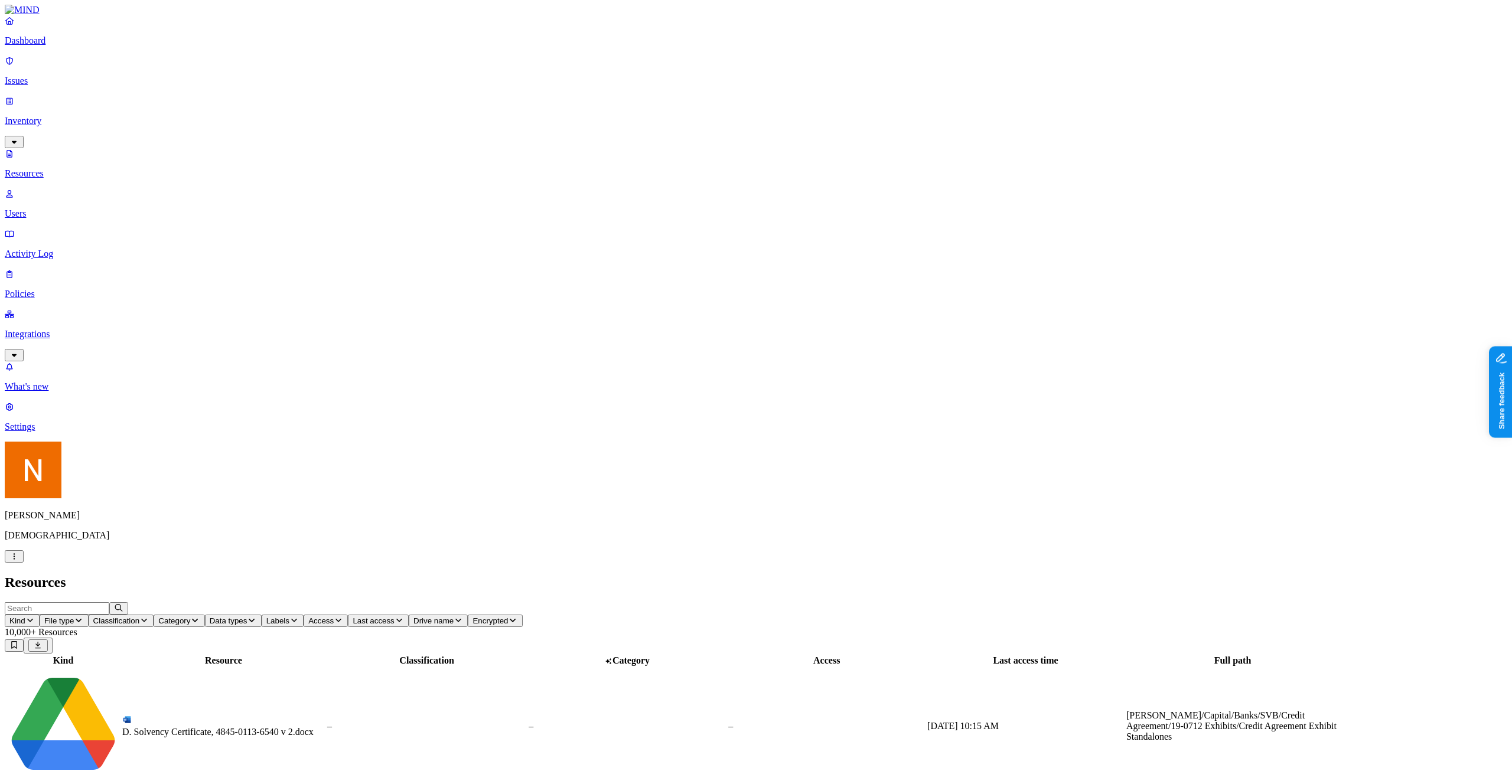
click at [50, 289] on p "Policies" at bounding box center [755, 294] width 1502 height 11
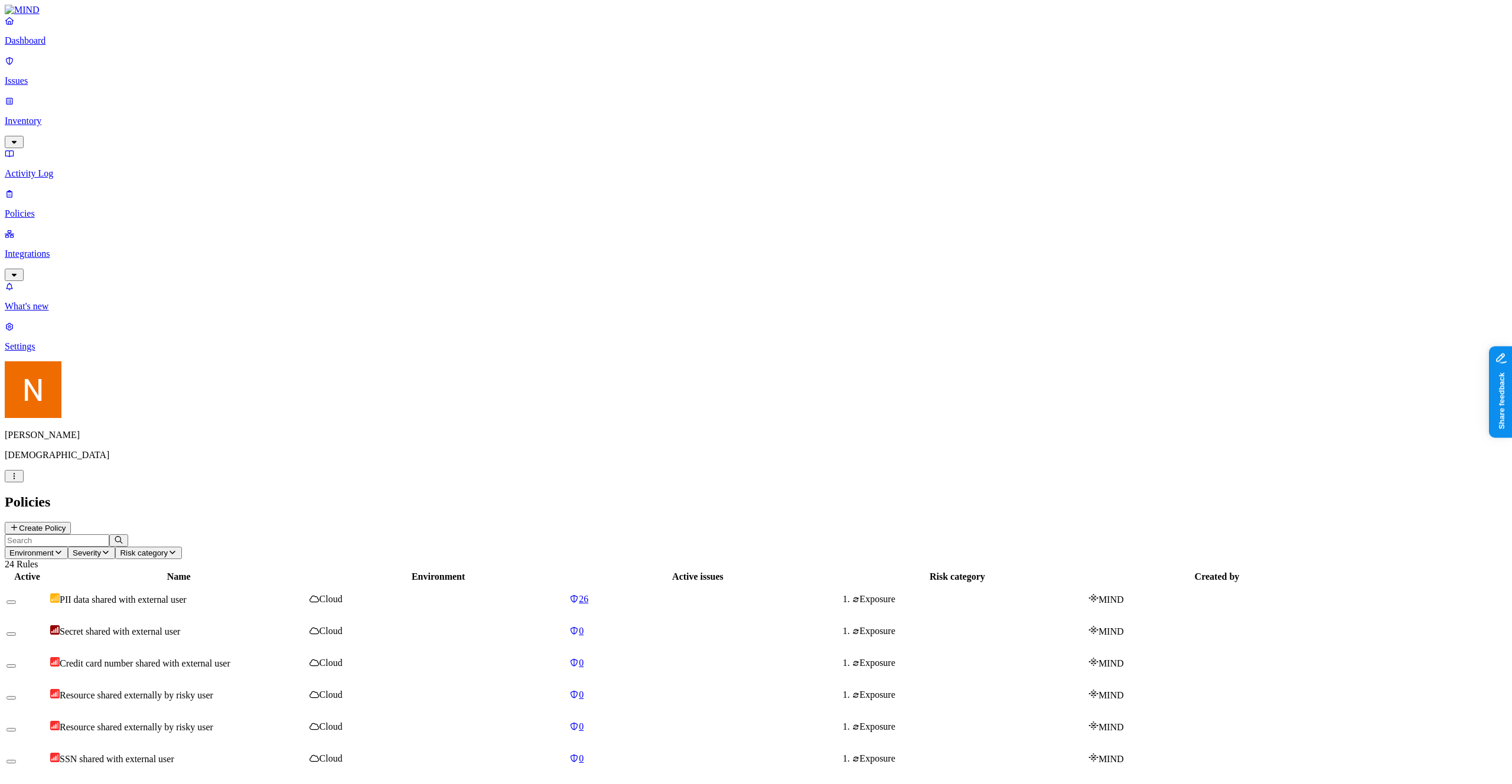
click at [78, 96] on link "Inventory" at bounding box center [755, 121] width 1502 height 50
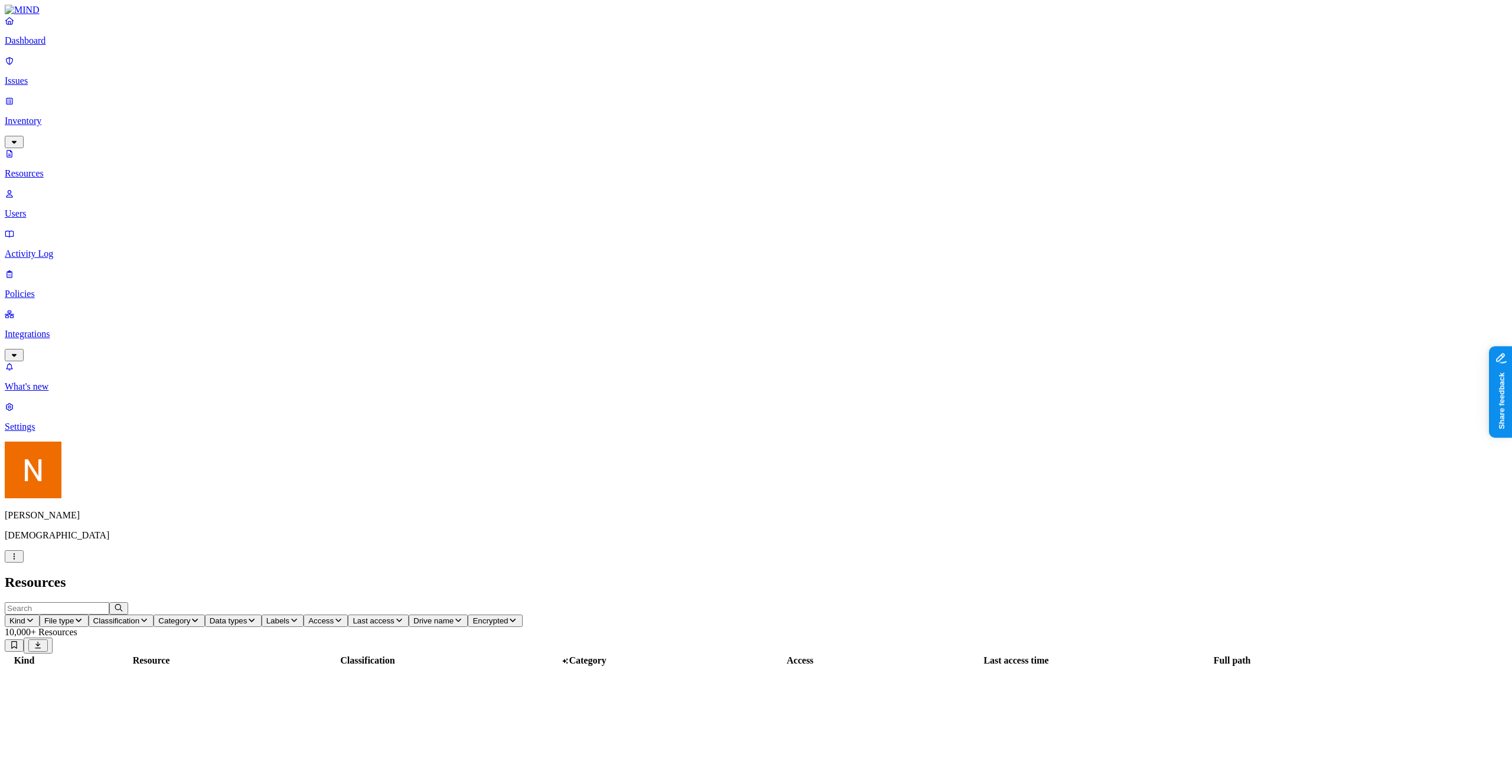
click at [82, 75] on p "Issues" at bounding box center [755, 81] width 1502 height 11
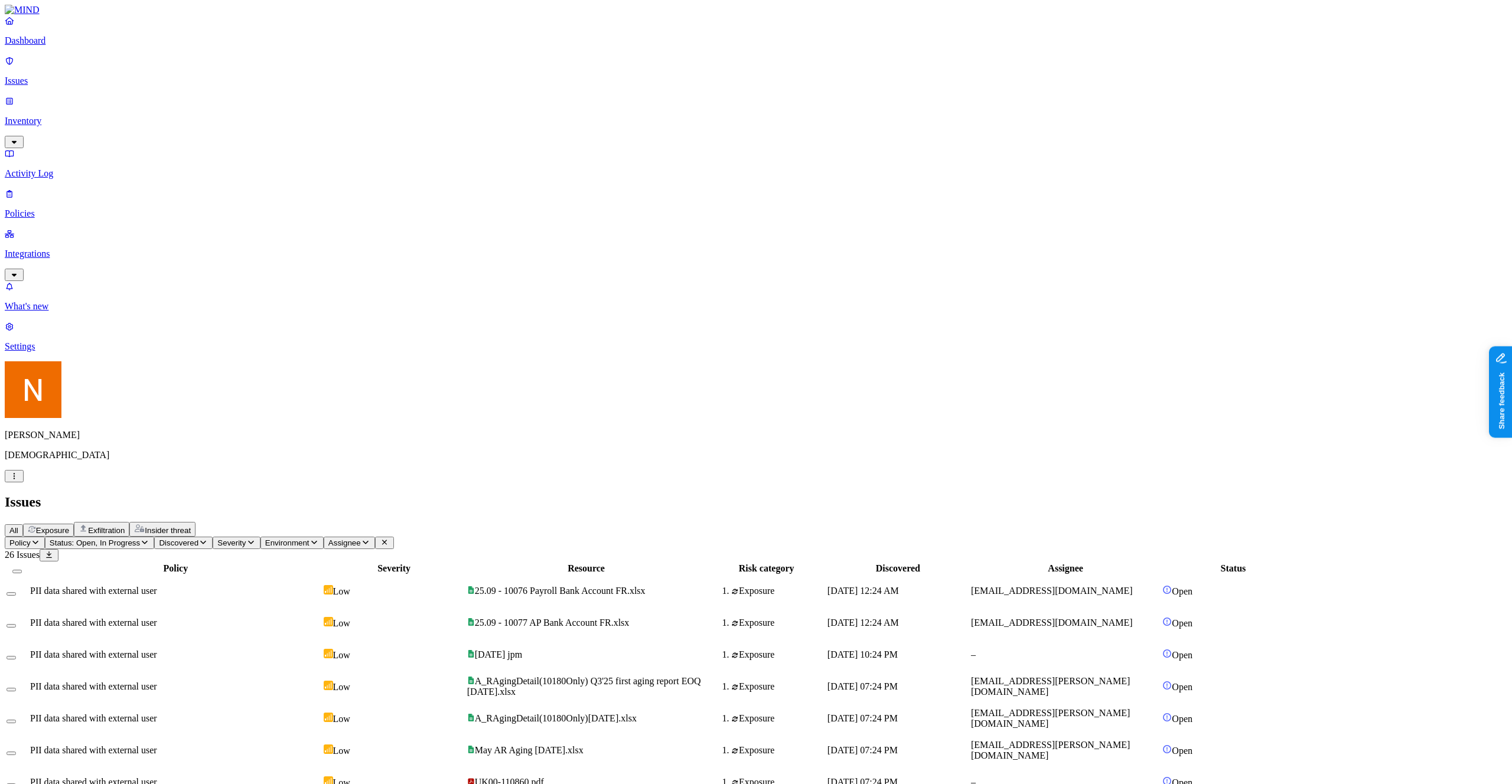
click at [361, 539] on span "Assignee" at bounding box center [344, 543] width 33 height 9
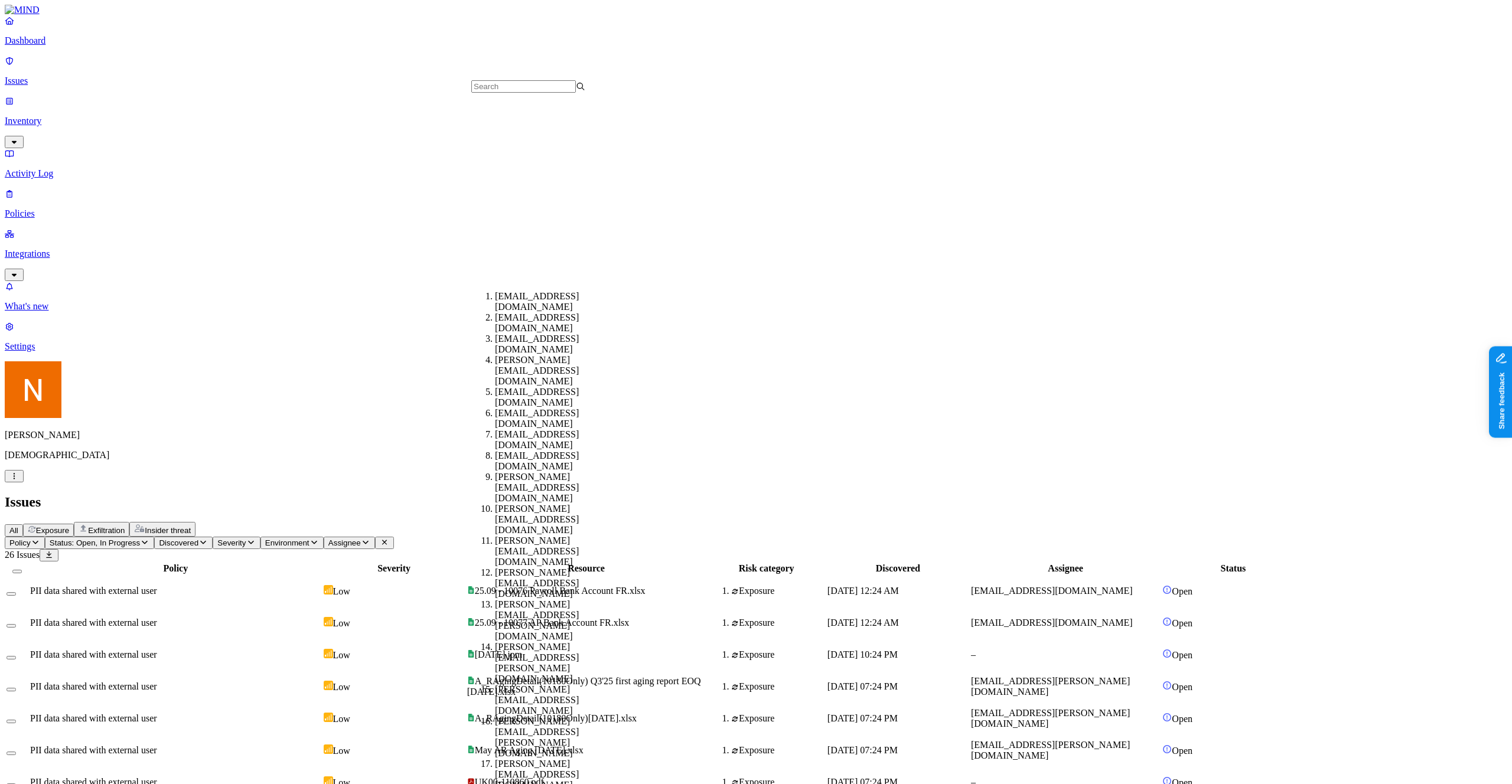
scroll to position [308, 0]
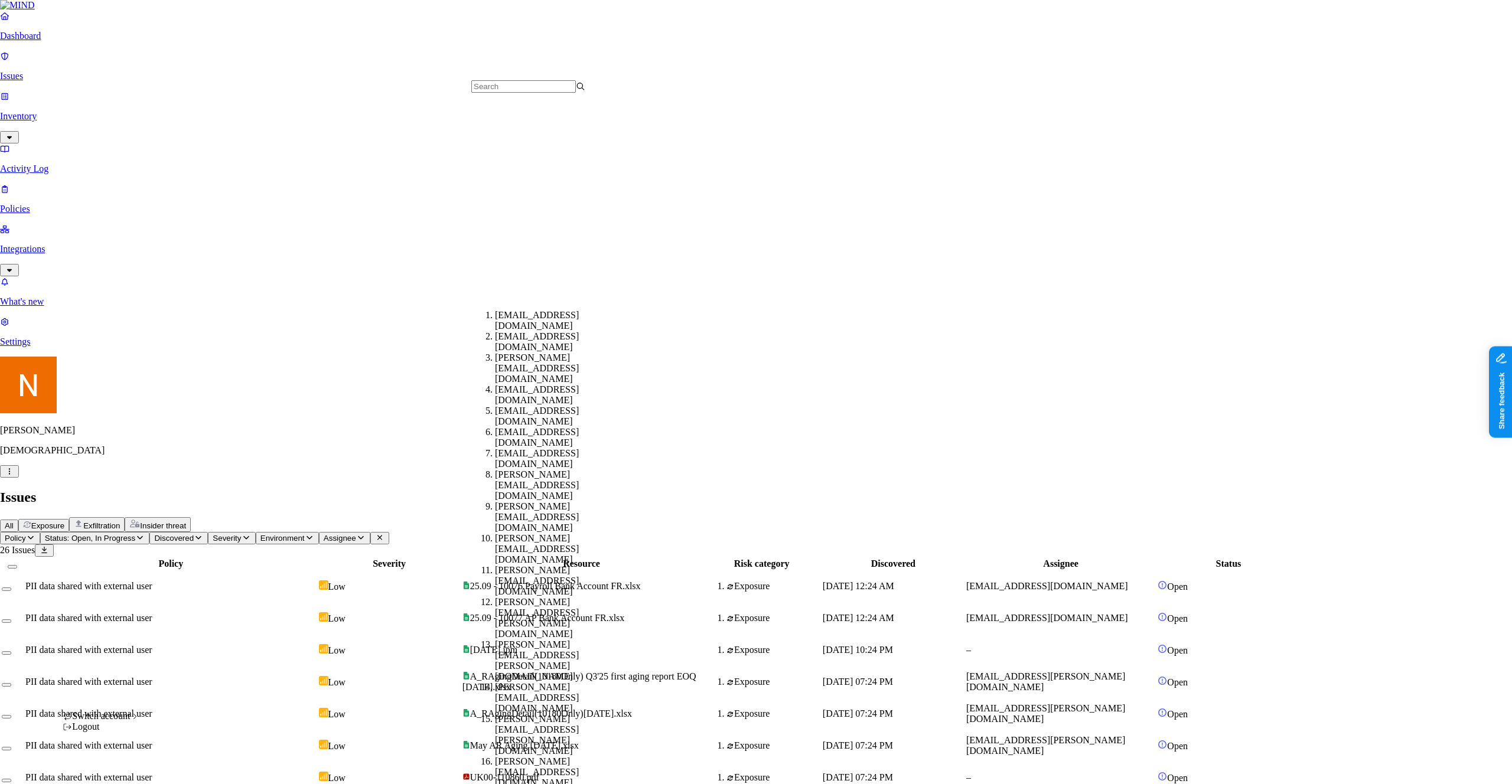
click at [112, 766] on html "Dashboard Issues Inventory Activity Log Policies Integrations What's new 1 Sett…" at bounding box center [756, 705] width 1512 height 1410
click at [72, 508] on html "Dashboard Issues Inventory Activity Log Policies Integrations What's new 1 Sett…" at bounding box center [756, 705] width 1512 height 1410
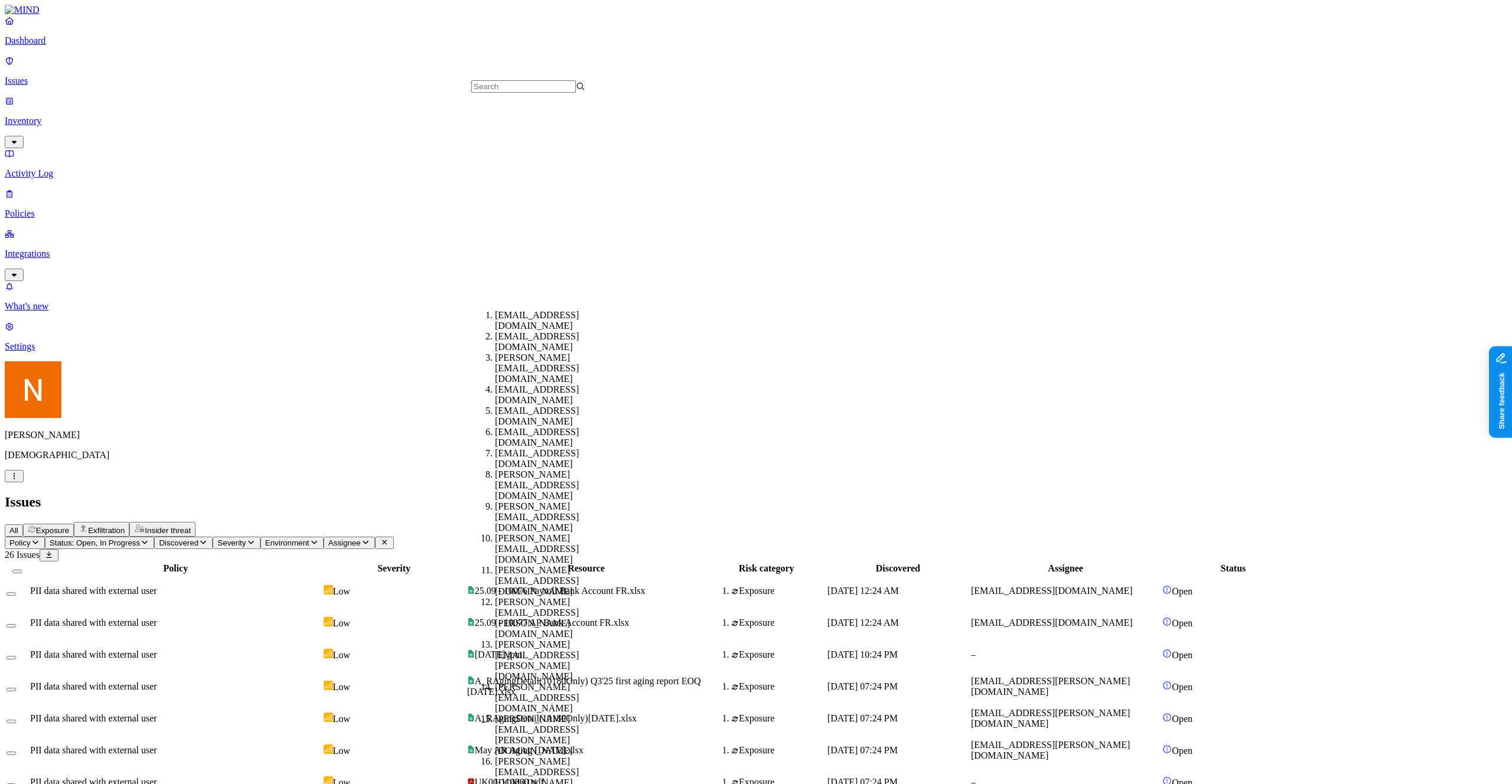
click at [559, 495] on div "Issues" at bounding box center [755, 502] width 1502 height 16
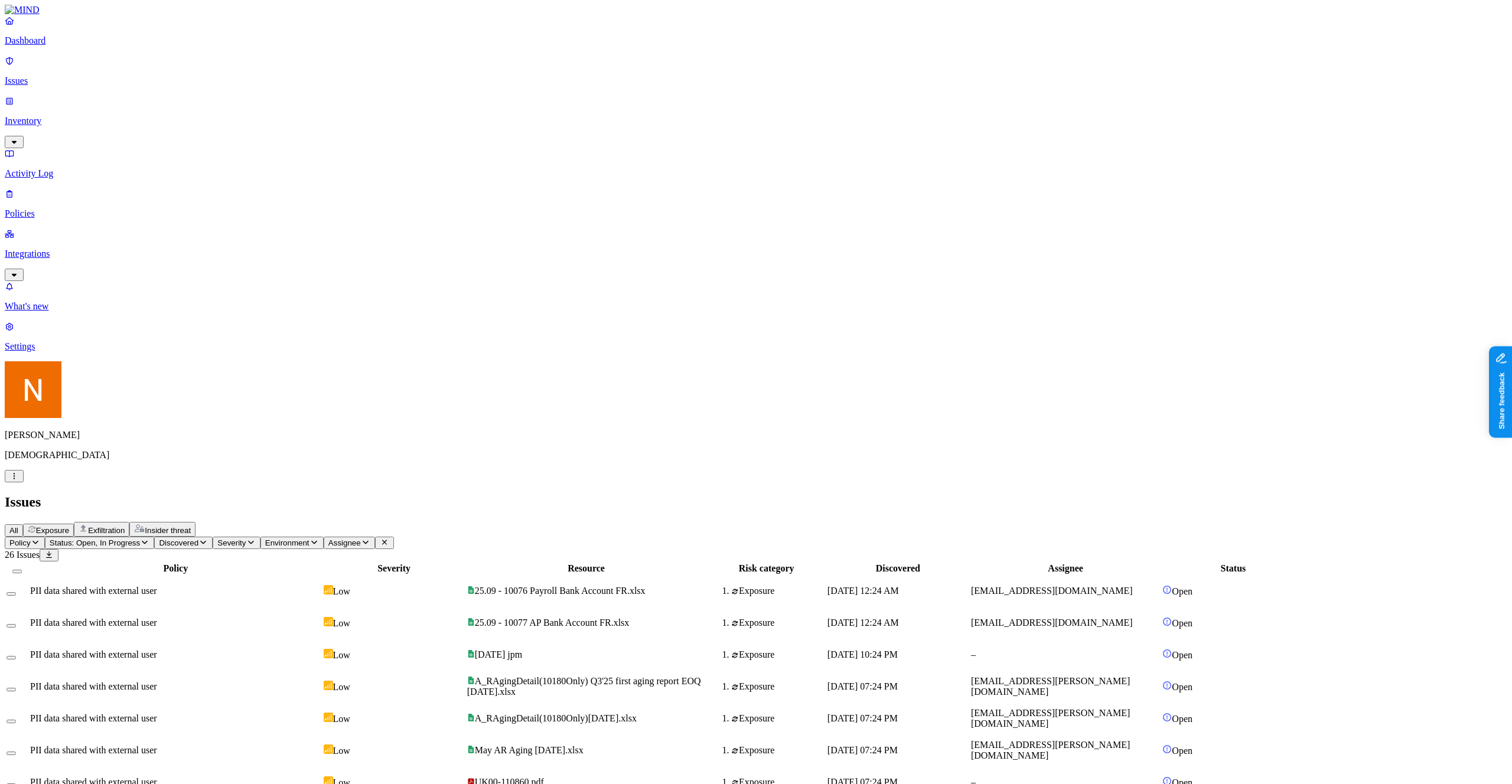
click at [92, 461] on p "[DEMOGRAPHIC_DATA]" at bounding box center [755, 455] width 1502 height 11
click at [108, 768] on html "Dashboard Issues Inventory Activity Log Policies Integrations What's new 1 Sett…" at bounding box center [756, 707] width 1512 height 1415
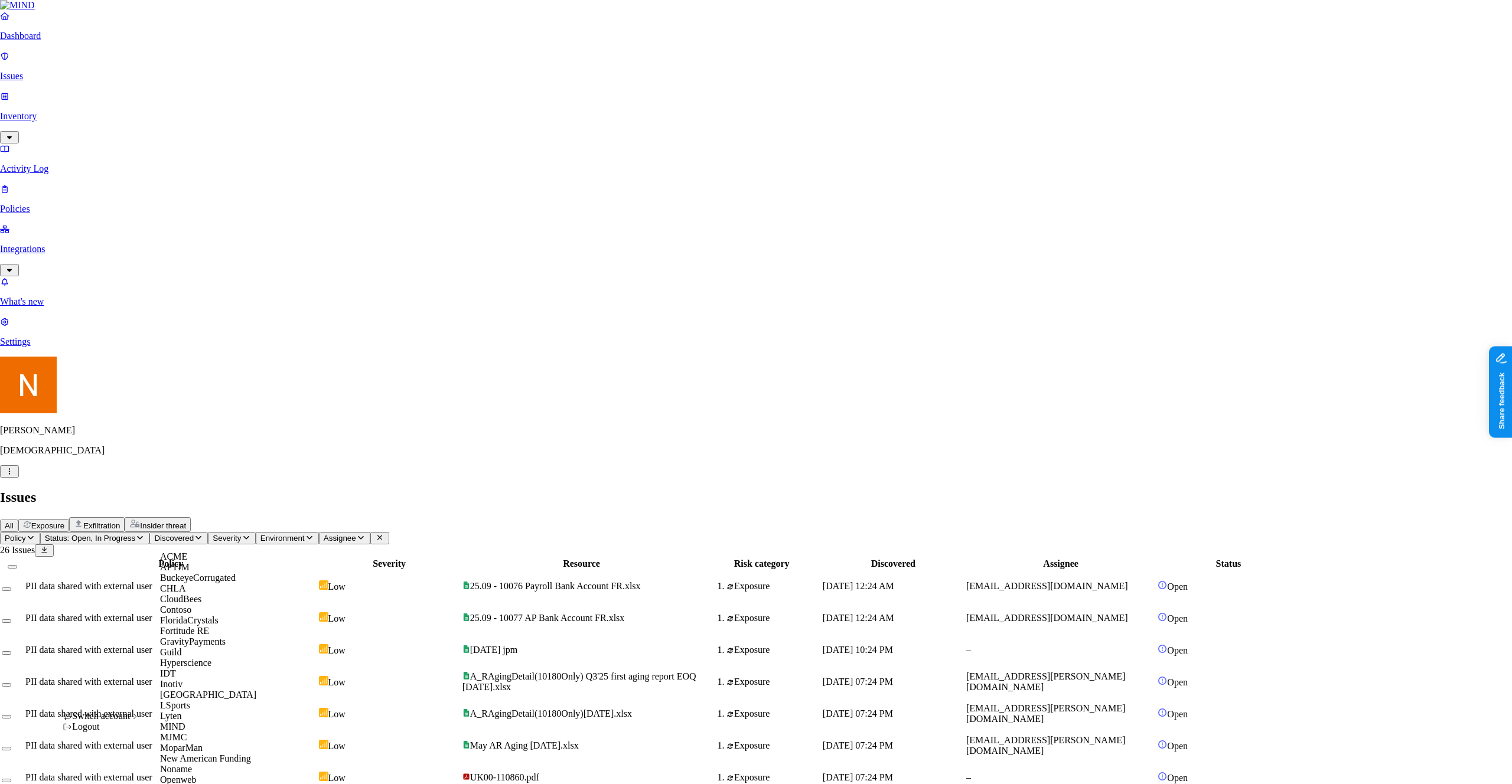
scroll to position [242, 0]
click at [195, 732] on div "MJMC" at bounding box center [217, 737] width 114 height 11
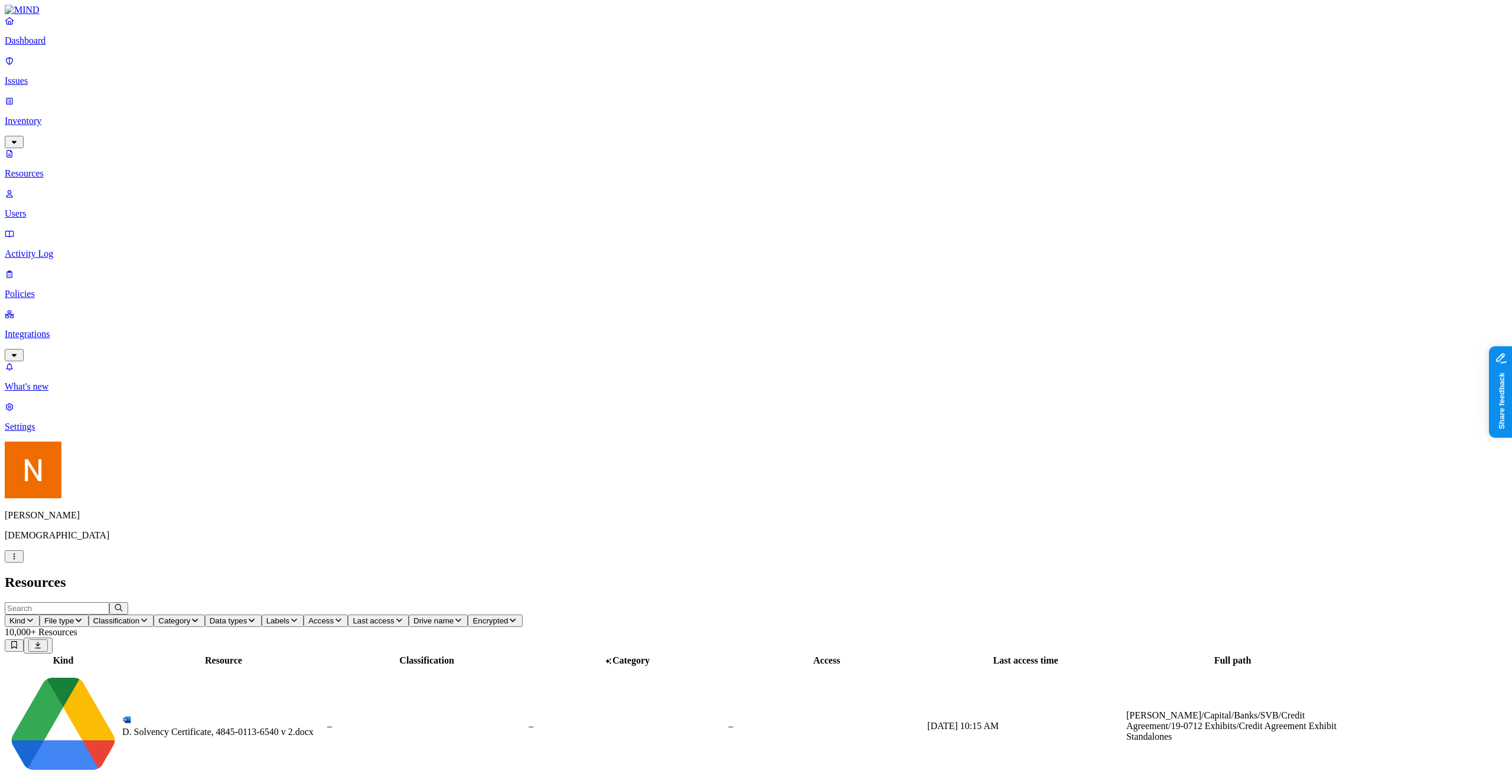
copy span "Ross Delahunty"
click at [75, 208] on p "Users" at bounding box center [755, 213] width 1502 height 11
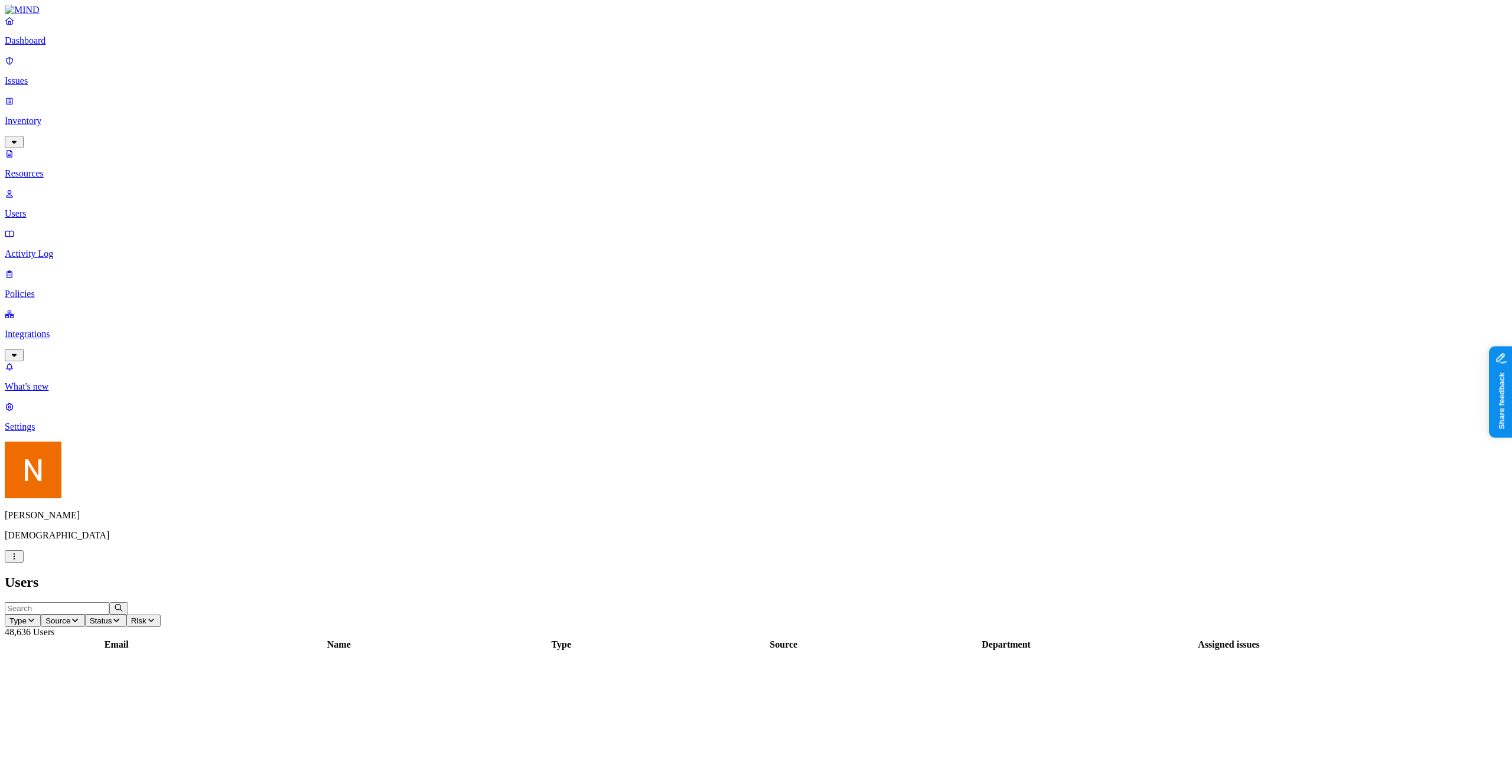
click at [109, 603] on input "text" at bounding box center [57, 608] width 105 height 12
paste input "Ross Delahunty"
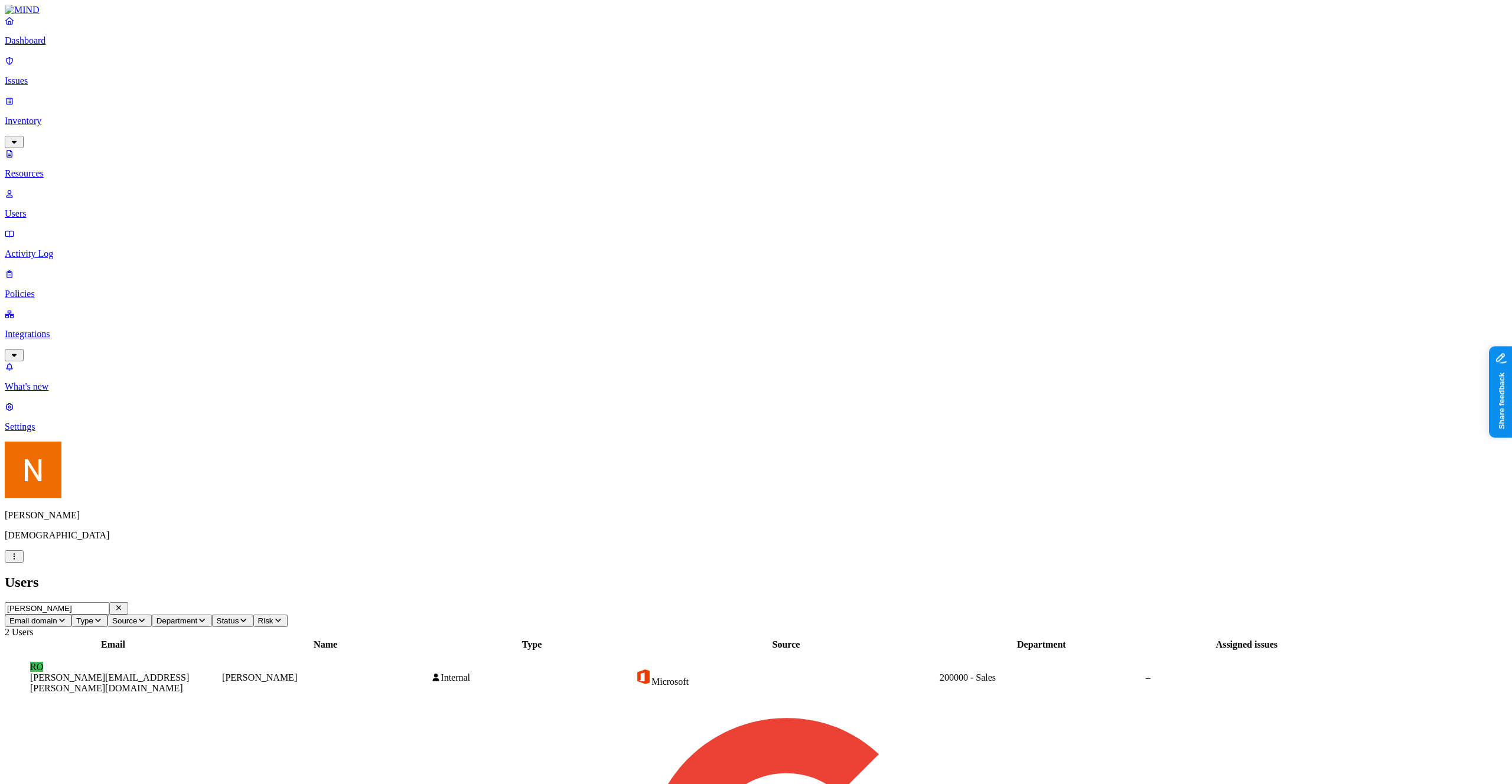
type input "Ross Delahunty"
click at [196, 673] on figcaption "ross.delahunty@samsara.com" at bounding box center [113, 683] width 166 height 21
drag, startPoint x: 1337, startPoint y: 294, endPoint x: 1367, endPoint y: 302, distance: 31.0
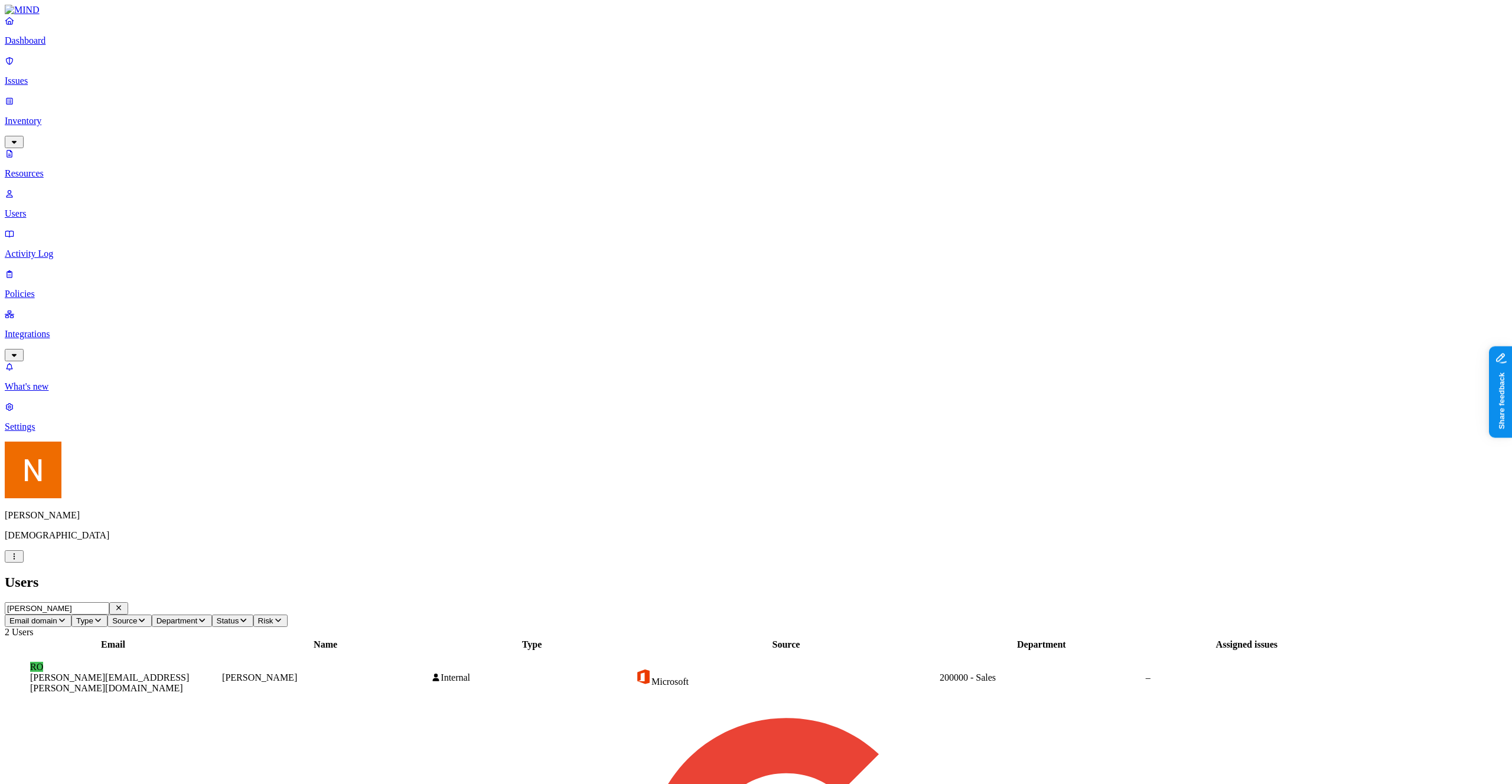
click at [220, 662] on div "RO ross.delahunty@samsara.com" at bounding box center [113, 678] width 213 height 32
click at [67, 403] on nav "Dashboard Issues Inventory Resources Users Activity Log Policies Integrations W…" at bounding box center [755, 224] width 1502 height 417
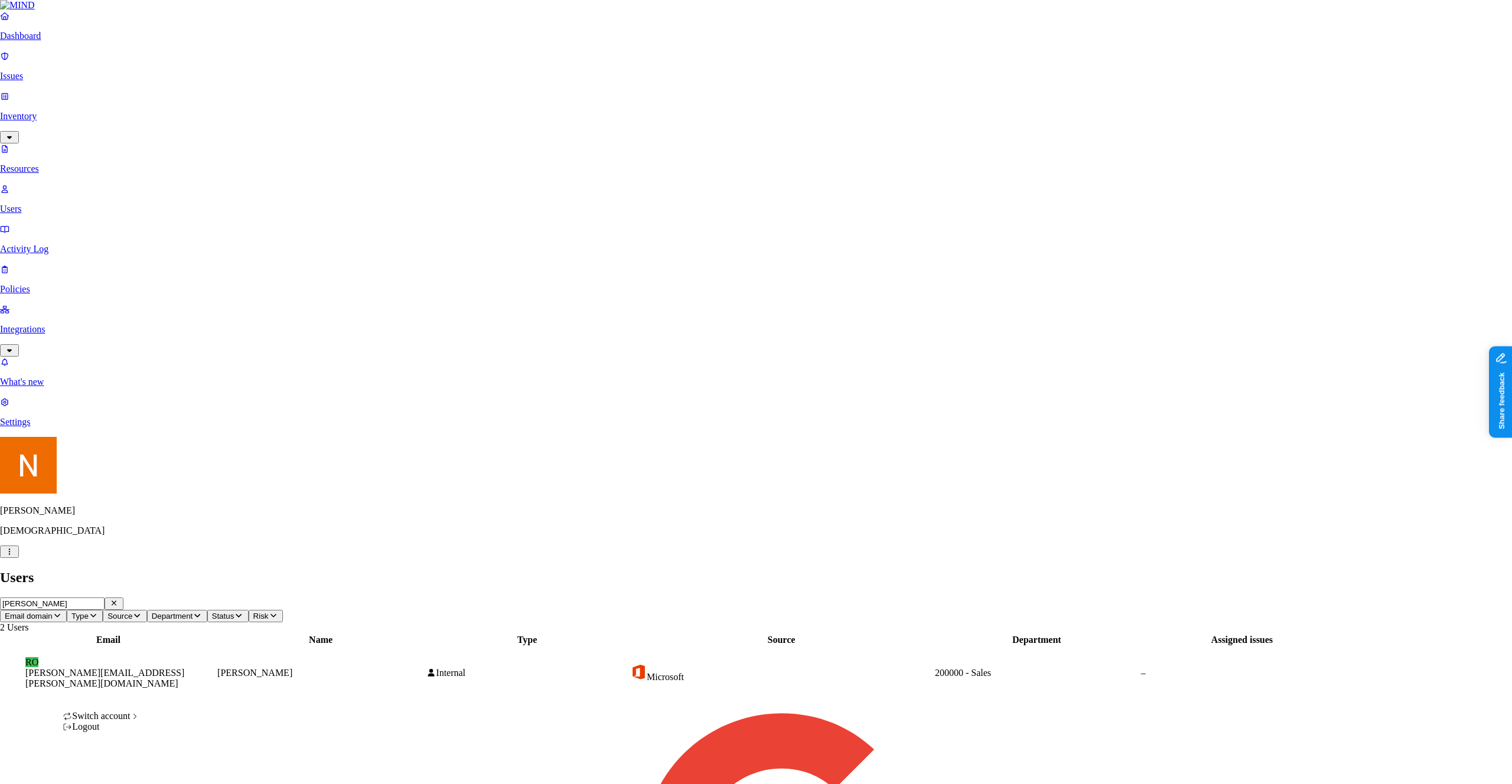
click at [113, 766] on html "Dashboard Issues Inventory Resources Users Activity Log Policies Integrations W…" at bounding box center [756, 514] width 1512 height 1027
click at [196, 775] on span "Openweb" at bounding box center [178, 780] width 36 height 10
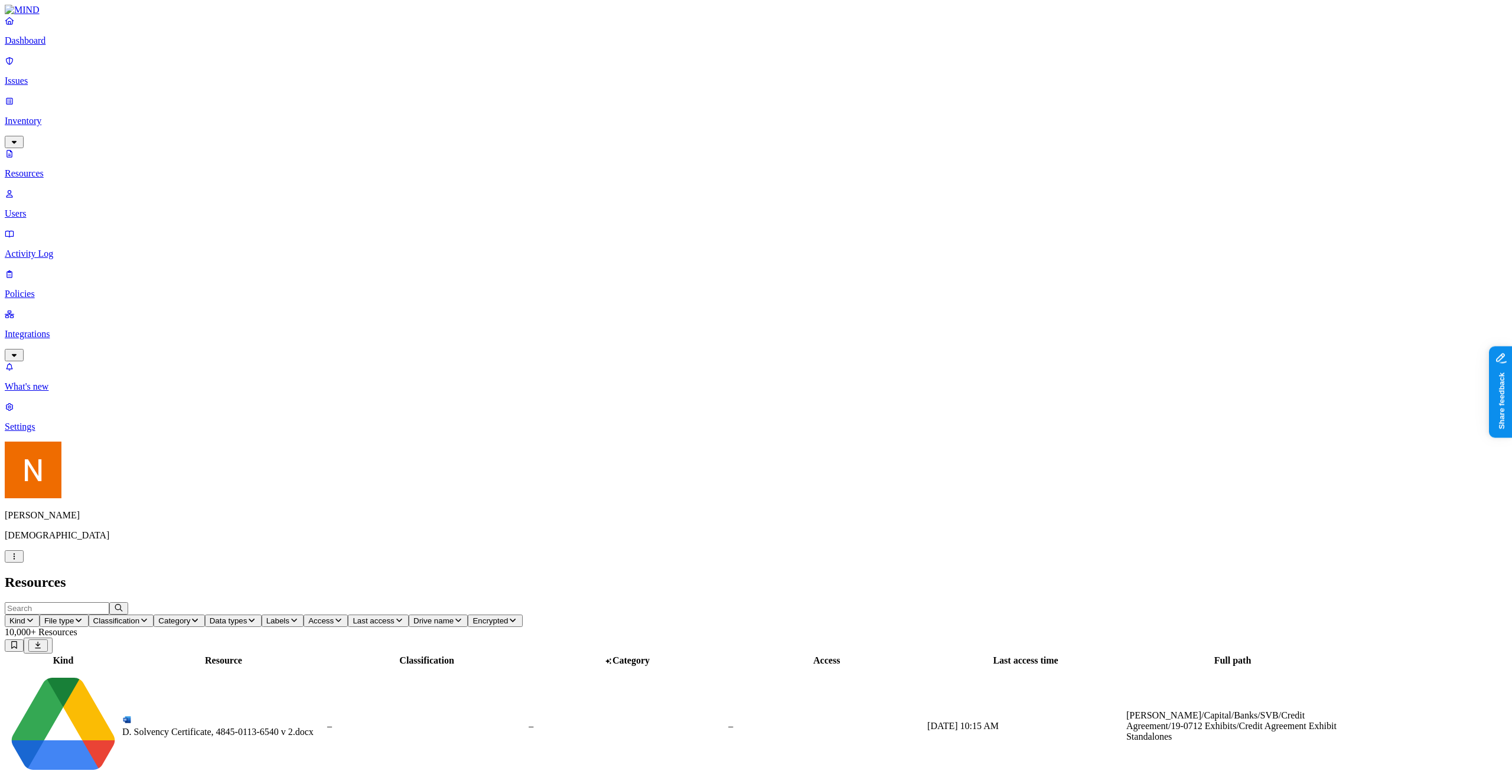
click at [58, 541] on p "[DEMOGRAPHIC_DATA]" at bounding box center [755, 535] width 1502 height 11
click at [114, 433] on nav "Dashboard Issues Inventory Resources Users Activity Log Policies Integrations W…" at bounding box center [755, 224] width 1502 height 417
click at [109, 603] on input "text" at bounding box center [57, 608] width 105 height 12
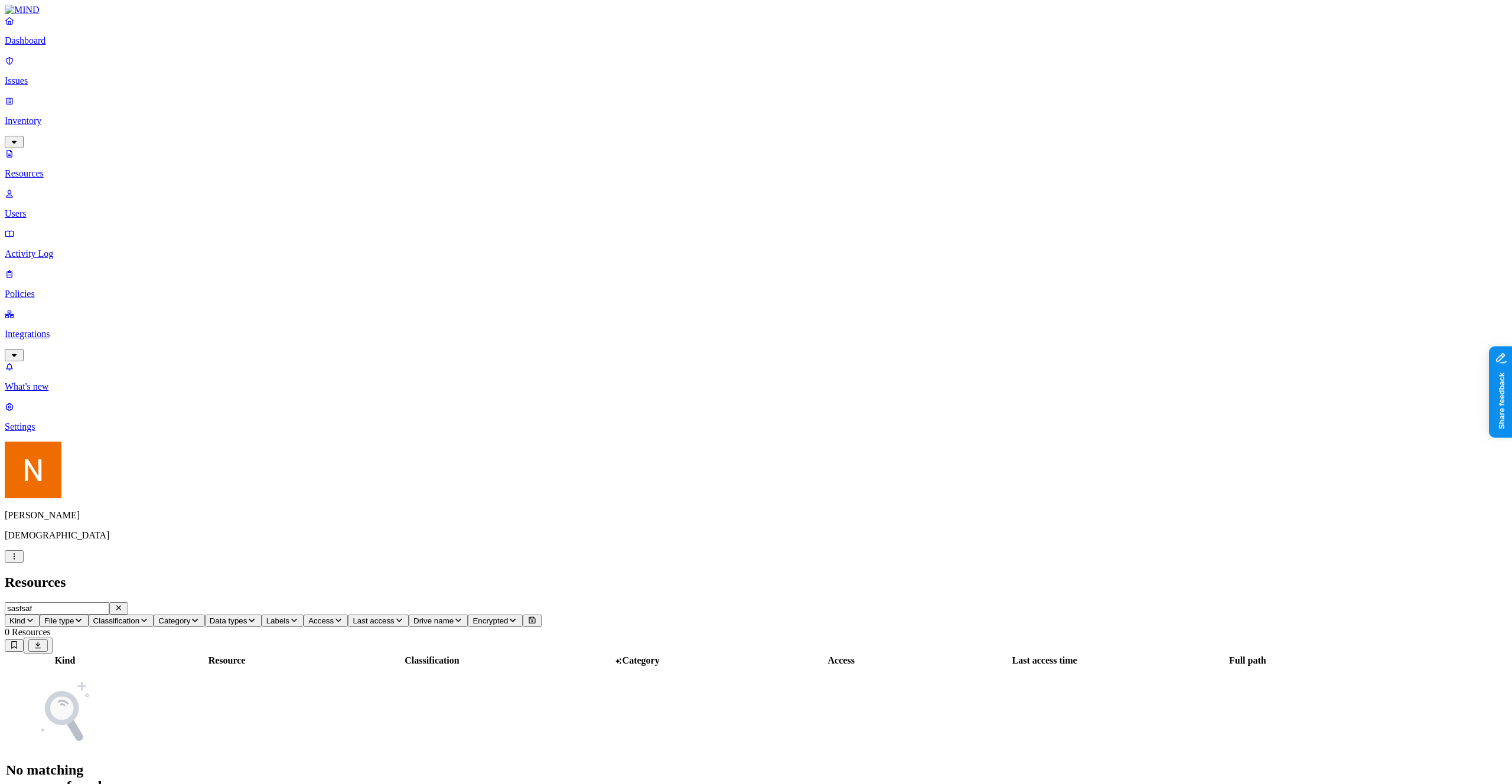
type input "sasfsaf"
click at [464, 654] on div "Kind Resource Classification Category Access Last access time Full path No matc…" at bounding box center [755, 730] width 1502 height 153
drag, startPoint x: 2989, startPoint y: 868, endPoint x: 1514, endPoint y: 456, distance: 1531.5
click at [1511, 456] on button "Share feedback" at bounding box center [1532, 450] width 91 height 25
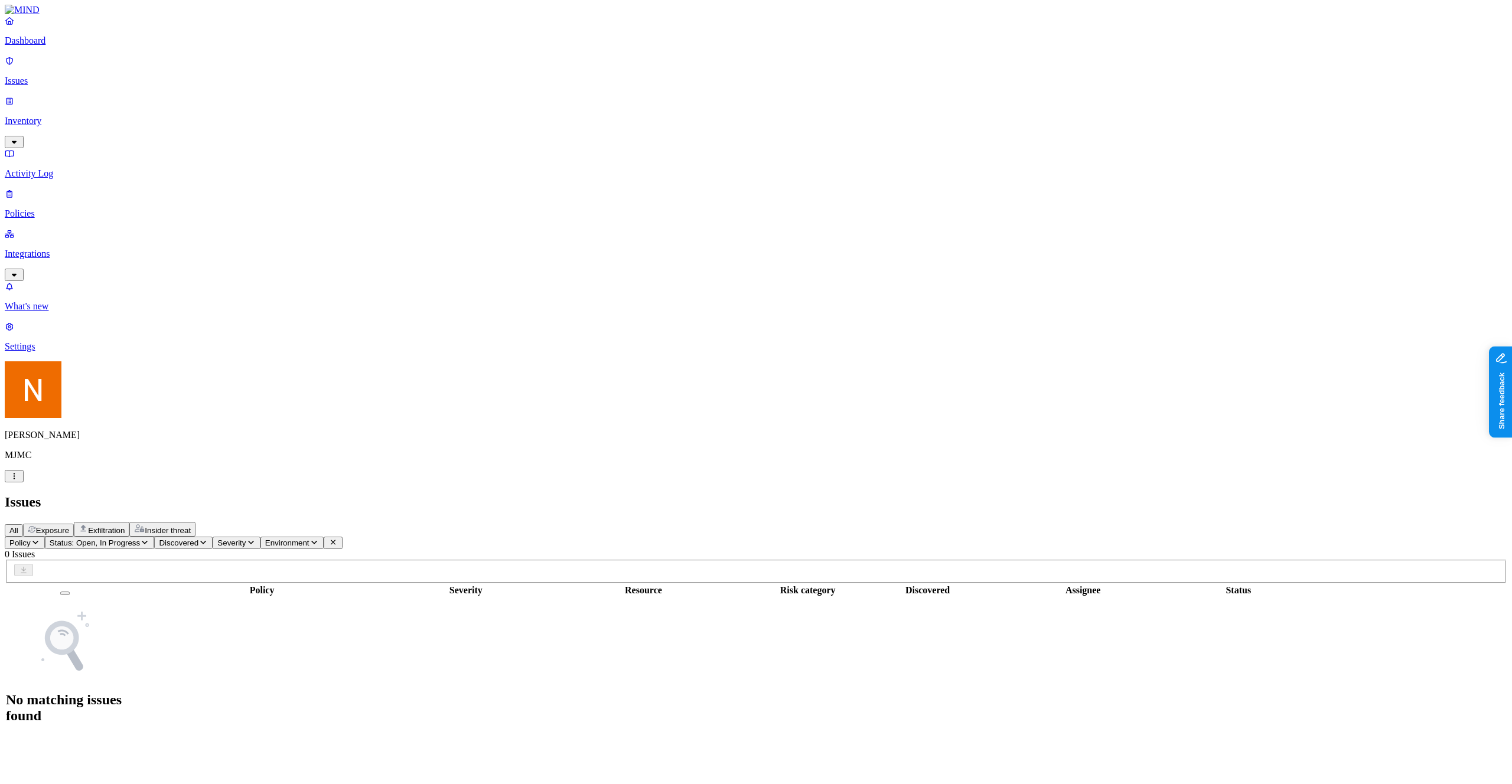
click at [74, 208] on p "Policies" at bounding box center [755, 213] width 1502 height 11
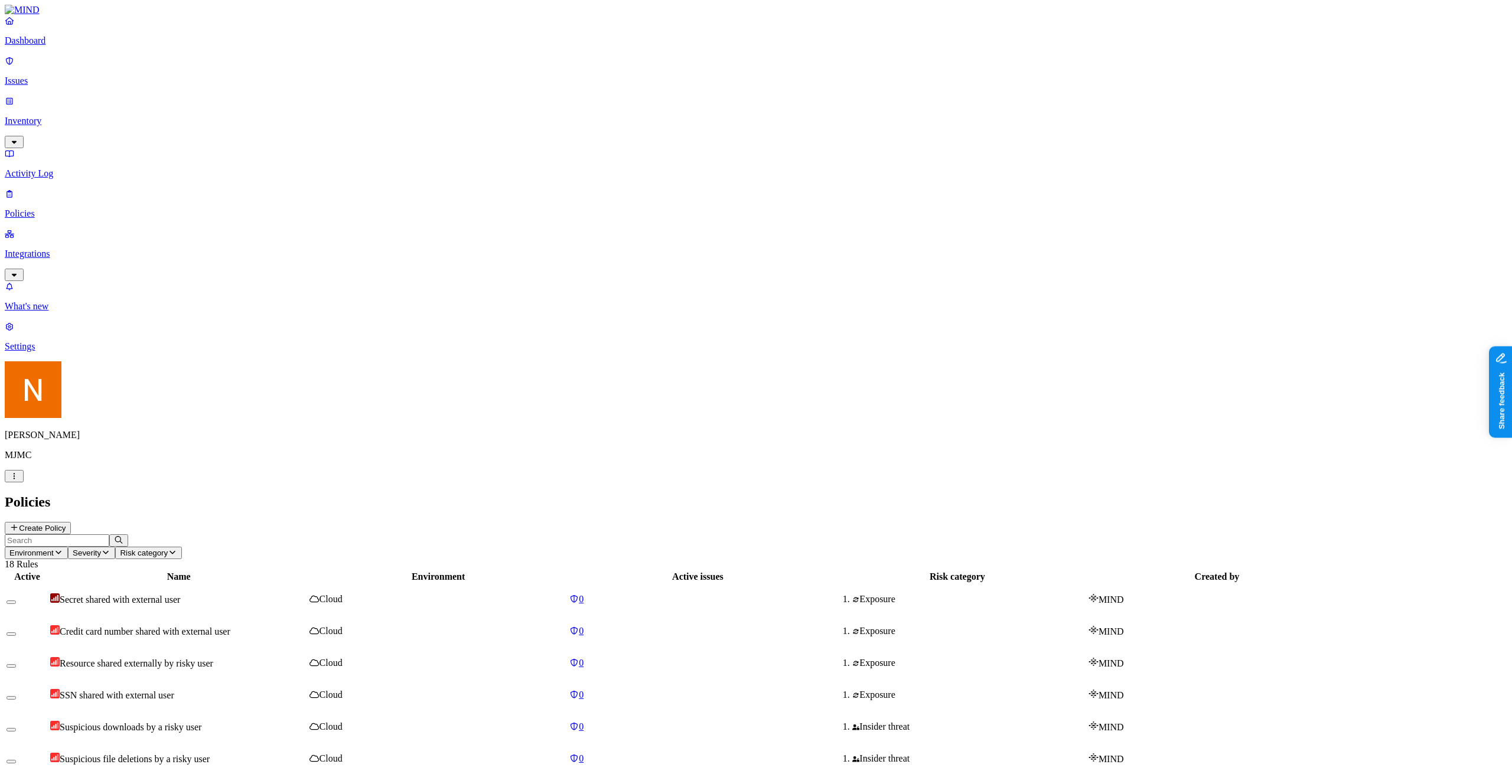
click at [67, 116] on p "Inventory" at bounding box center [755, 121] width 1502 height 11
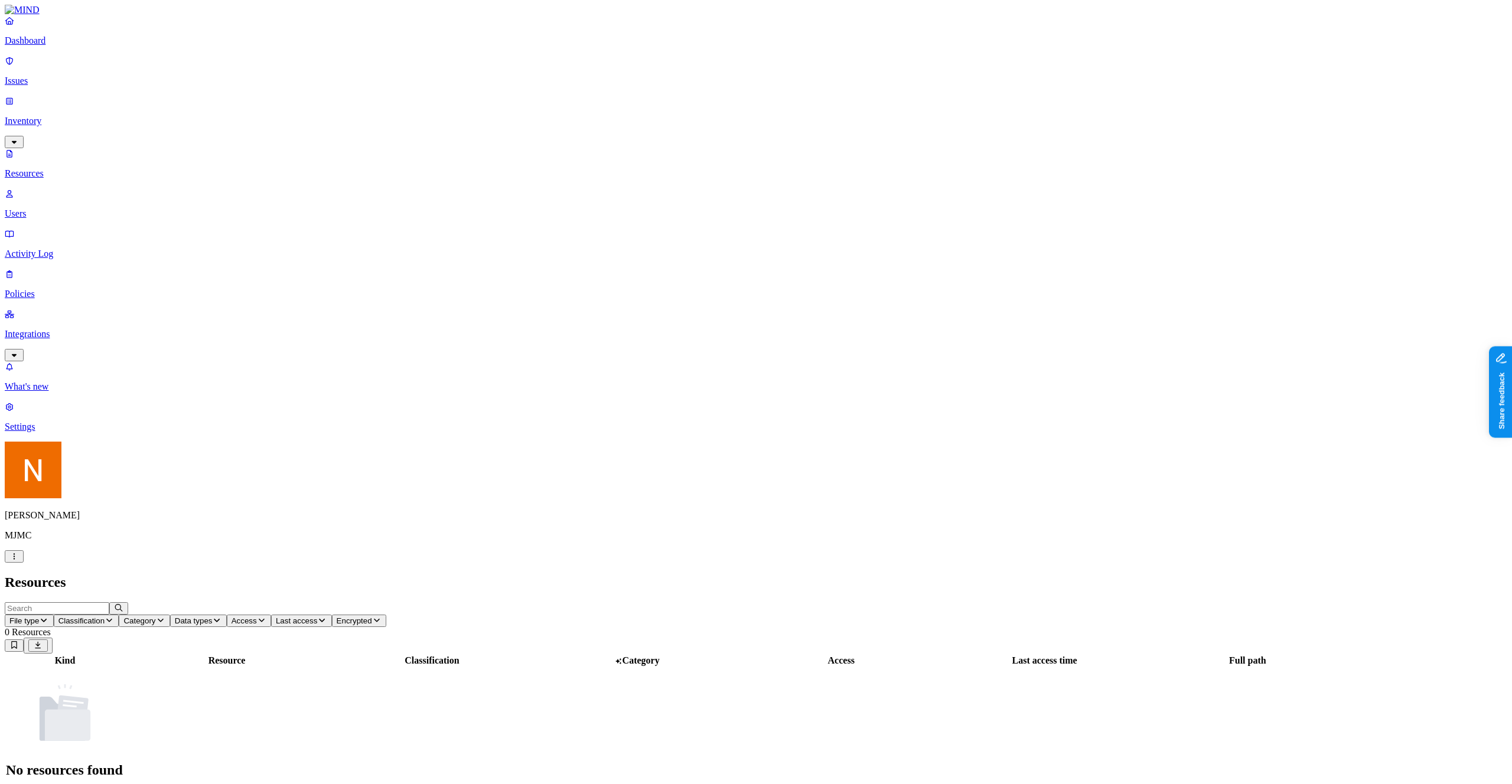
click at [124, 762] on h1 "No resources found" at bounding box center [65, 770] width 118 height 16
copy h1 "No resources found"
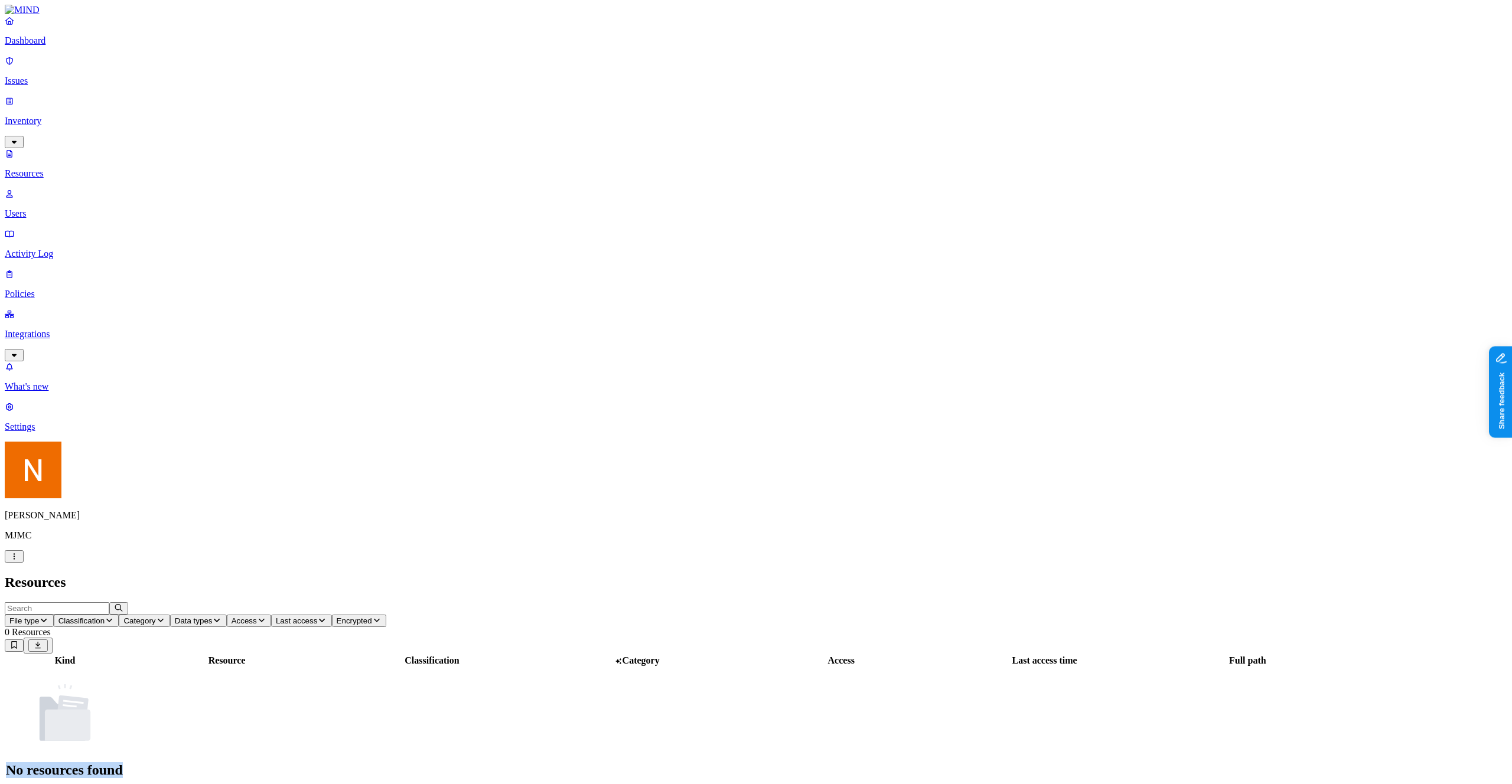
click at [1070, 654] on div "Kind Resource Classification Category Access Last access time Full path No reso…" at bounding box center [755, 722] width 1502 height 137
click at [1511, 451] on button "Share feedback" at bounding box center [1532, 450] width 91 height 25
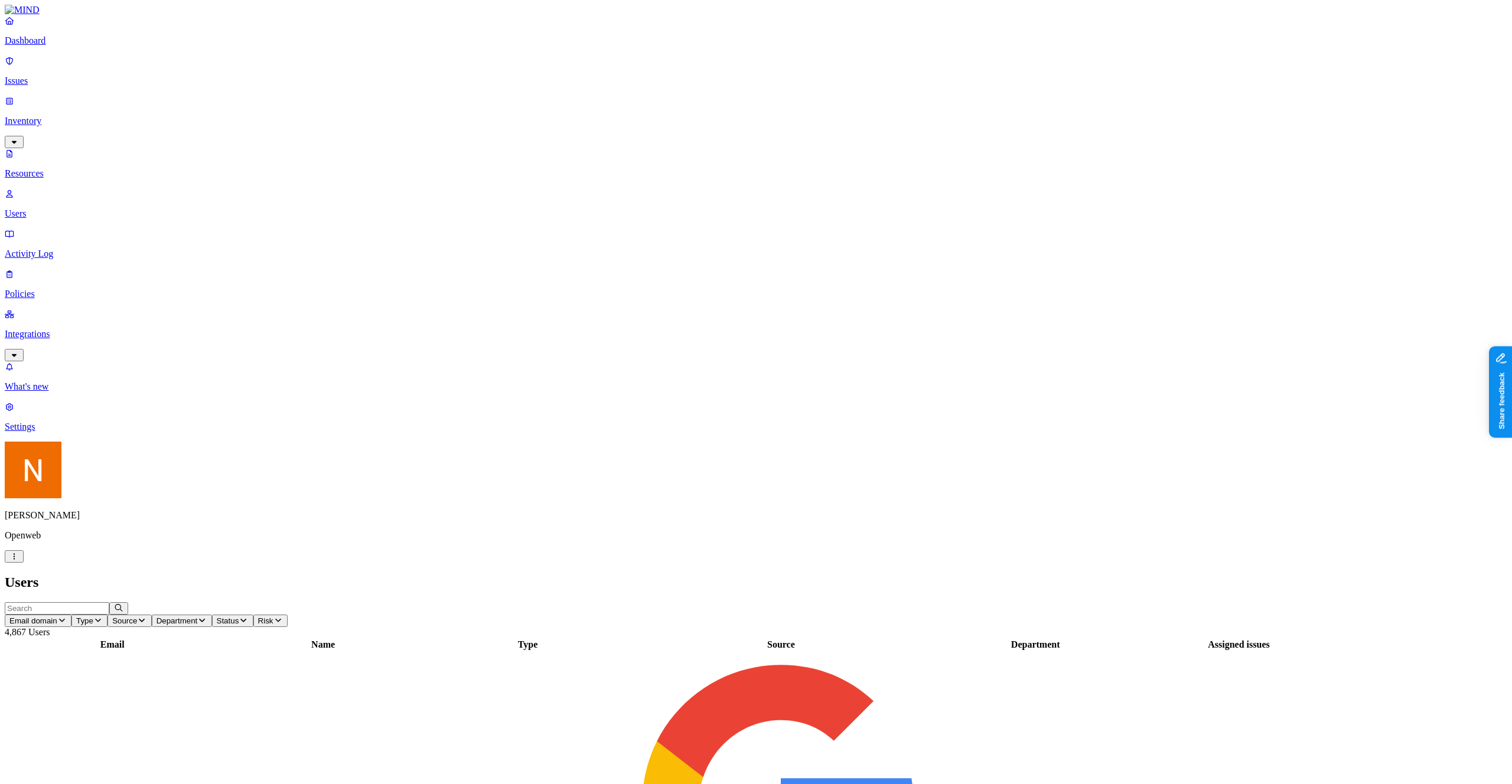
click at [66, 75] on p "Issues" at bounding box center [755, 81] width 1502 height 11
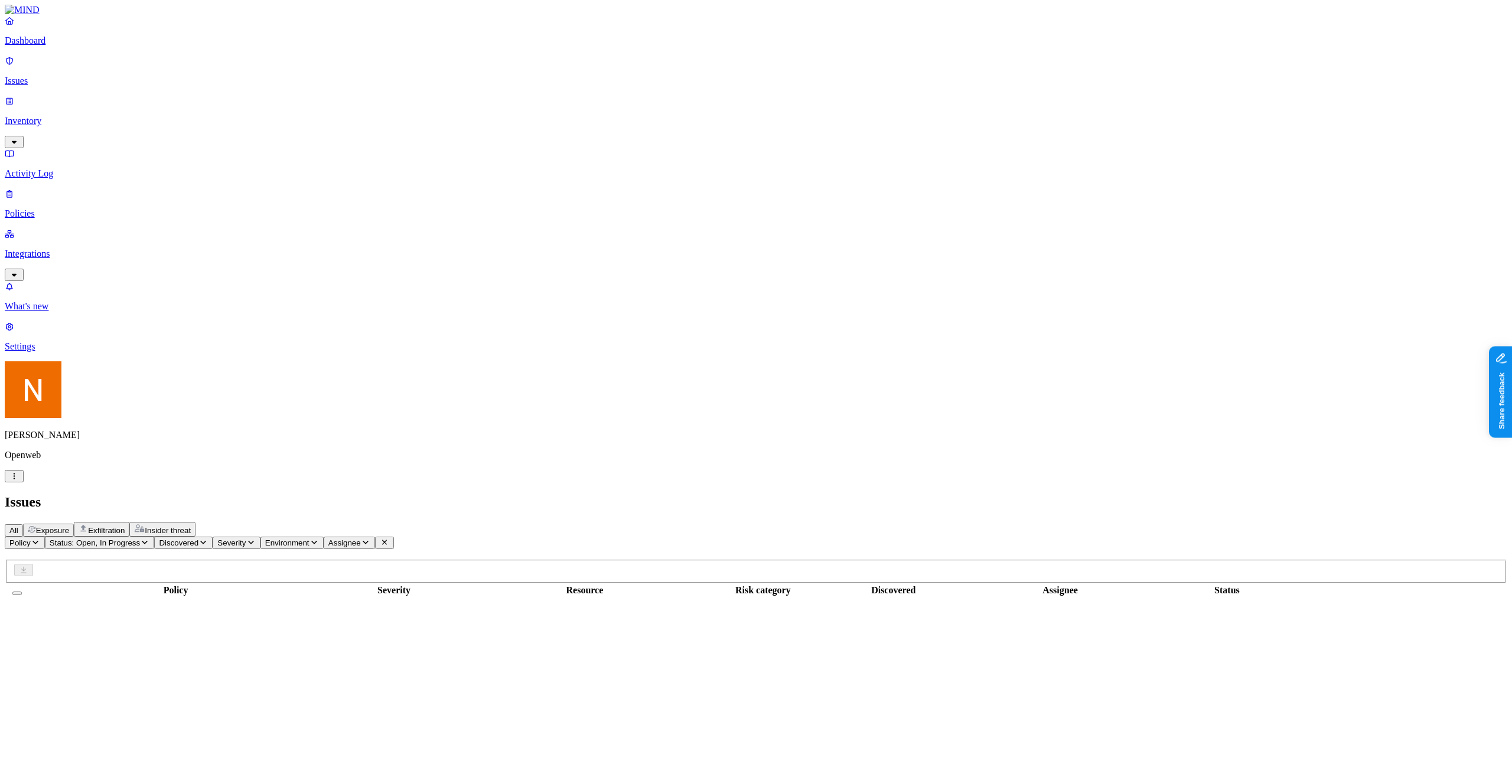
click at [1119, 522] on div "All Exposure Exfiltration Insider threat" at bounding box center [755, 529] width 1502 height 15
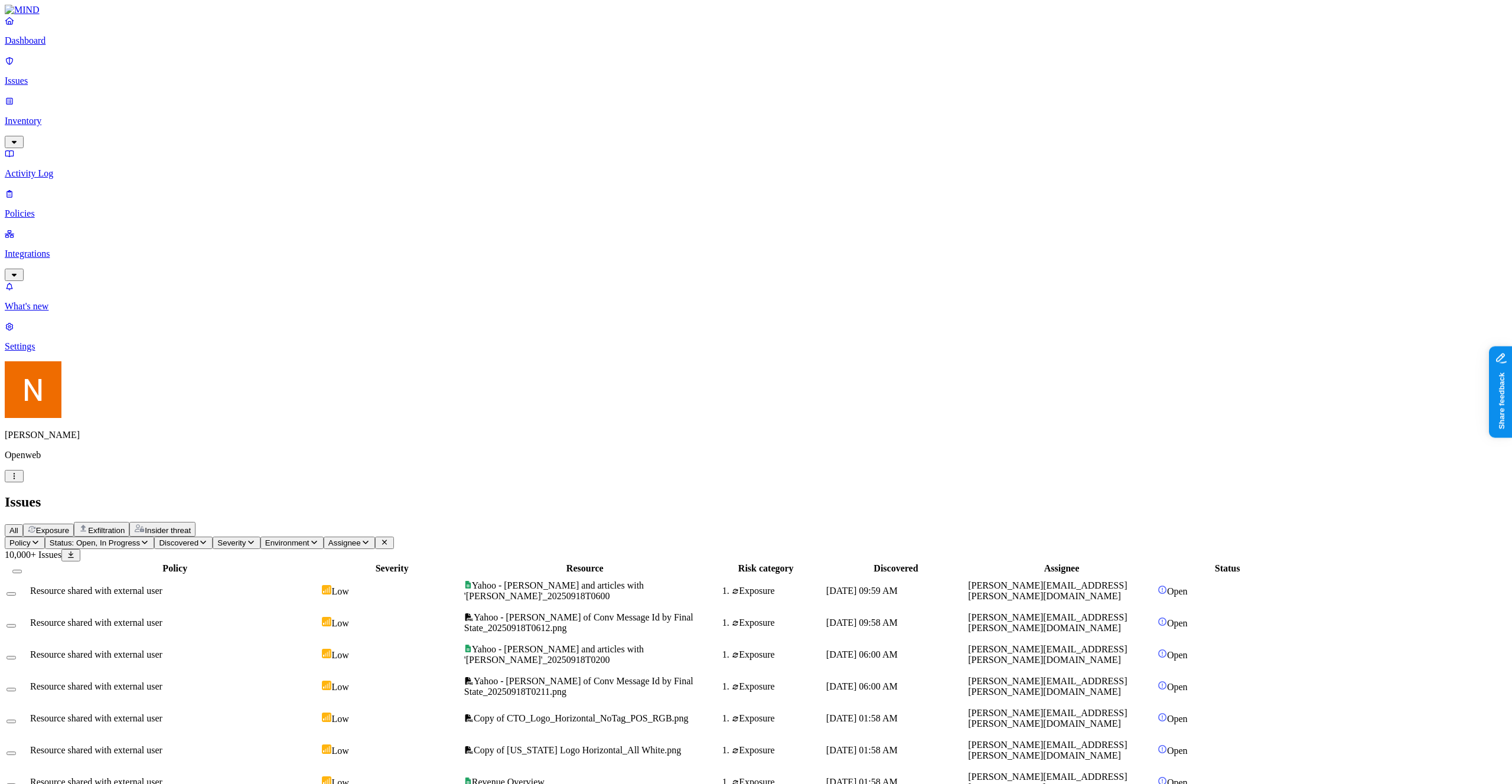
click at [118, 769] on html "Dashboard Issues Inventory Activity Log Policies Integrations What's new 1 Sett…" at bounding box center [756, 792] width 1512 height 1584
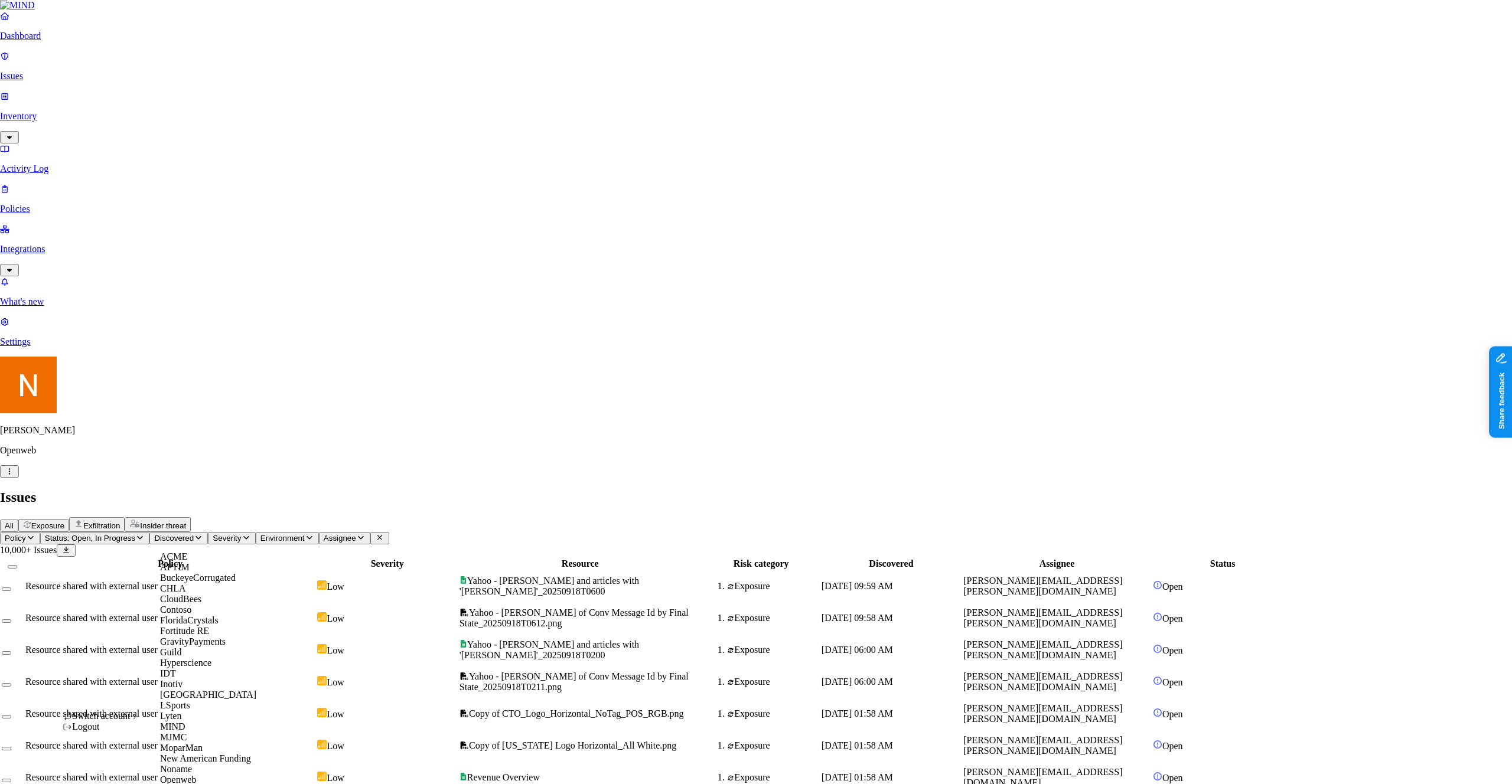
scroll to position [470, 0]
